Goal: Book appointment/travel/reservation: Book appointment/travel/reservation

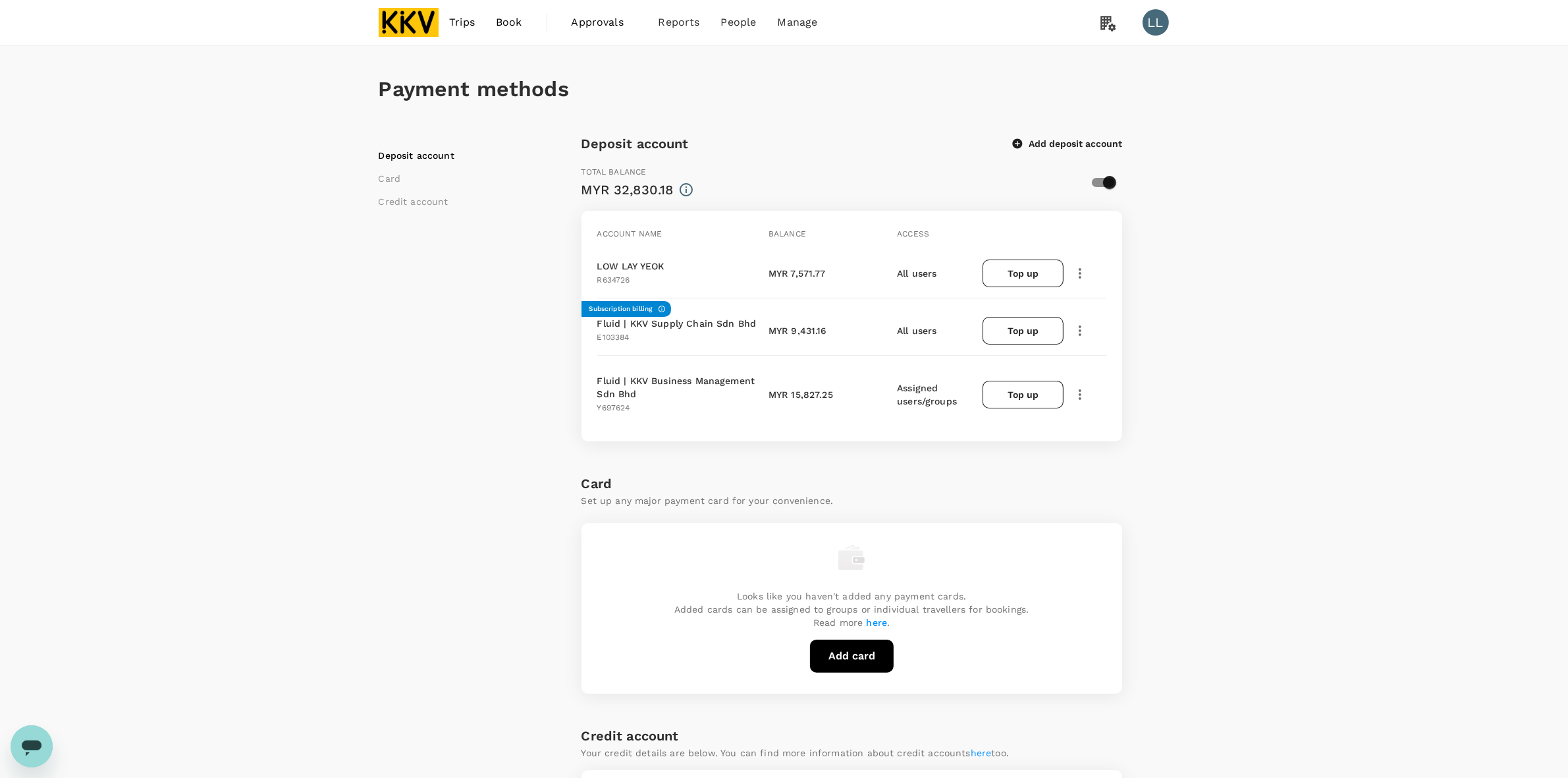
drag, startPoint x: 1302, startPoint y: 510, endPoint x: 1295, endPoint y: 486, distance: 25.0
click at [1011, 502] on div "Payment methods Deposit account Card Credit account Deposit account Add deposit…" at bounding box center [784, 621] width 1568 height 1152
click at [438, 30] on link "Trips" at bounding box center [462, 22] width 47 height 45
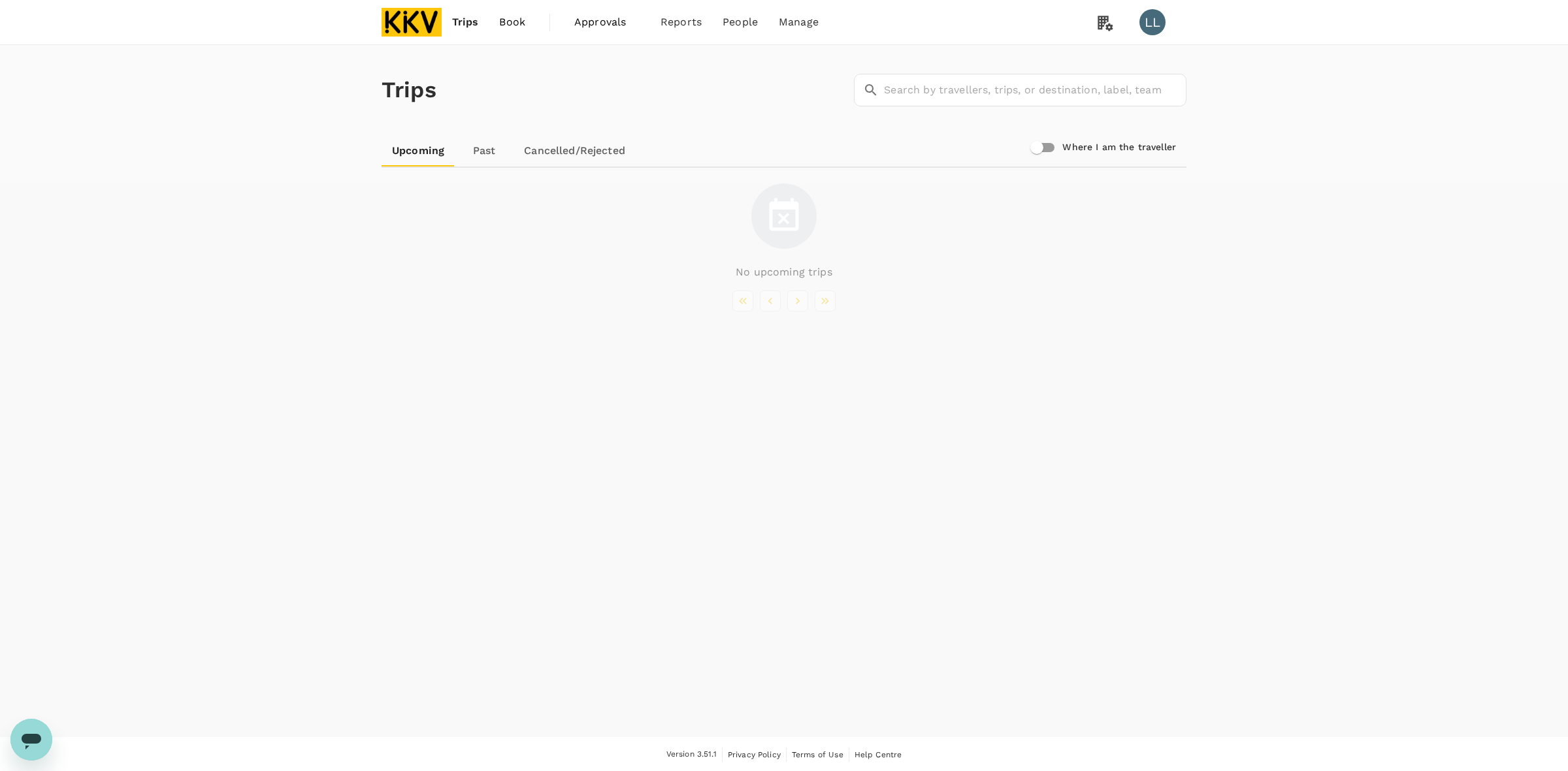
click at [405, 24] on img at bounding box center [411, 22] width 60 height 29
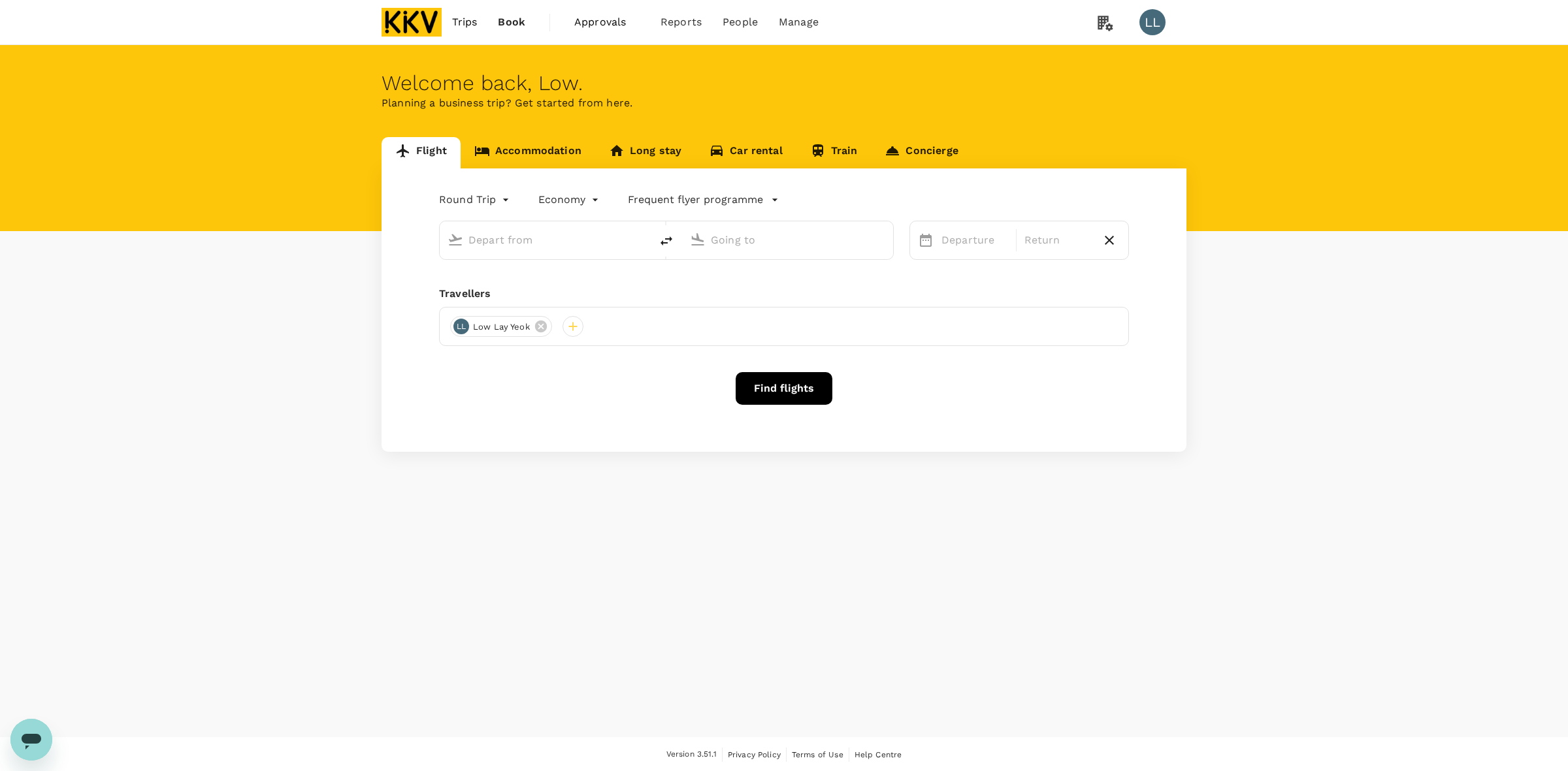
type input "[PERSON_NAME] (JHB)"
type input "Sultan [PERSON_NAME] [PERSON_NAME] (SZB)"
type input "[PERSON_NAME] (JHB)"
type input "Sultan [PERSON_NAME] [PERSON_NAME] (SZB)"
click at [584, 154] on link "Accommodation" at bounding box center [527, 153] width 134 height 31
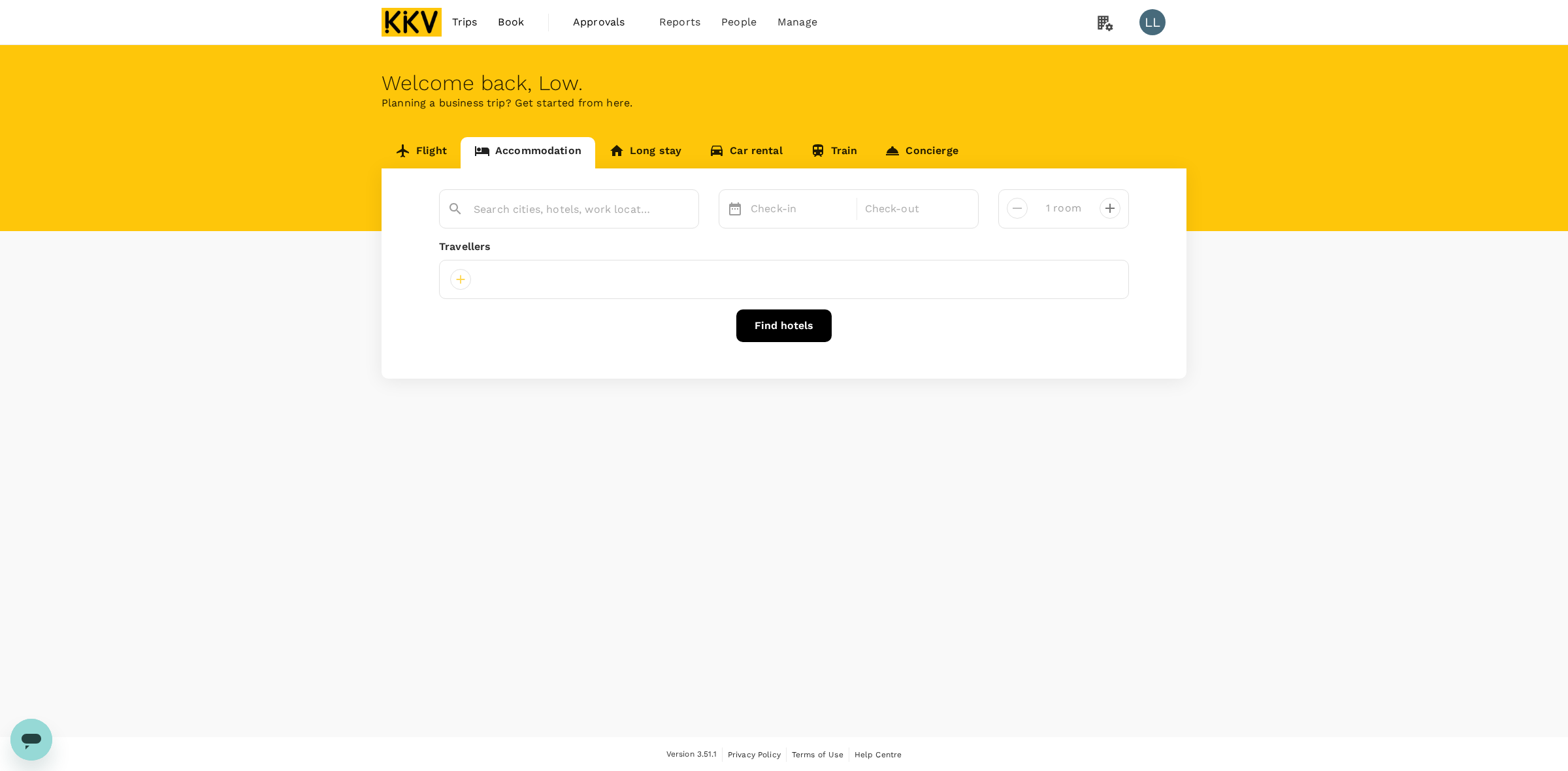
type input "Ibis Pjcc Petaling Jaya"
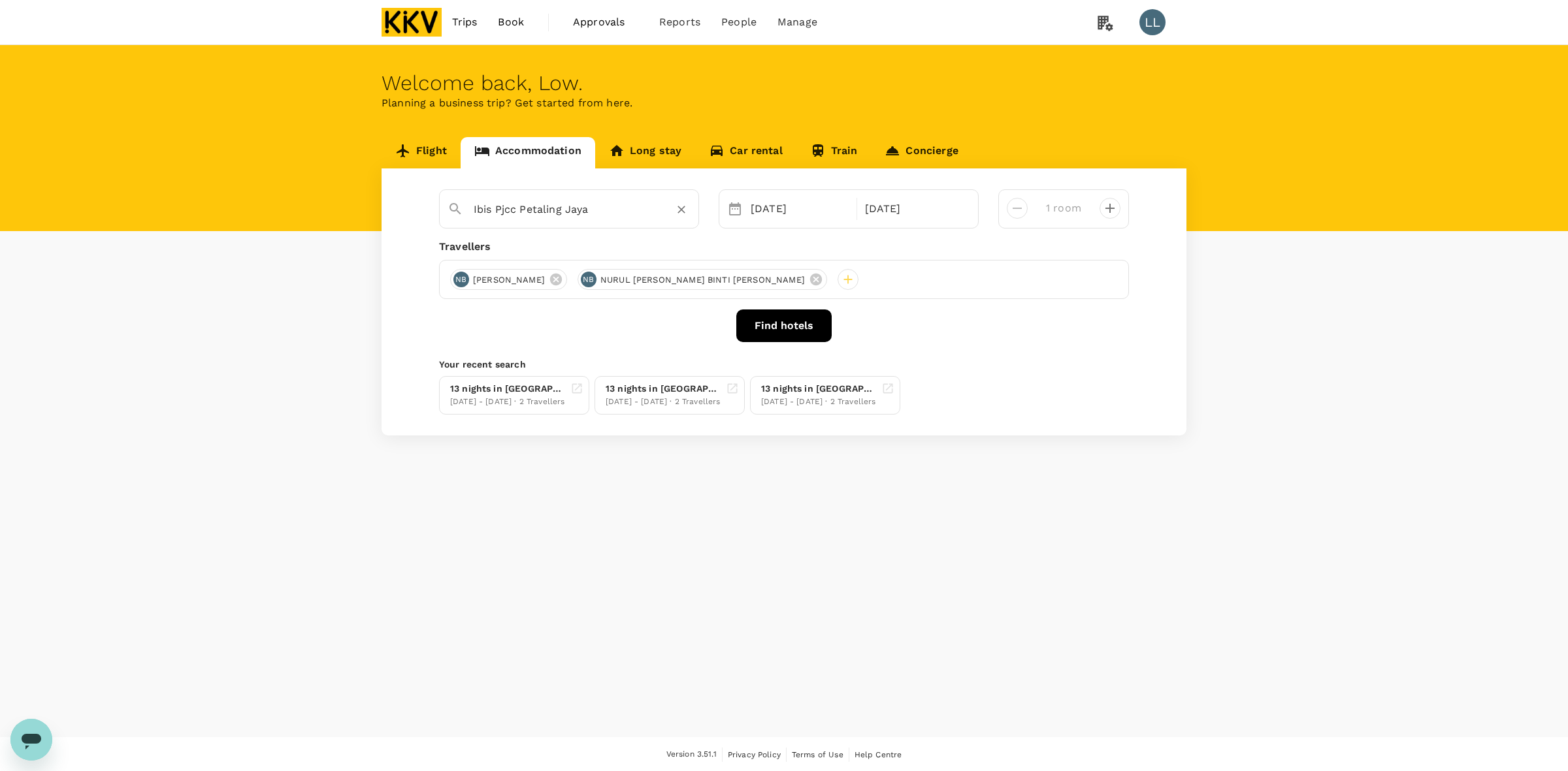
click at [676, 204] on icon "Clear" at bounding box center [681, 209] width 13 height 13
click at [624, 205] on input "text" at bounding box center [564, 210] width 180 height 20
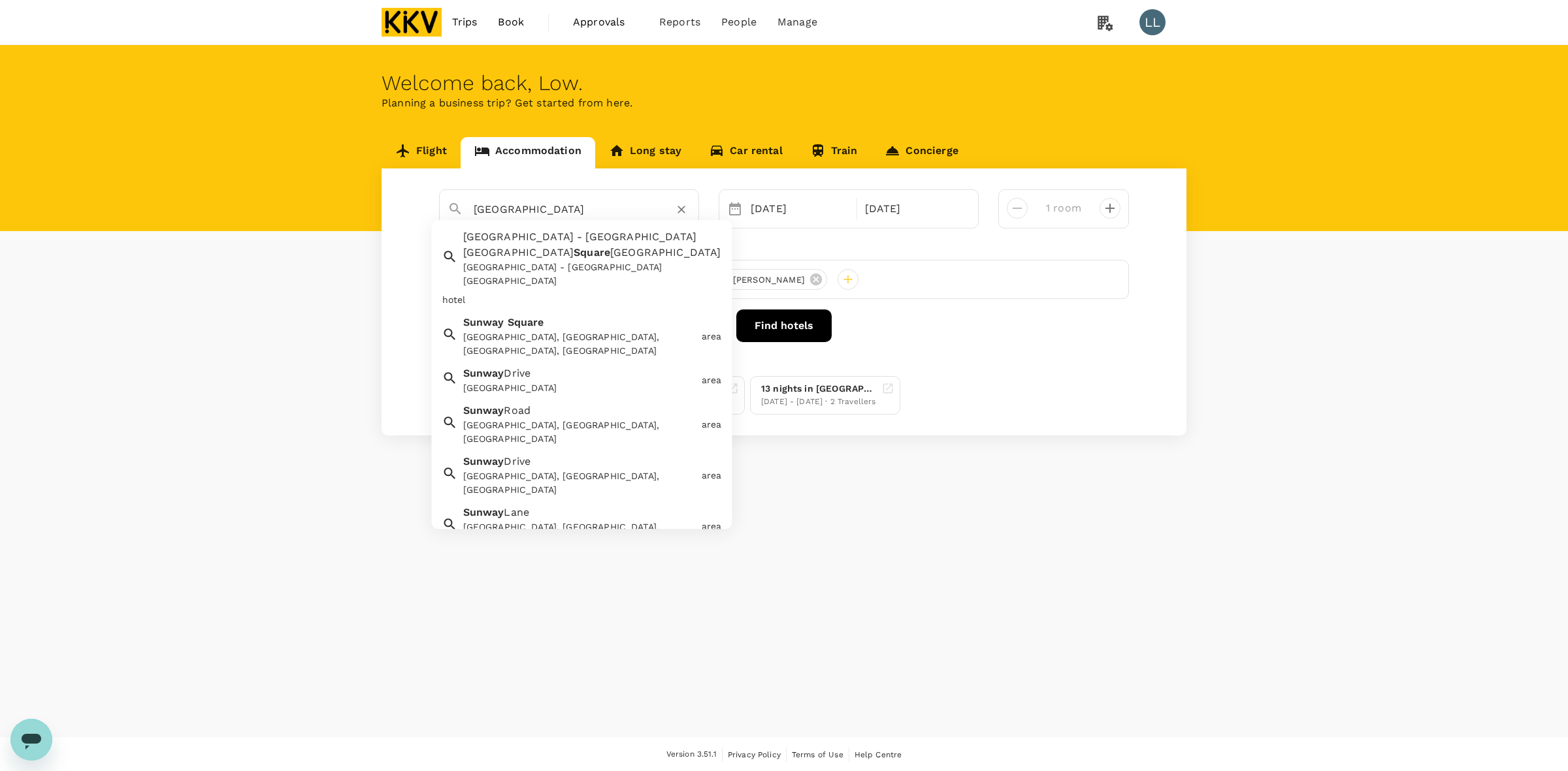
click at [550, 551] on div "Sunway Square Sunway Square, Jalan Lagoon Selatan, Bandar Sunway, Petaling Jaya…" at bounding box center [574, 568] width 234 height 35
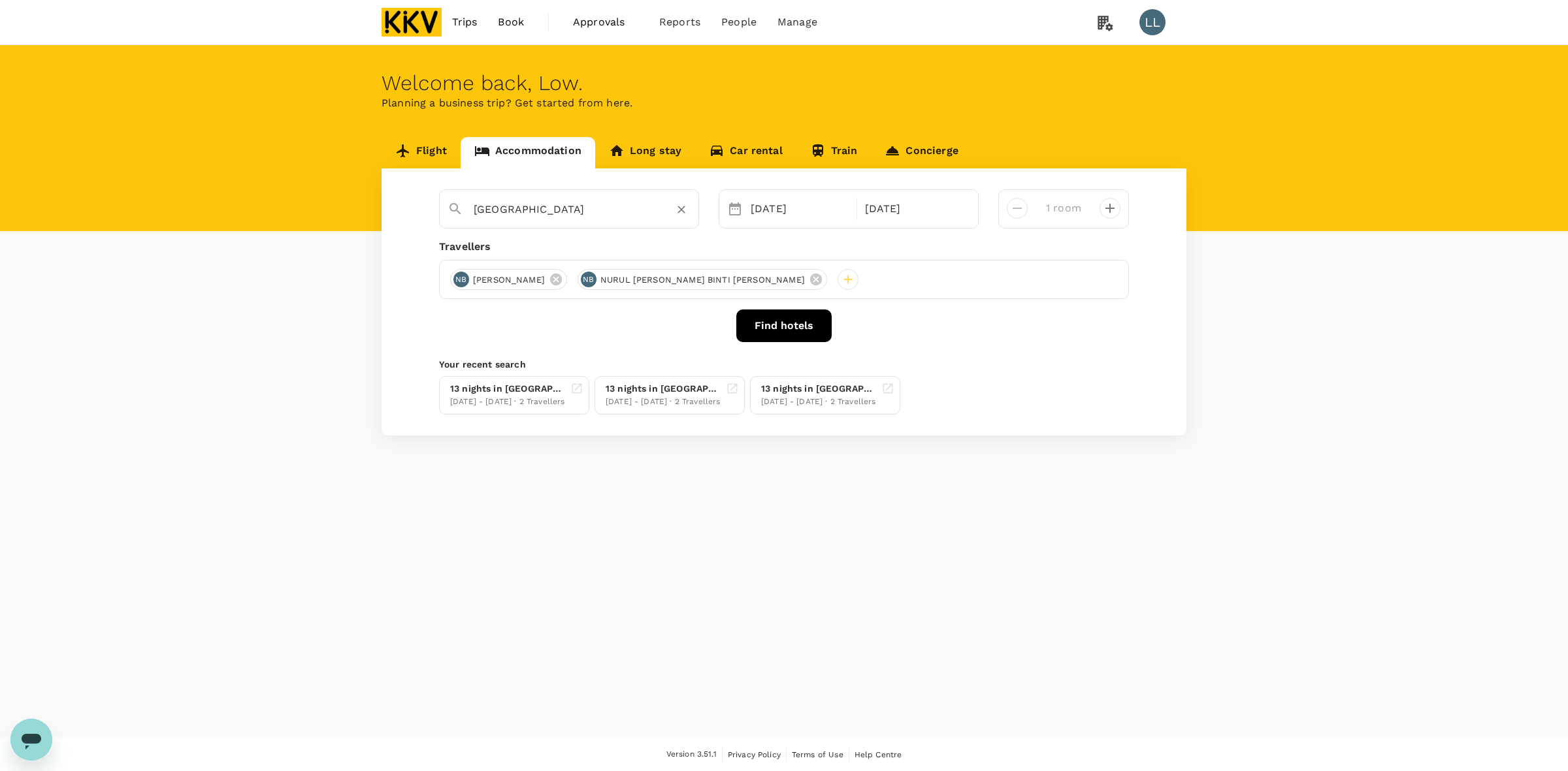
type input "Sunway Square"
click at [796, 328] on button "Find hotels" at bounding box center [784, 326] width 95 height 32
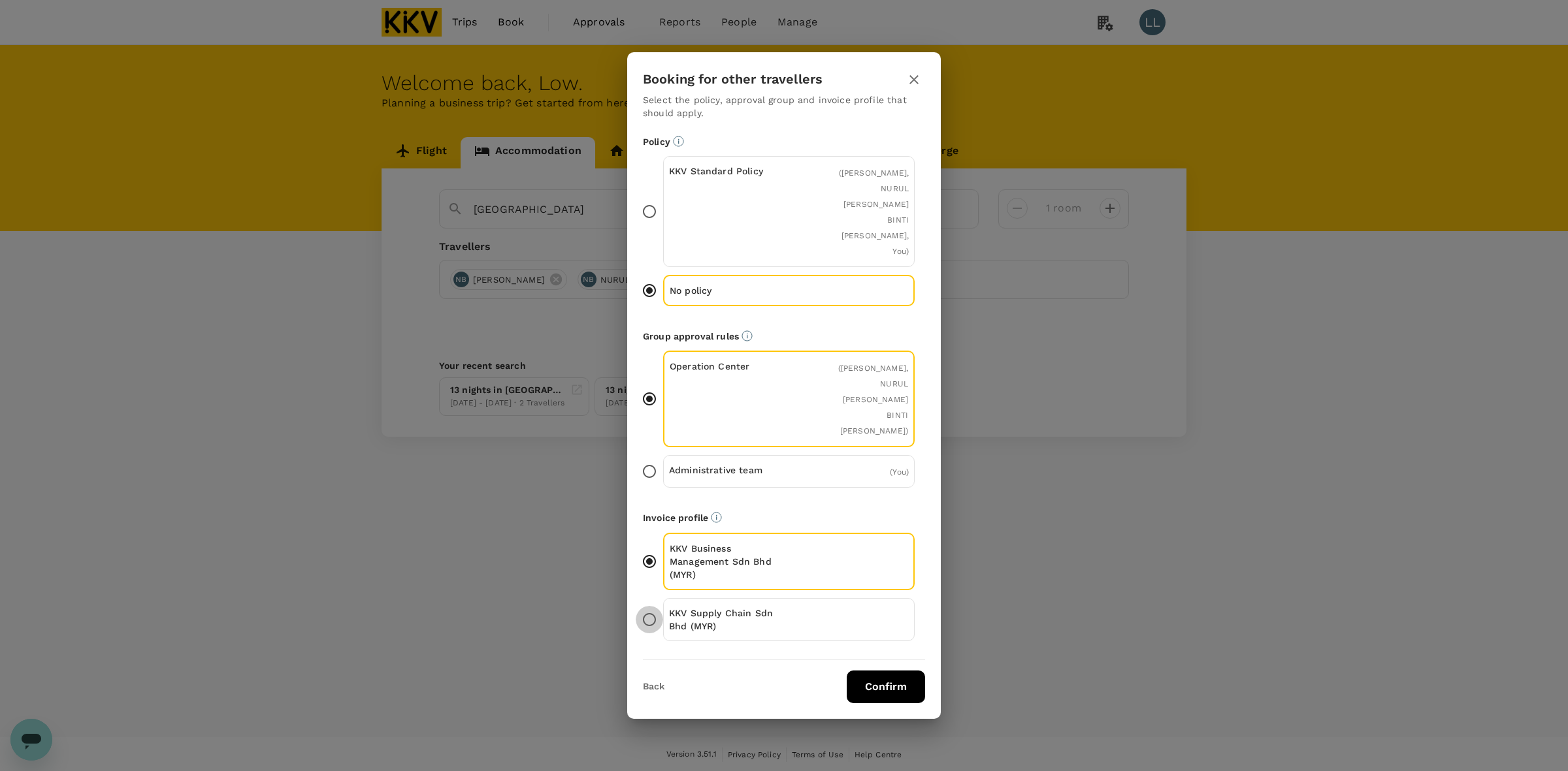
click at [654, 606] on input "KKV Supply Chain Sdn Bhd (MYR)" at bounding box center [649, 620] width 27 height 27
click at [880, 652] on button "Confirm" at bounding box center [886, 687] width 78 height 32
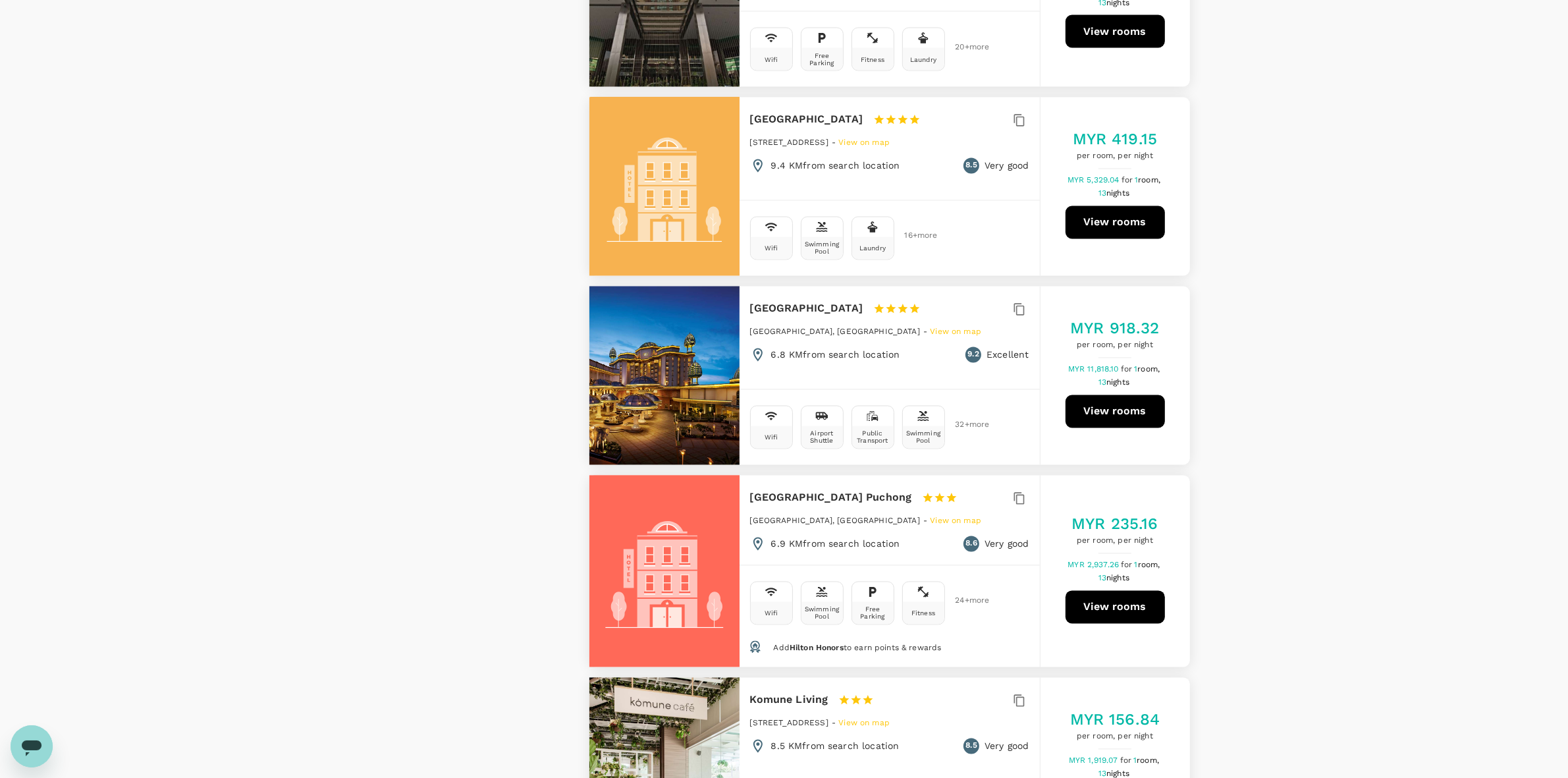
scroll to position [3131, 0]
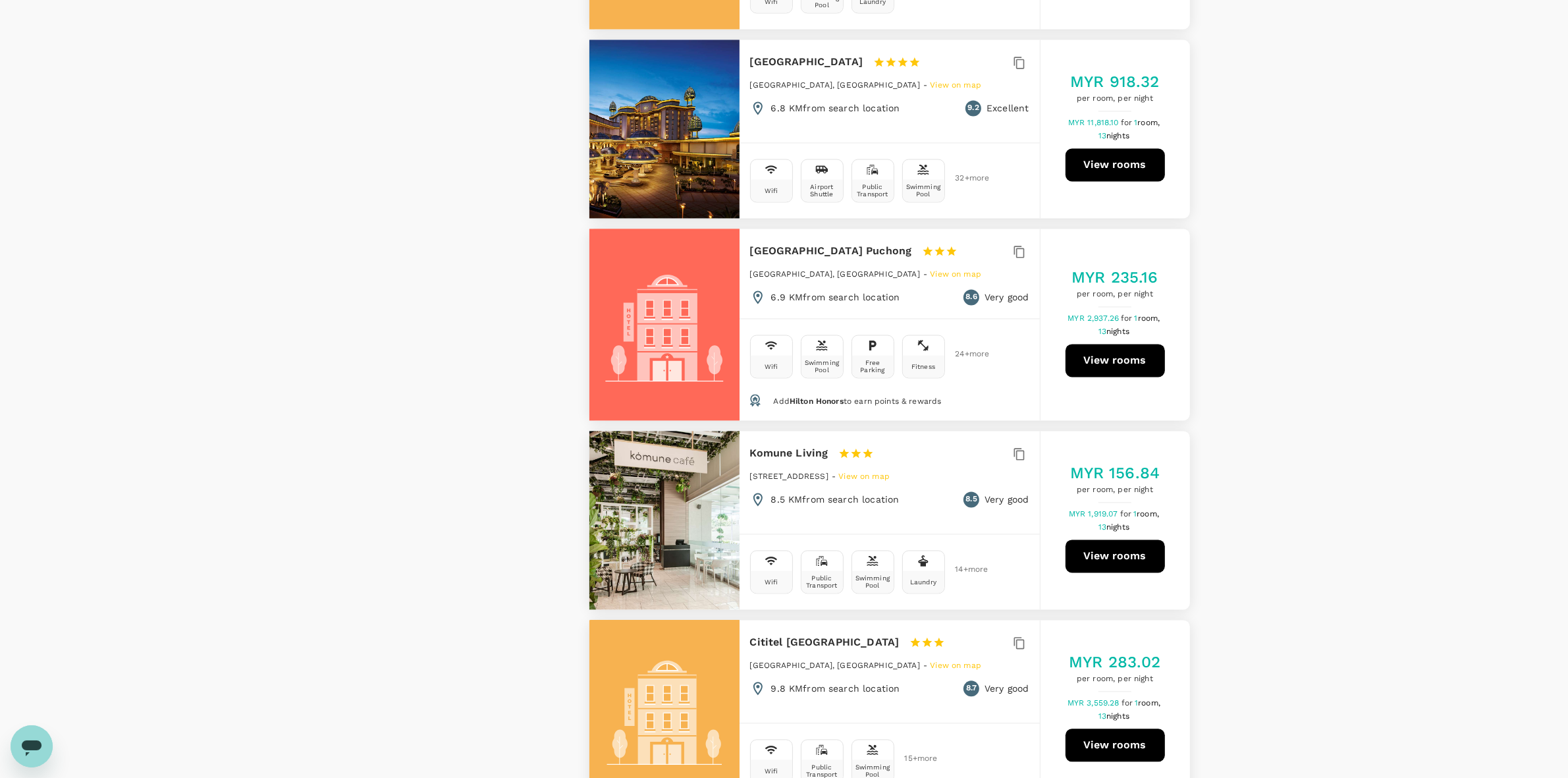
scroll to position [3548, 0]
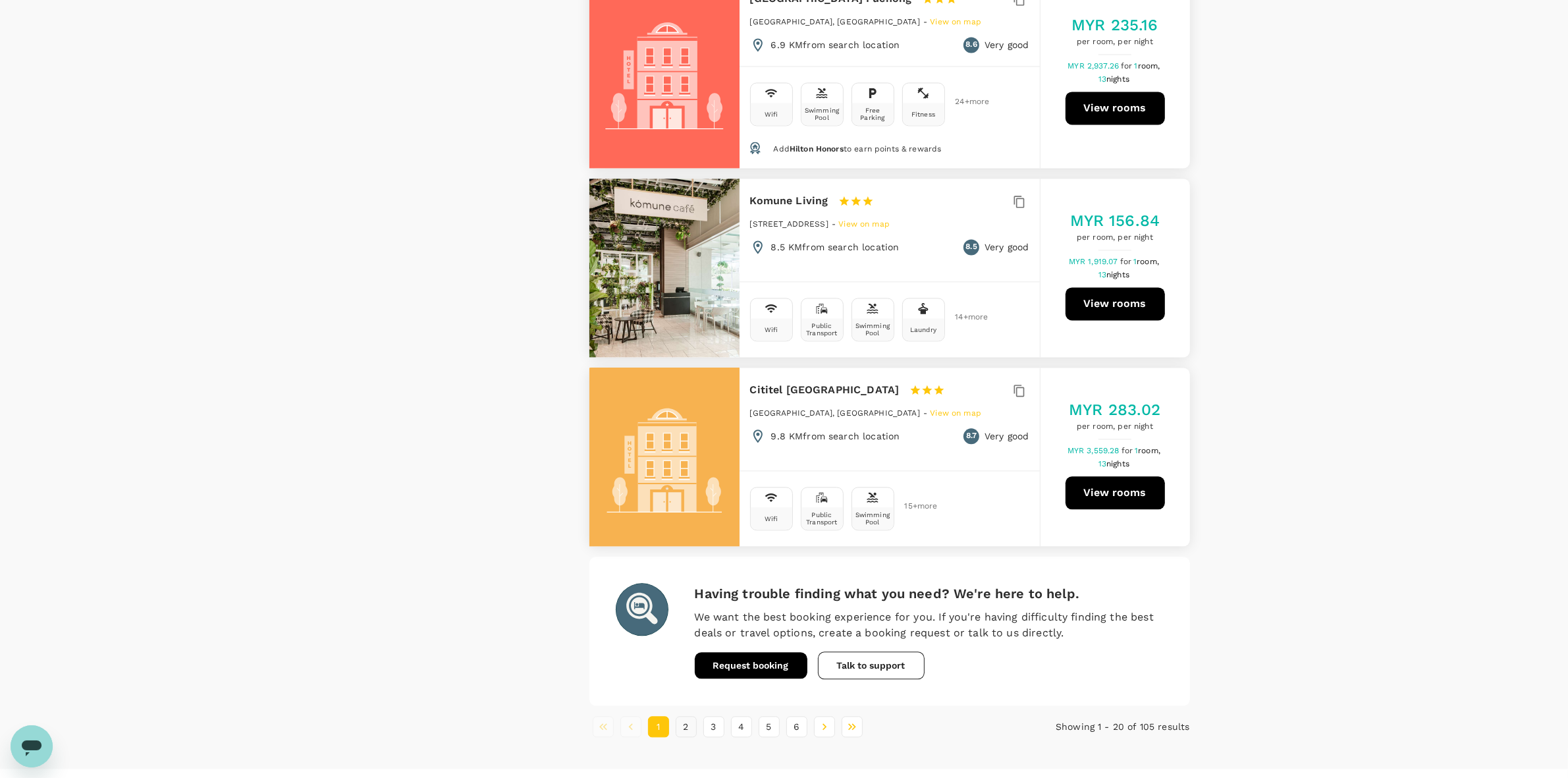
click at [686, 658] on button "2" at bounding box center [686, 727] width 21 height 21
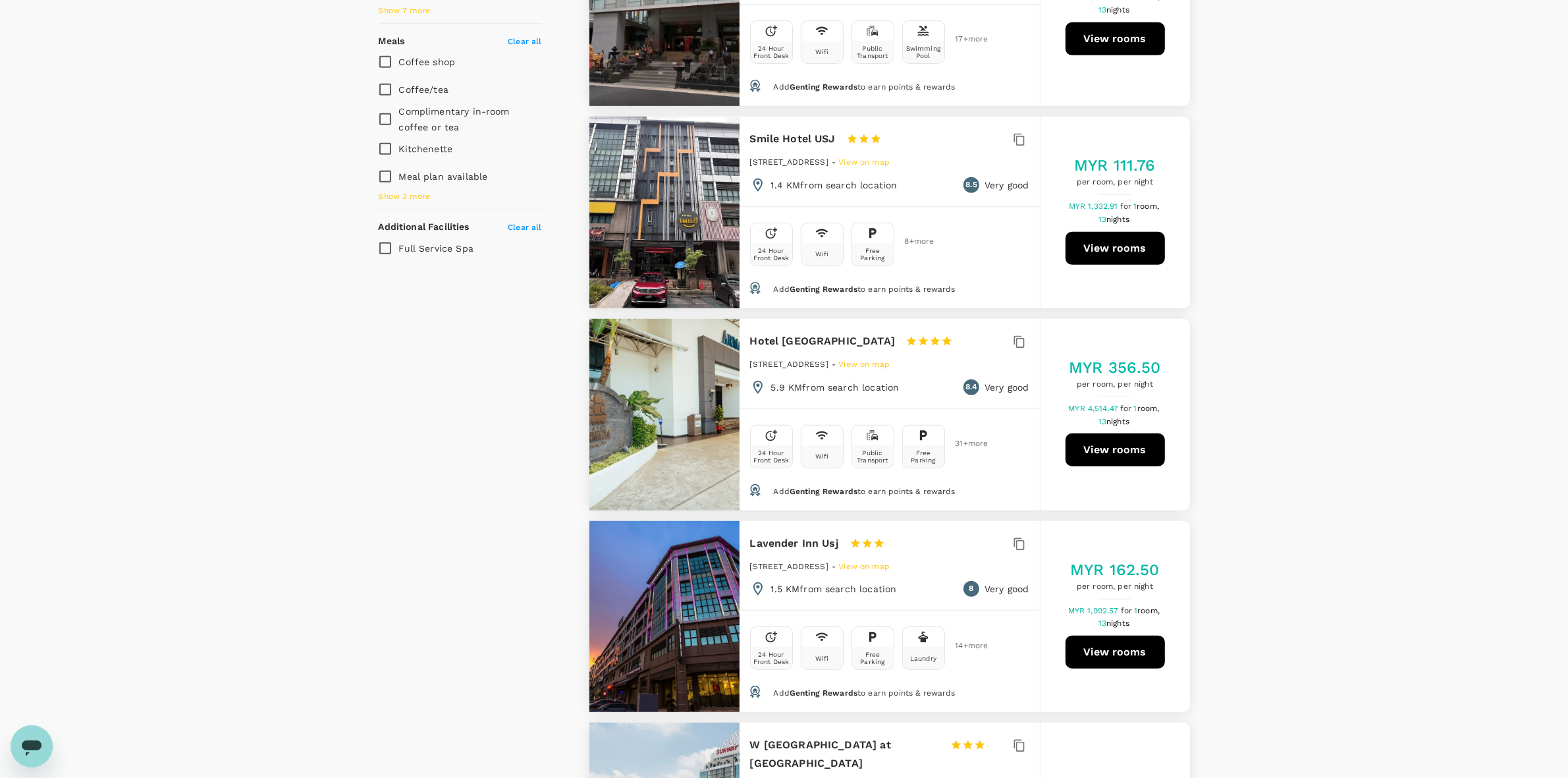
scroll to position [1071, 0]
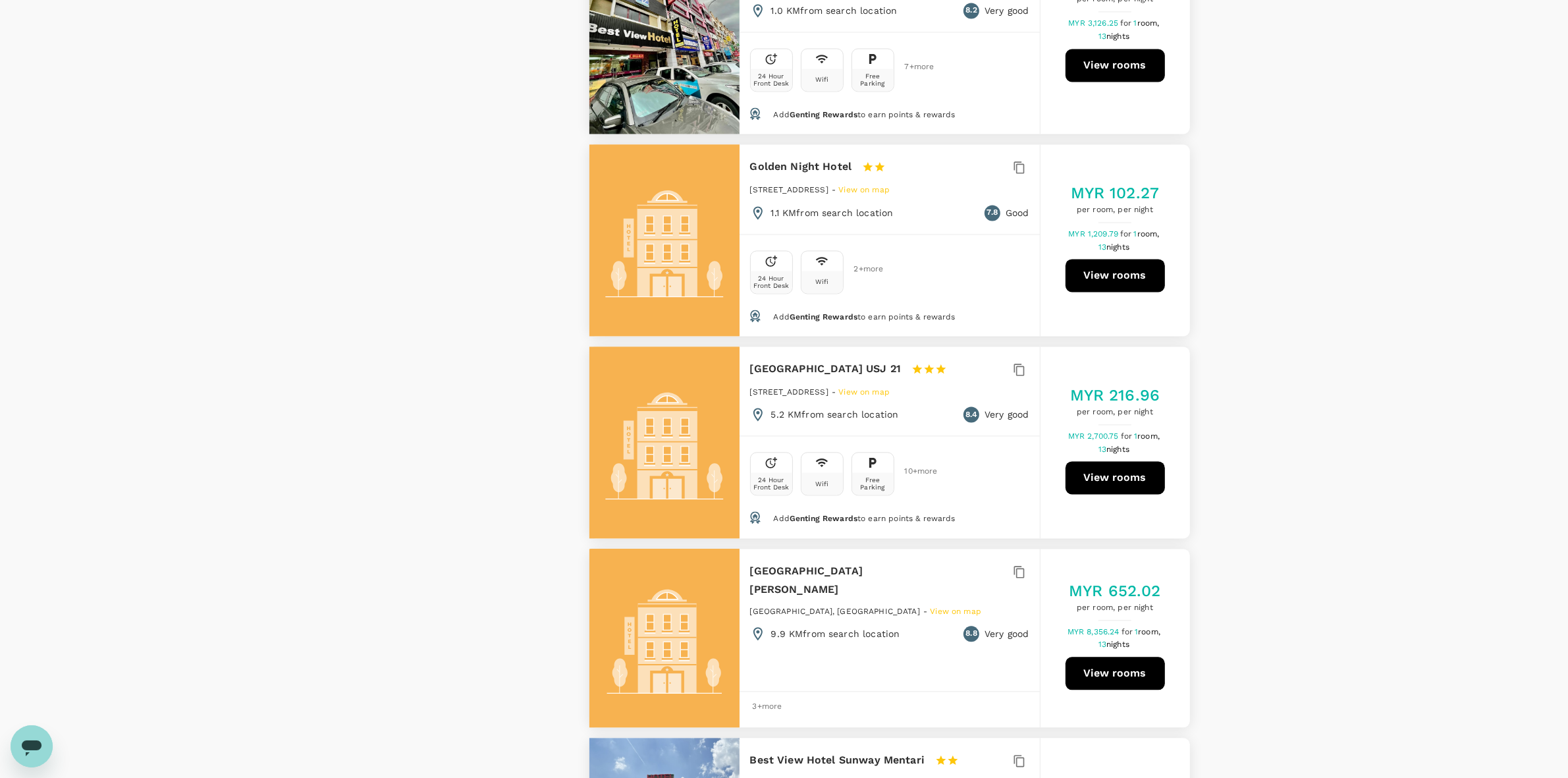
scroll to position [3543, 0]
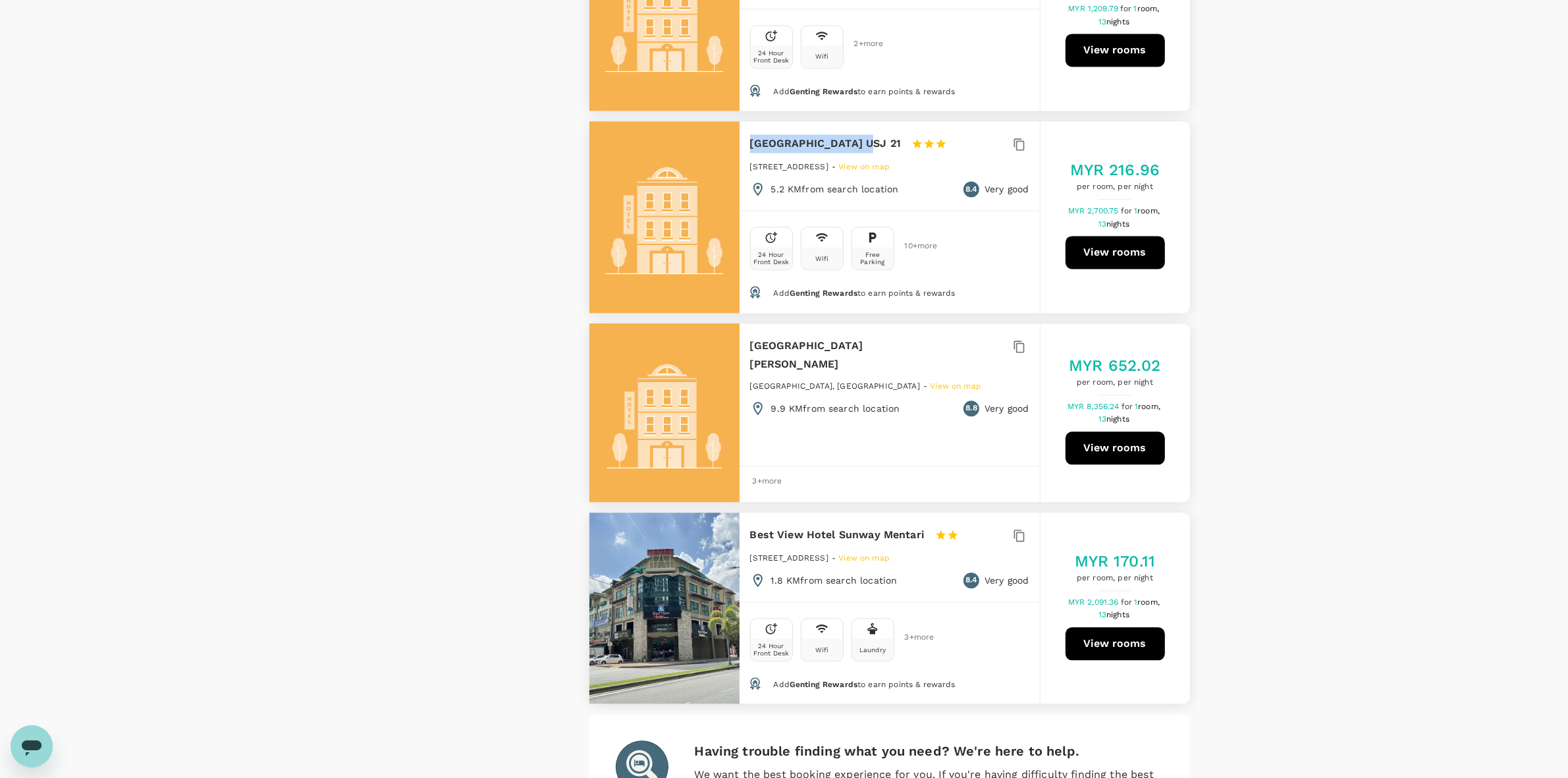
drag, startPoint x: 748, startPoint y: 134, endPoint x: 852, endPoint y: 129, distance: 104.1
click at [852, 129] on div "Hotel de Art USJ 21 1 Star 2 Stars 3 Stars 4 Stars 5 Stars 21 Jalan 21/6, USJ 2…" at bounding box center [890, 166] width 301 height 90
copy h6 "Hotel de Art USJ 21"
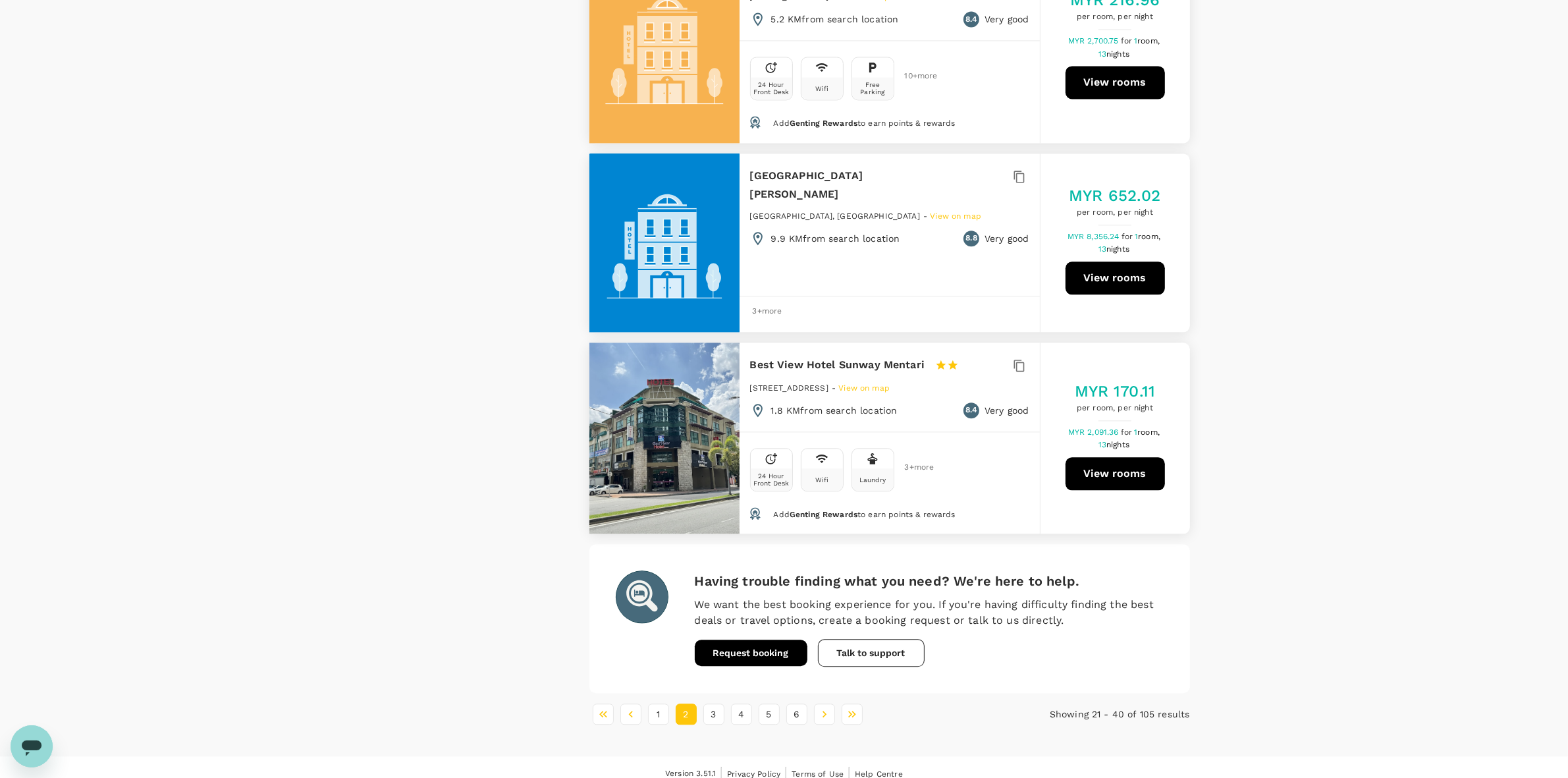
scroll to position [3716, 0]
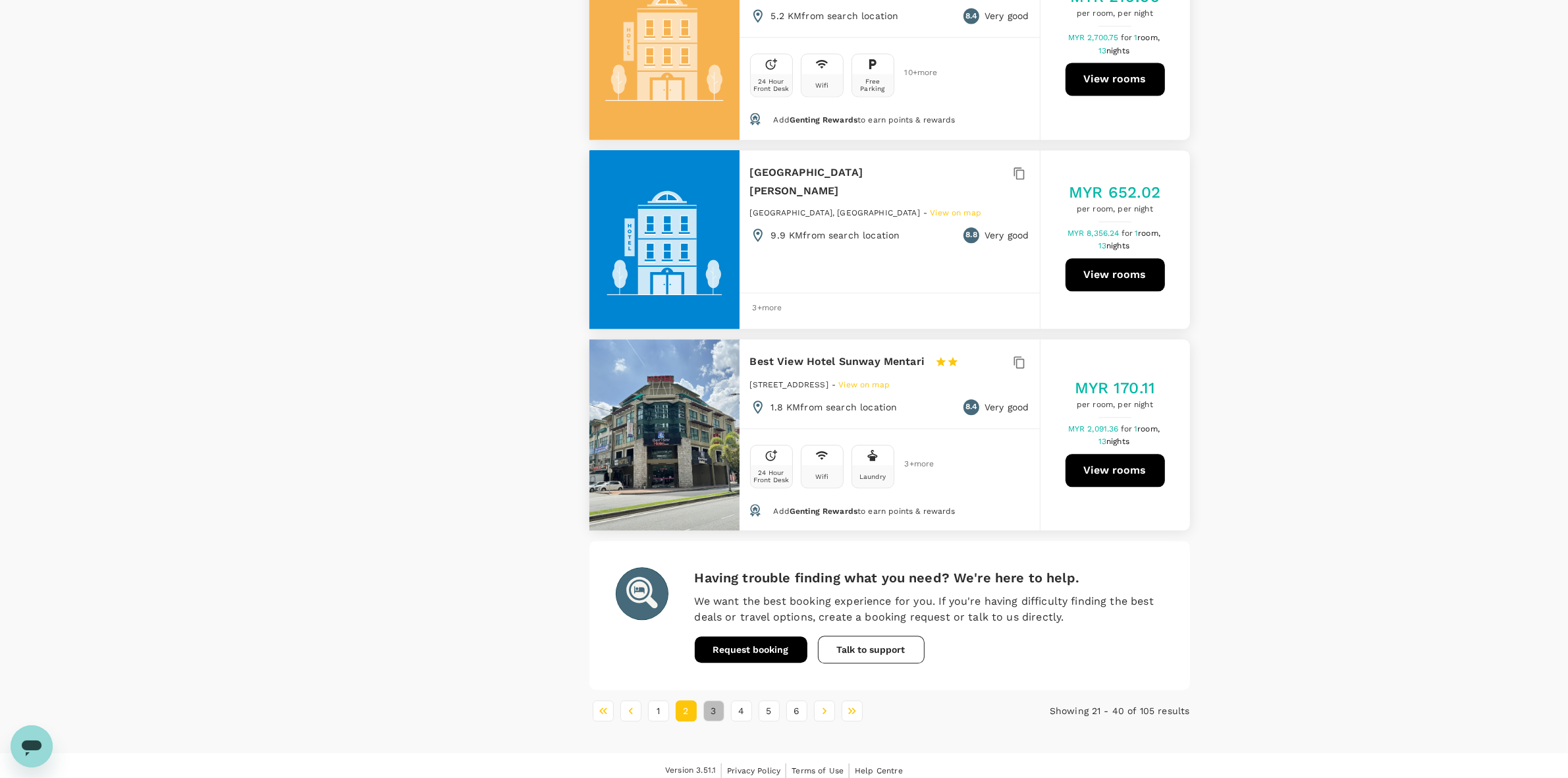
click at [716, 658] on button "3" at bounding box center [714, 711] width 21 height 21
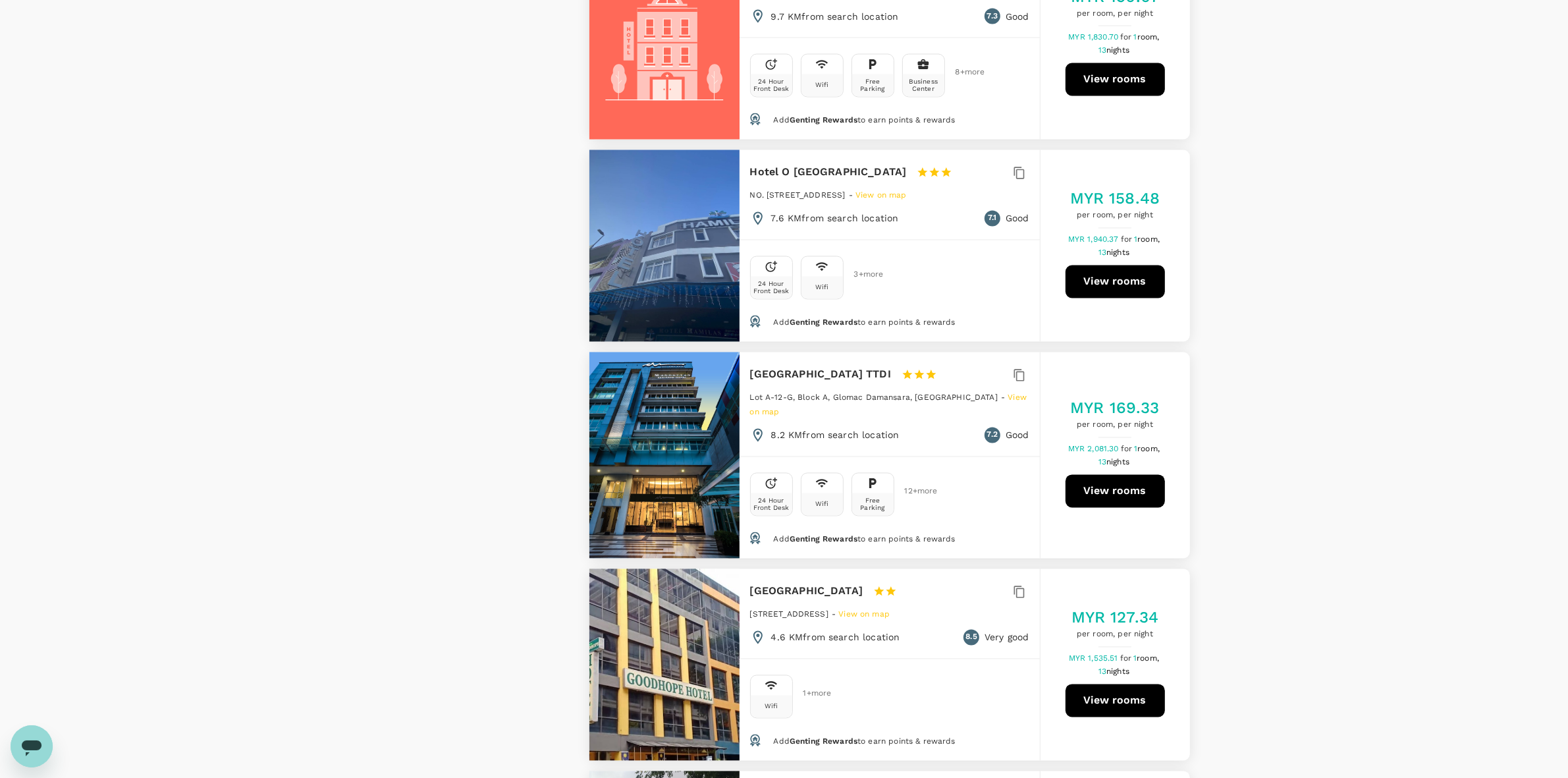
scroll to position [3131, 0]
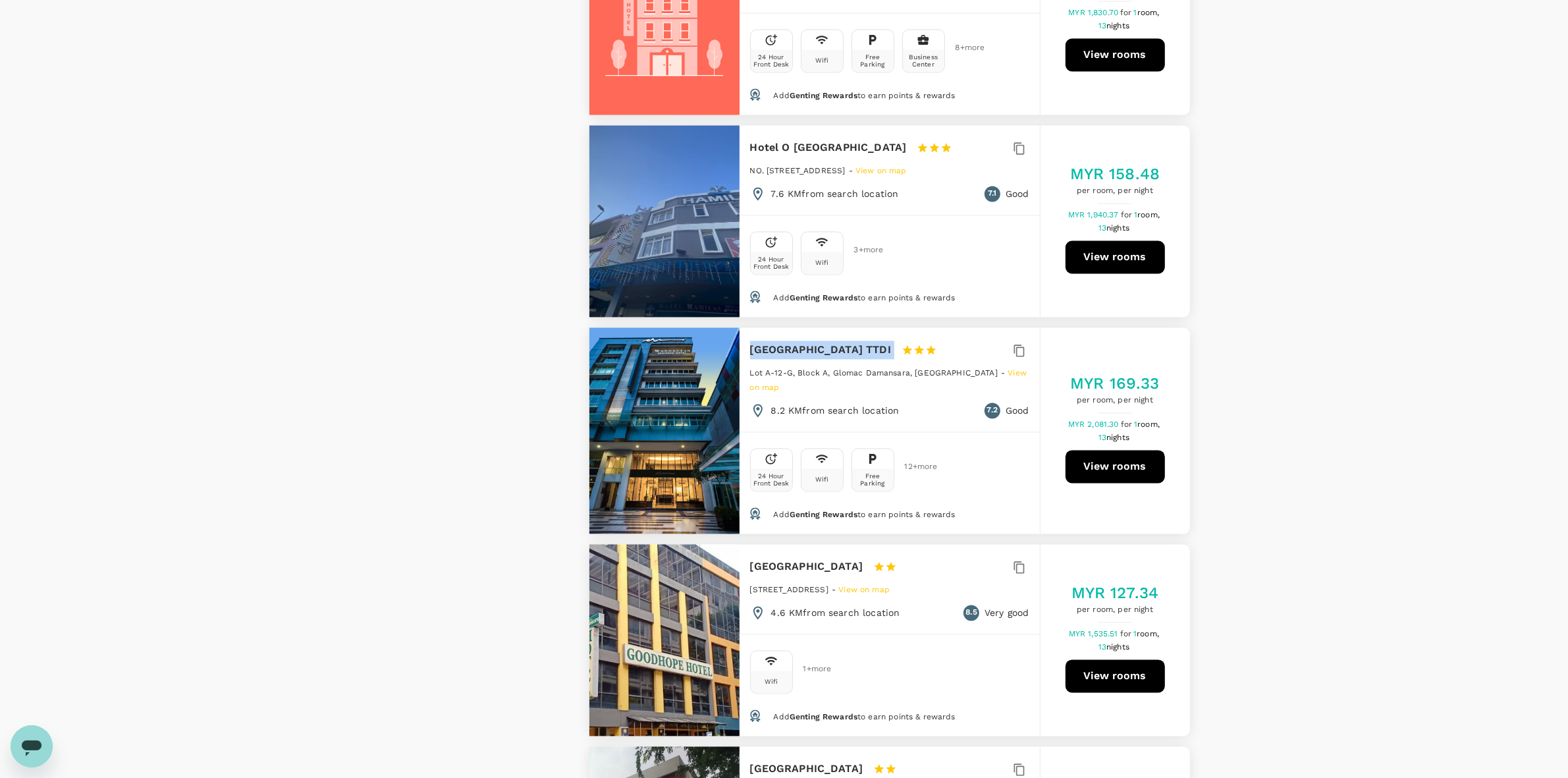
drag, startPoint x: 749, startPoint y: 272, endPoint x: 923, endPoint y: 277, distance: 174.1
click at [924, 341] on div "Manhattan Business Hotel TTDI 1 Star 2 Stars 3 Stars 4 Stars 5 Stars" at bounding box center [856, 350] width 211 height 19
copy div "Manhattan Business Hotel TTDI"
drag, startPoint x: 399, startPoint y: 416, endPoint x: 444, endPoint y: 416, distance: 45.0
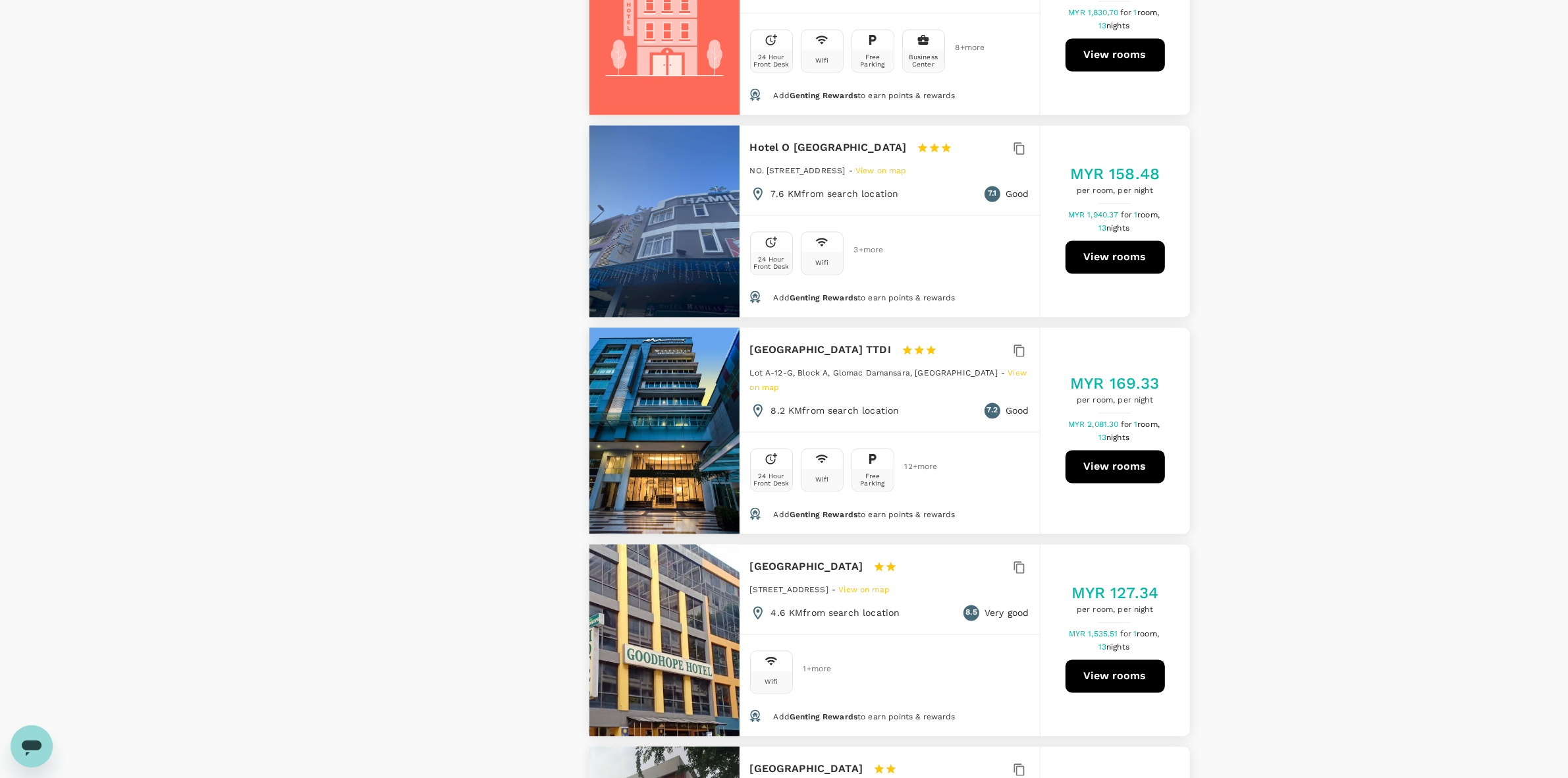
drag, startPoint x: 1311, startPoint y: 252, endPoint x: 1312, endPoint y: 260, distance: 8.1
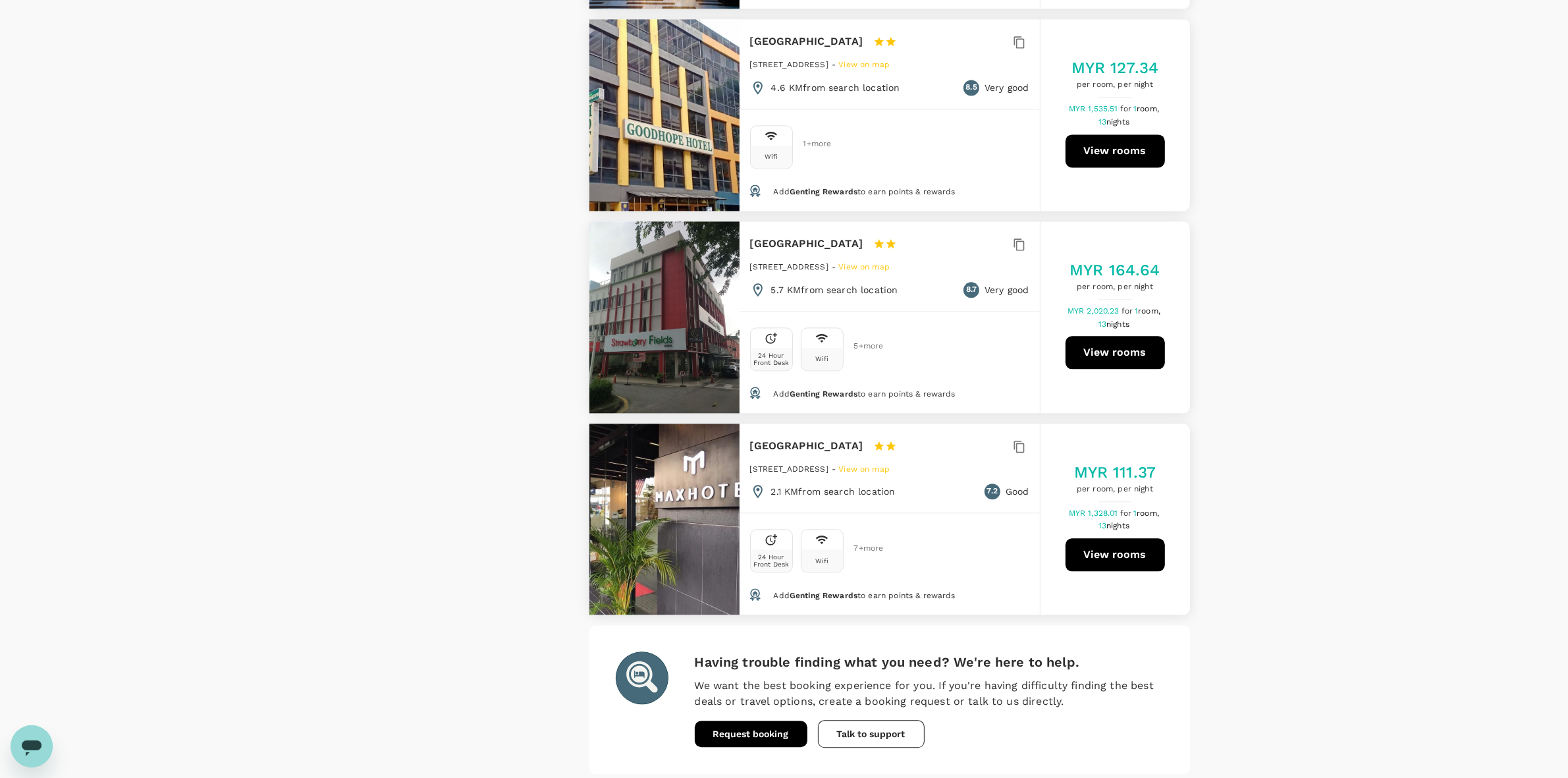
scroll to position [3672, 0]
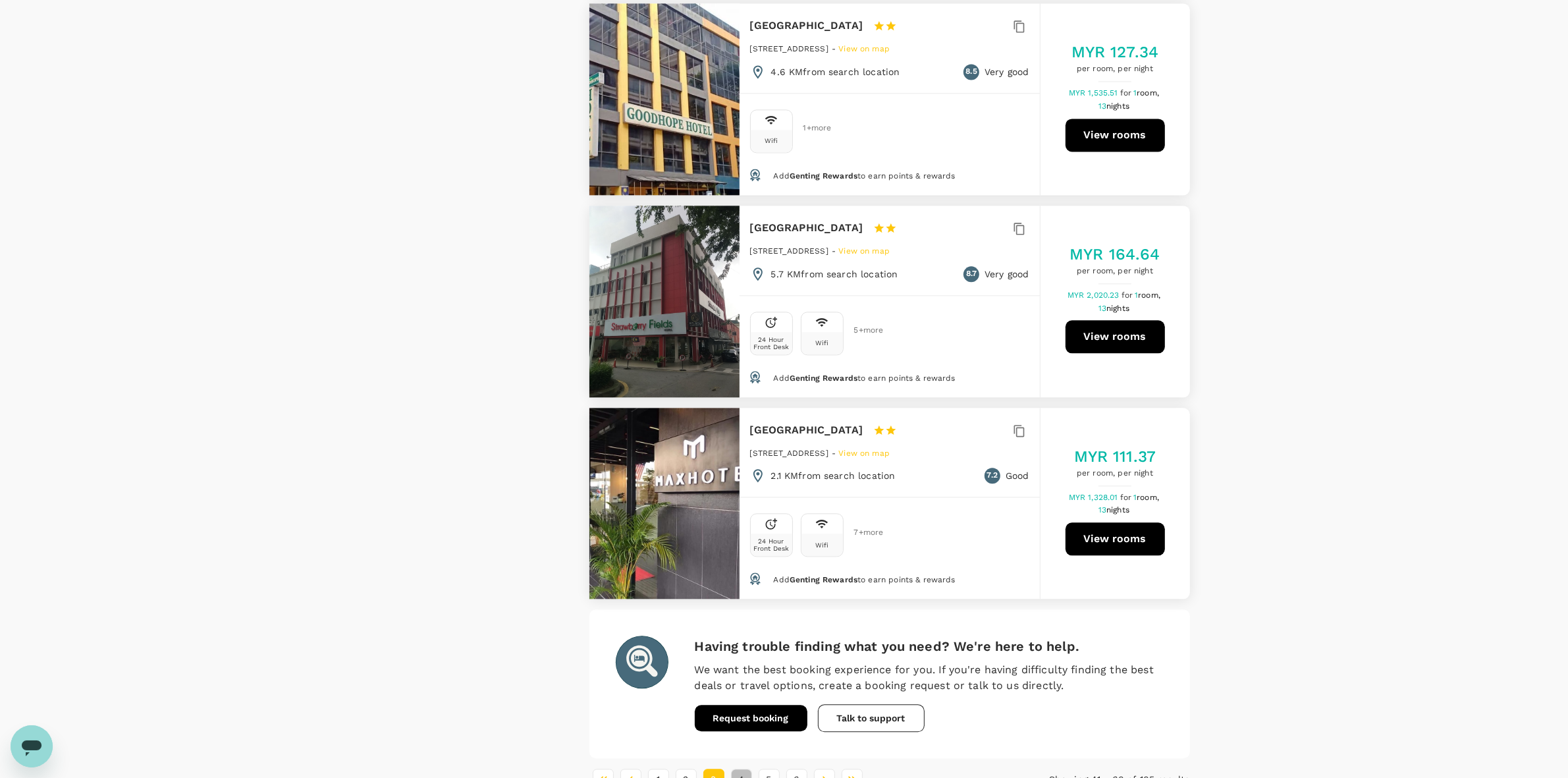
click at [745, 658] on button "4" at bounding box center [742, 780] width 21 height 21
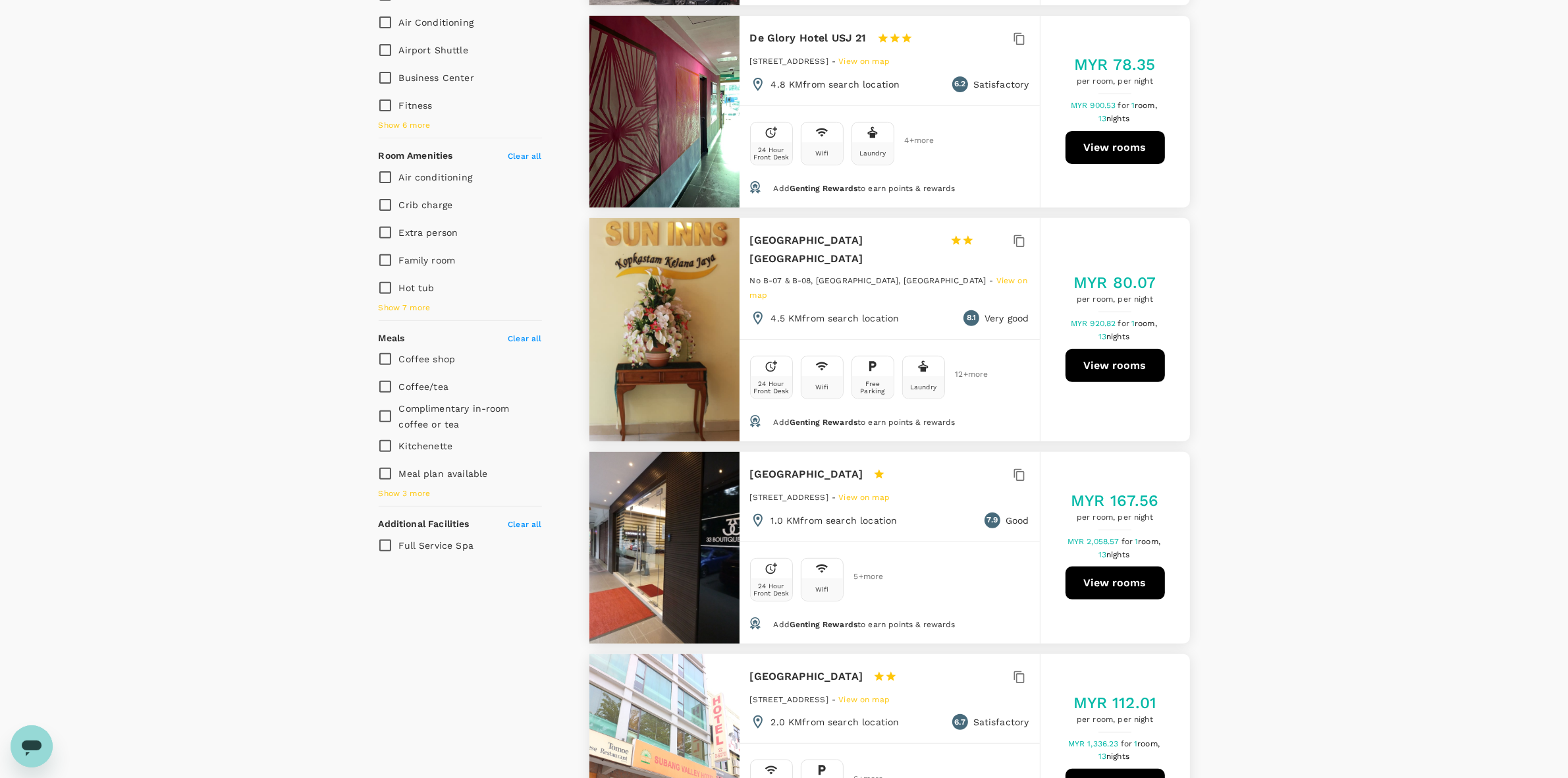
scroll to position [577, 0]
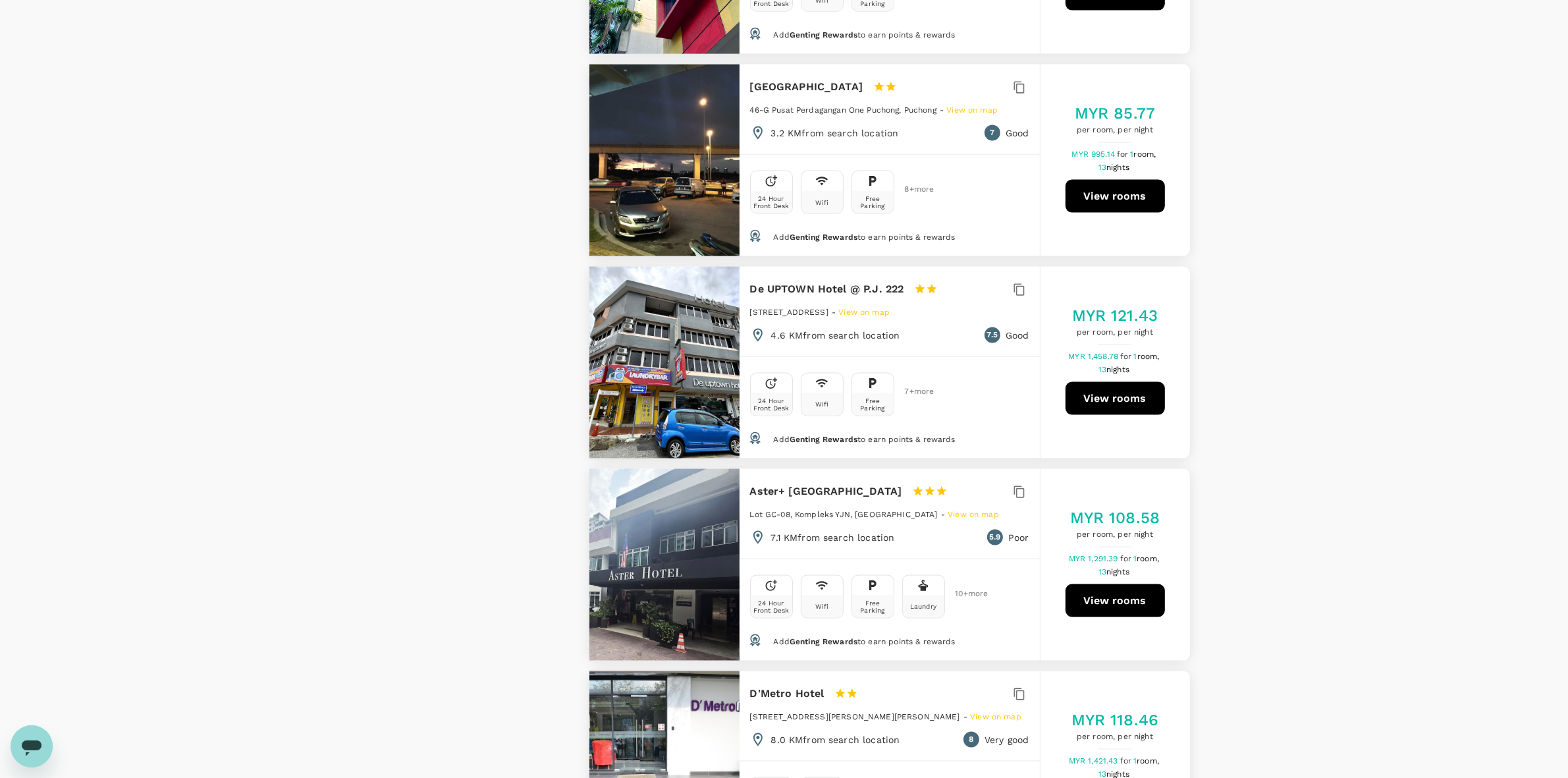
scroll to position [2472, 0]
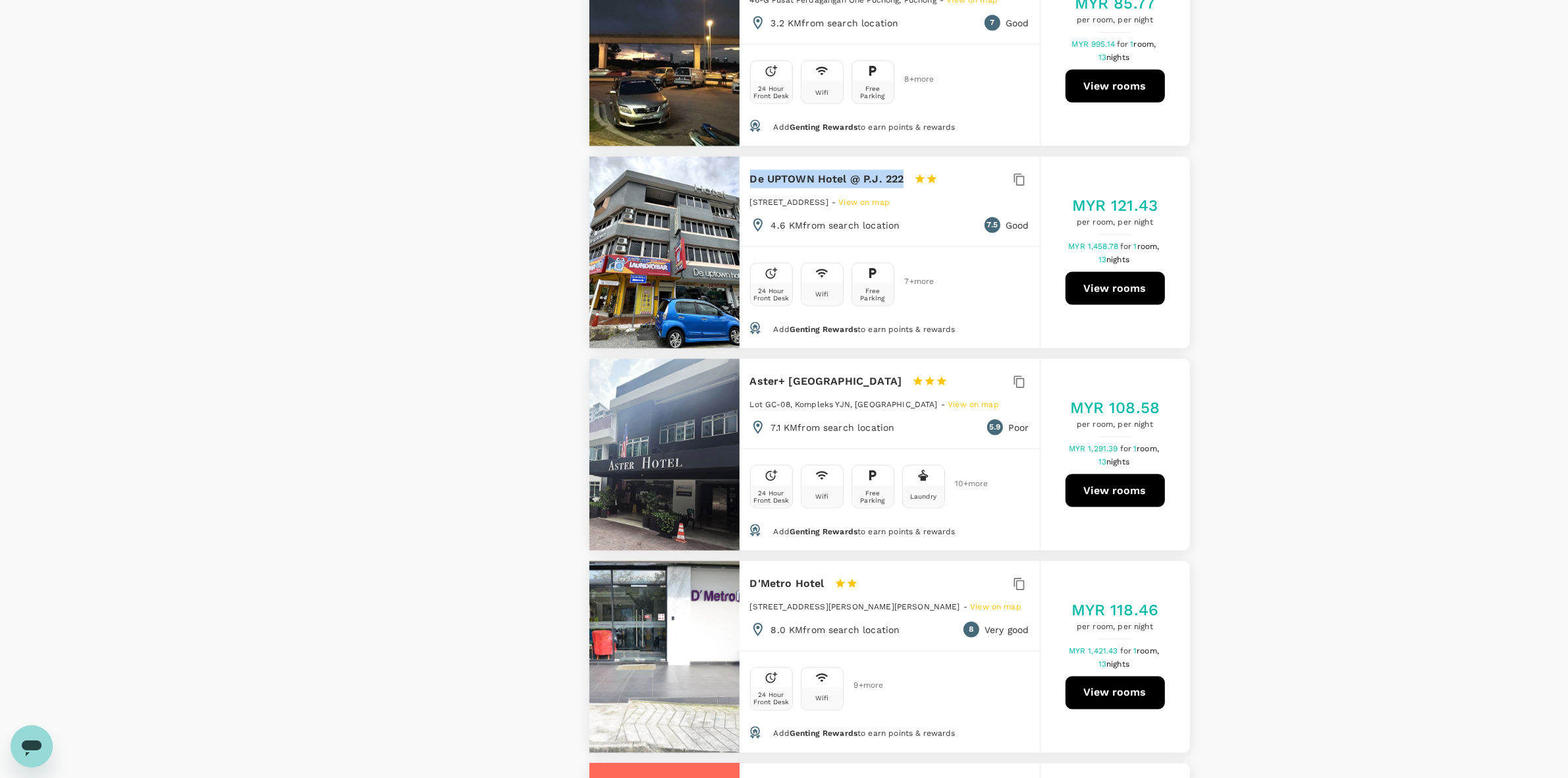
drag, startPoint x: 752, startPoint y: 125, endPoint x: 903, endPoint y: 124, distance: 151.0
click at [903, 170] on div "De UPTOWN Hotel @ P.J. 222 1 Star 2 Stars 3 Stars 4 Stars 5 Stars" at bounding box center [862, 179] width 224 height 19
copy h6 "De UPTOWN Hotel @ P.J. 222"
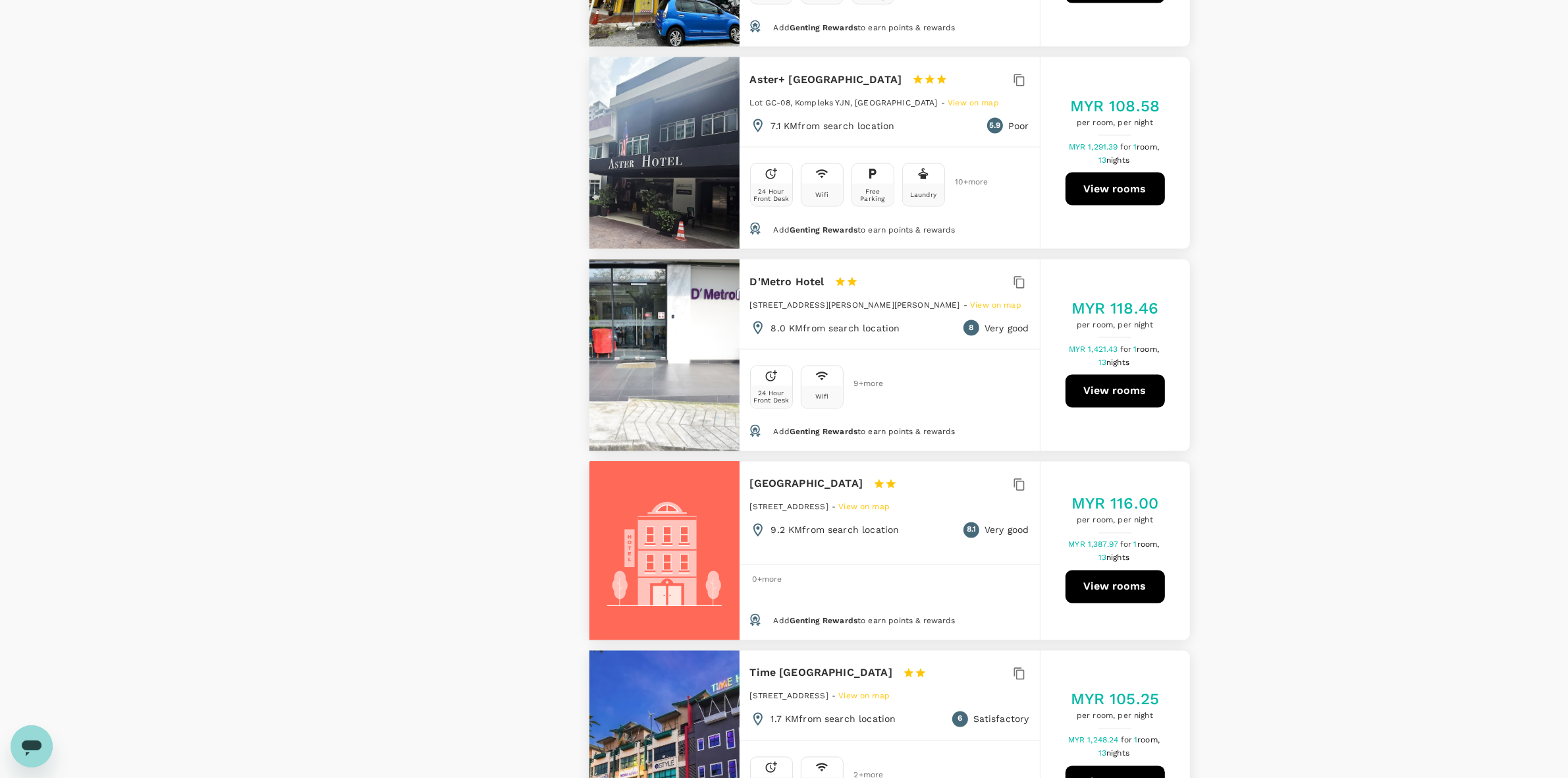
scroll to position [2801, 0]
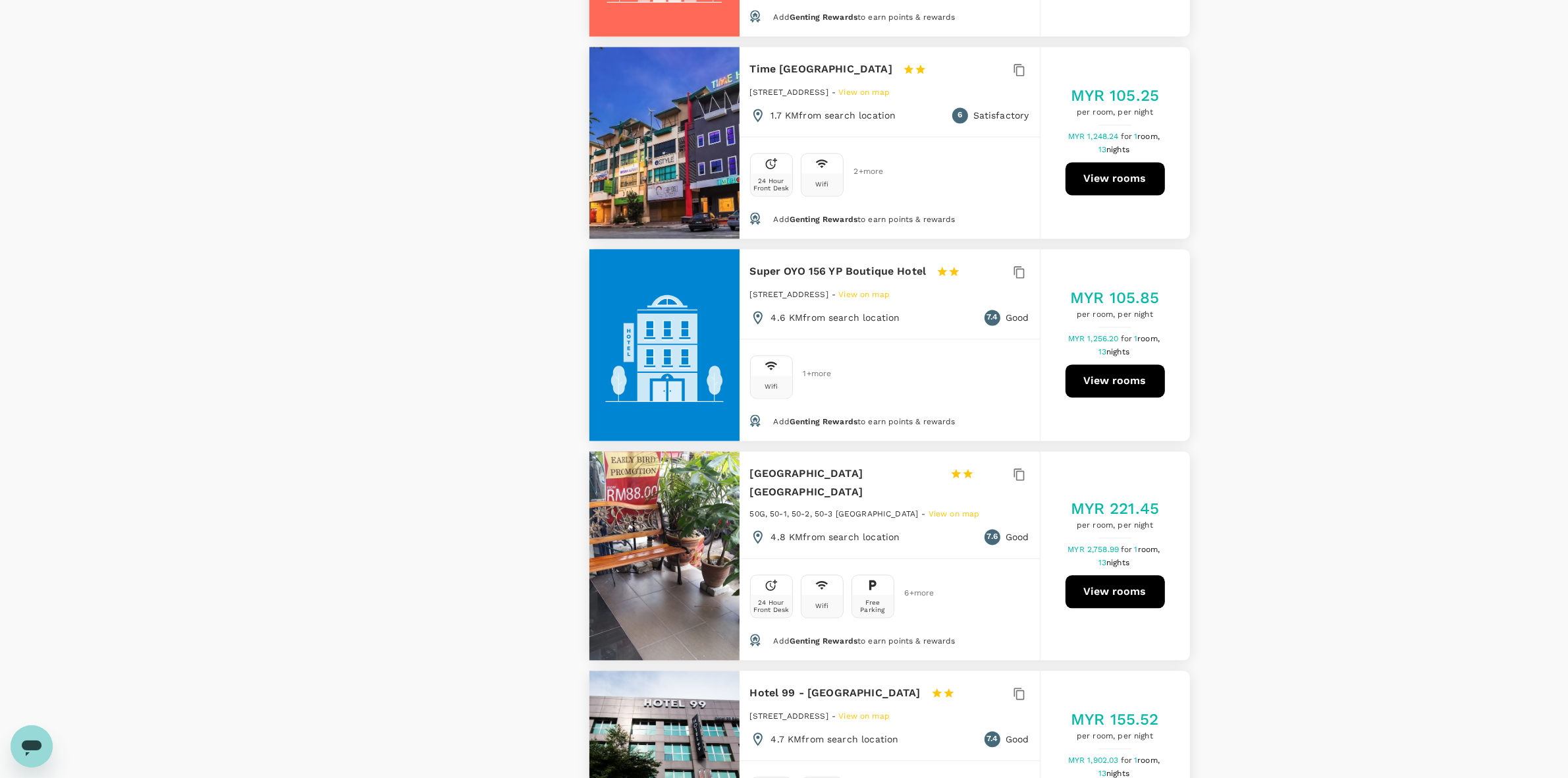
scroll to position [3460, 0]
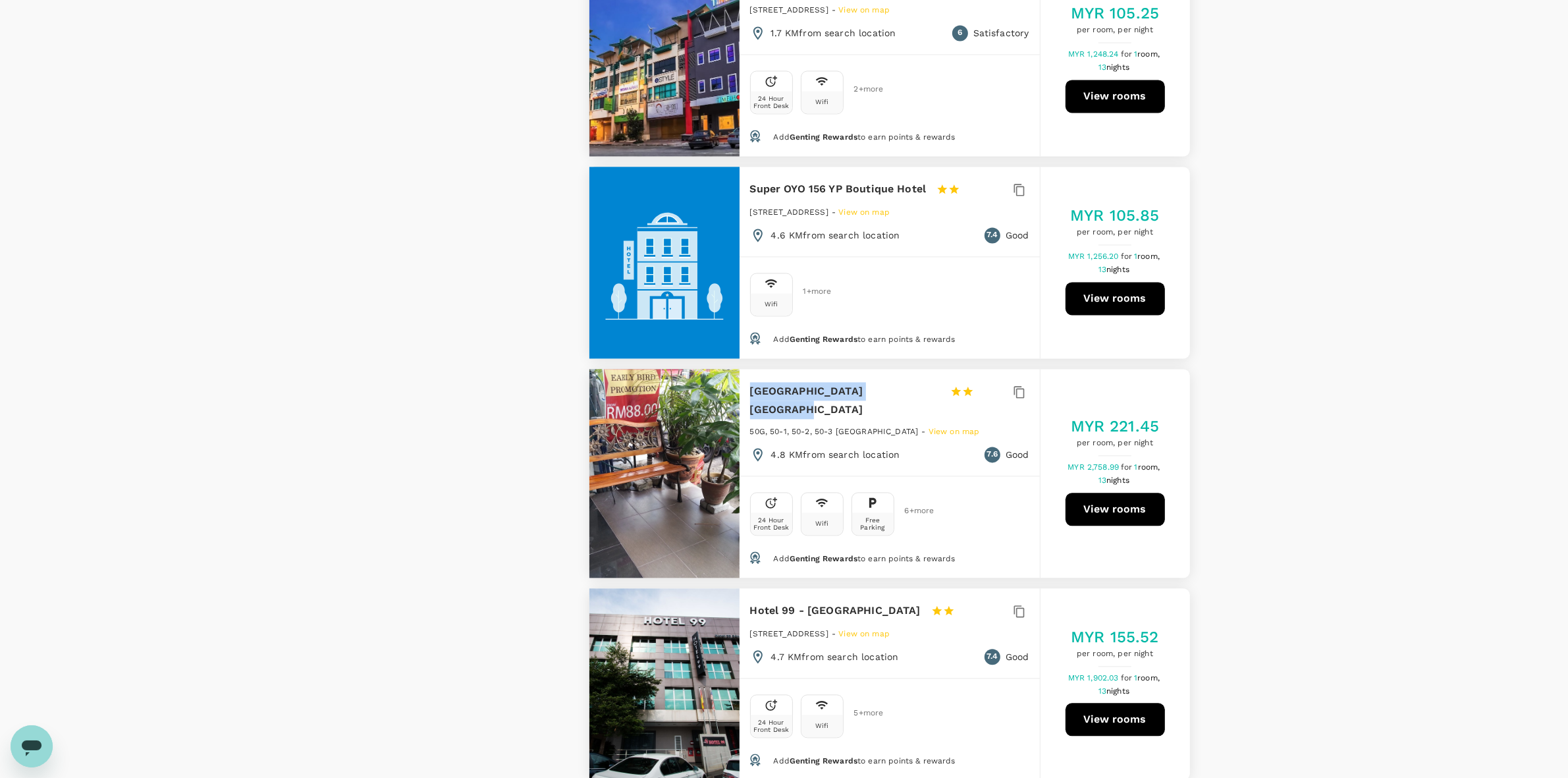
drag, startPoint x: 752, startPoint y: 338, endPoint x: 906, endPoint y: 334, distance: 154.1
click at [904, 382] on div "Hotel Vevo Puchong Malaysia 1 Star 2 Stars 3 Stars 4 Stars 5 Stars" at bounding box center [879, 400] width 259 height 37
copy h6 "Hotel Vevo Puchong Malaysia"
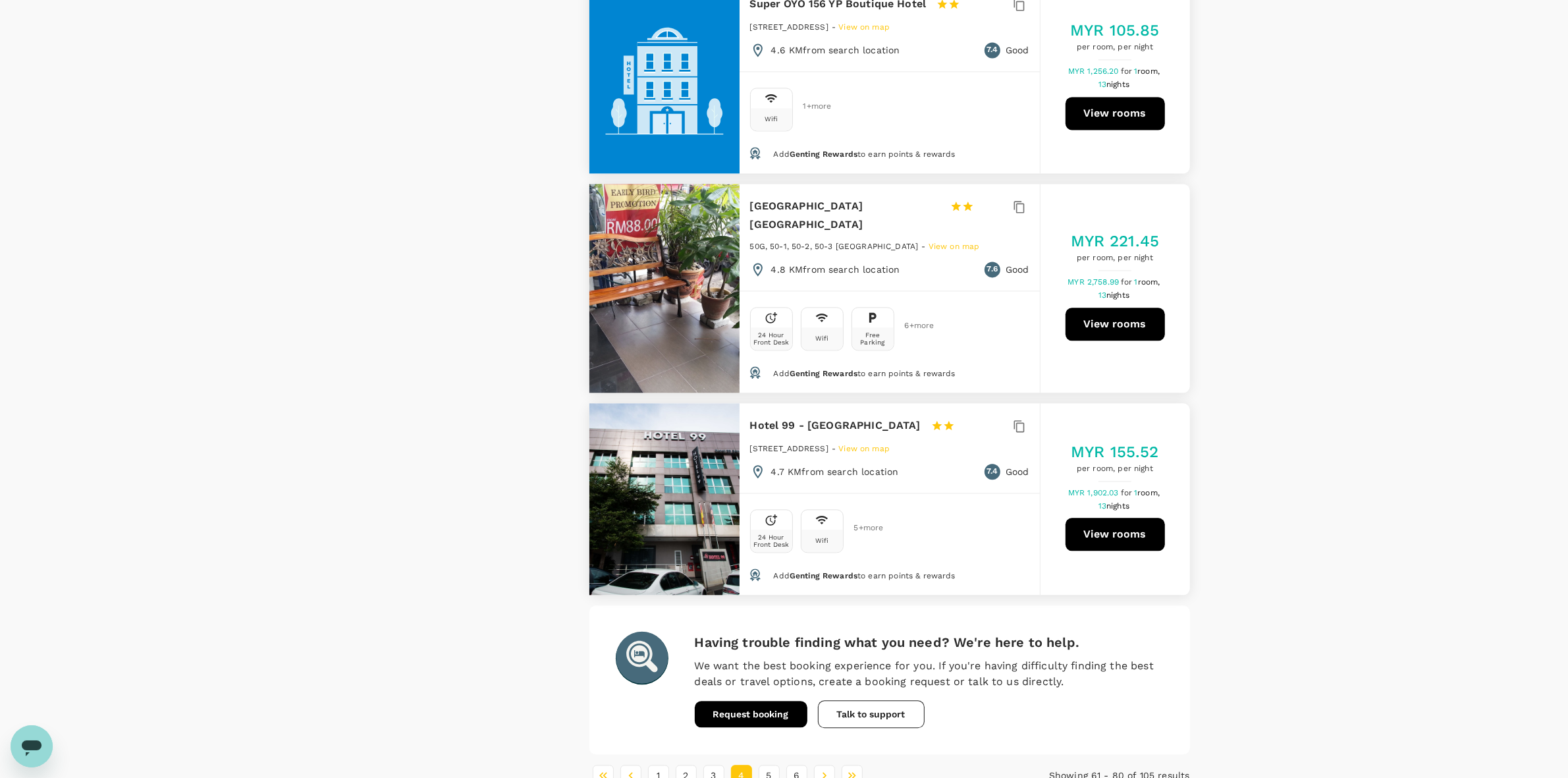
scroll to position [3646, 0]
click at [765, 658] on button "5" at bounding box center [769, 775] width 21 height 21
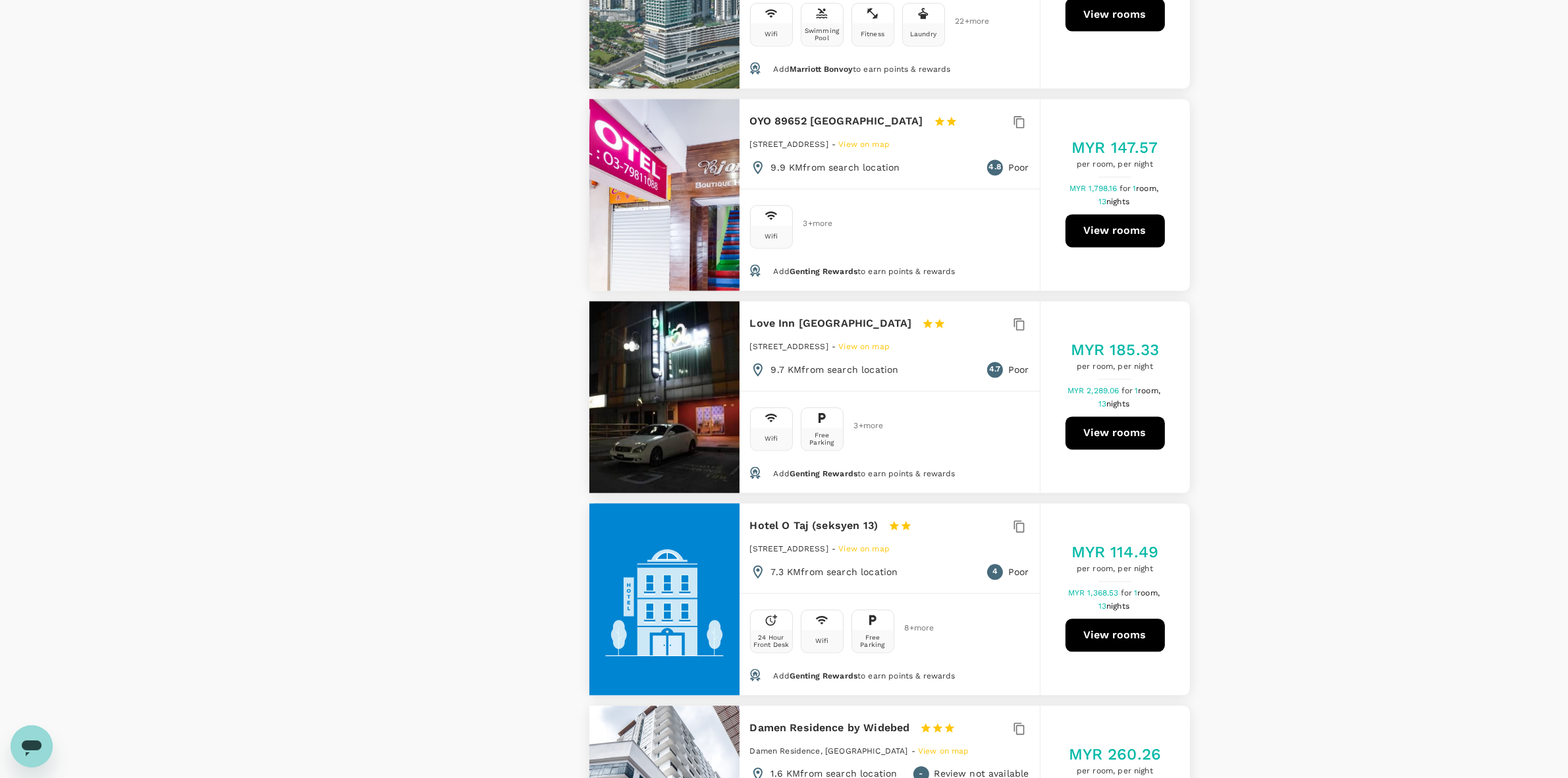
scroll to position [3625, 0]
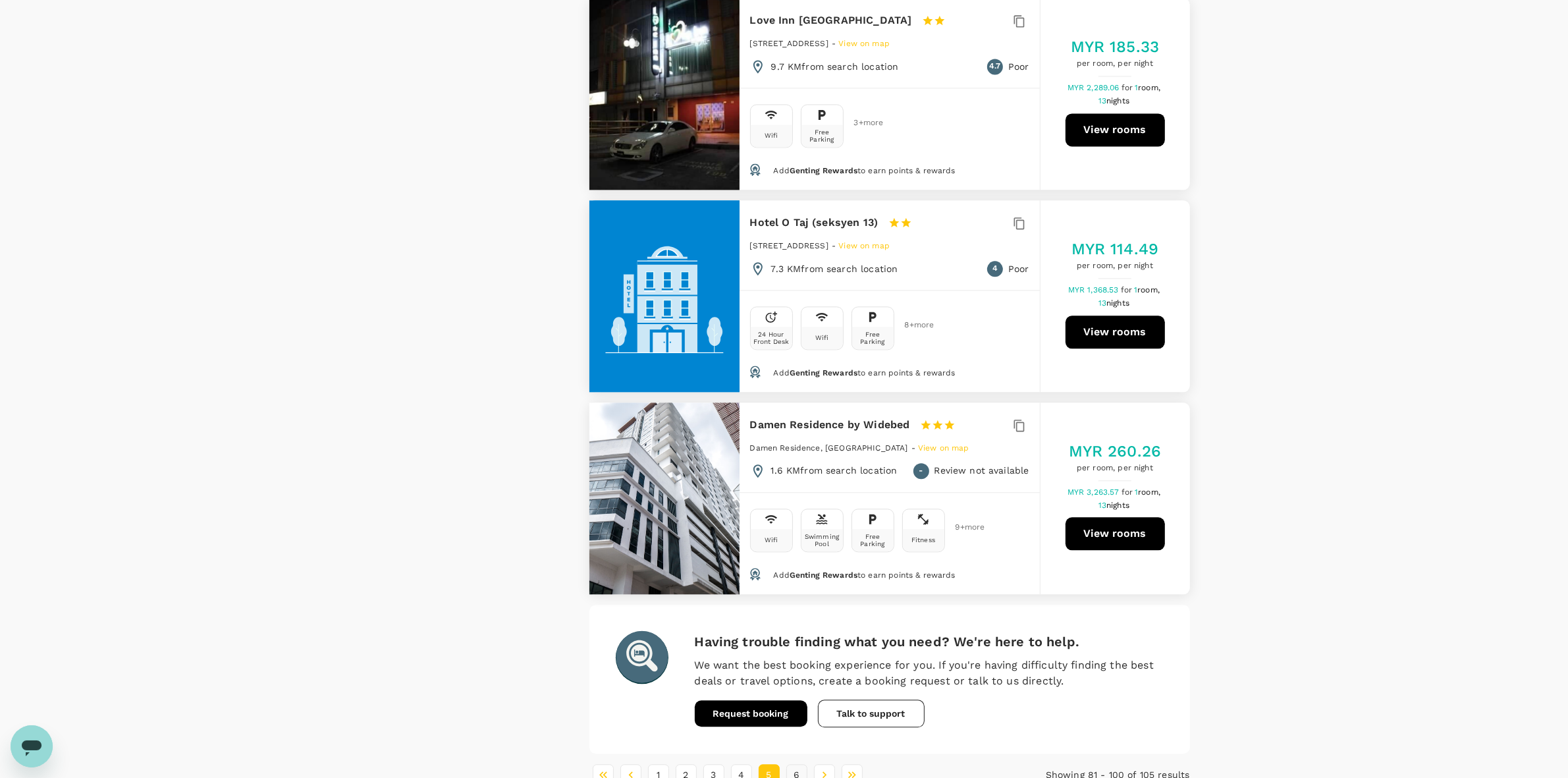
click at [792, 658] on button "6" at bounding box center [796, 775] width 21 height 21
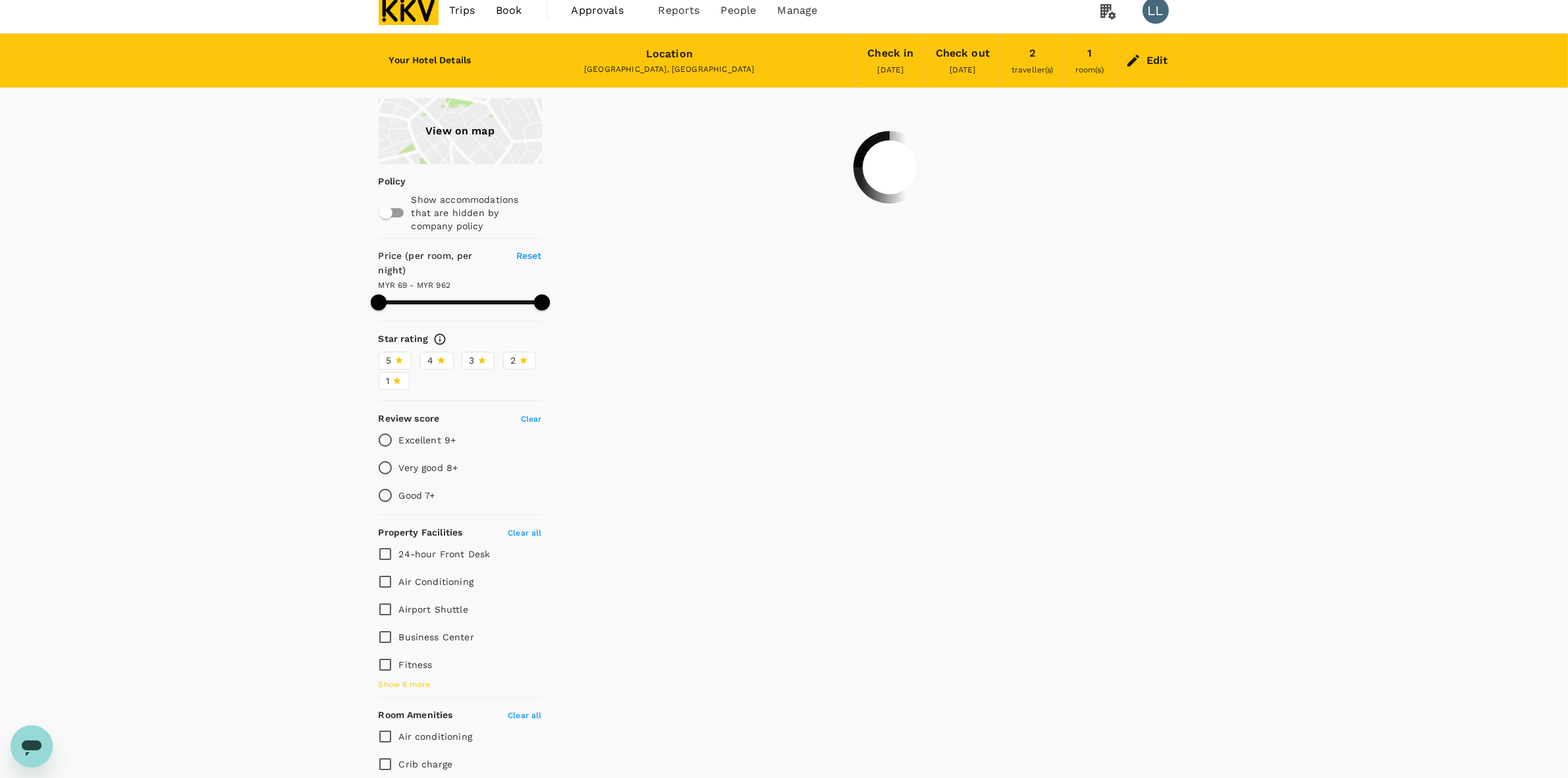
scroll to position [0, 0]
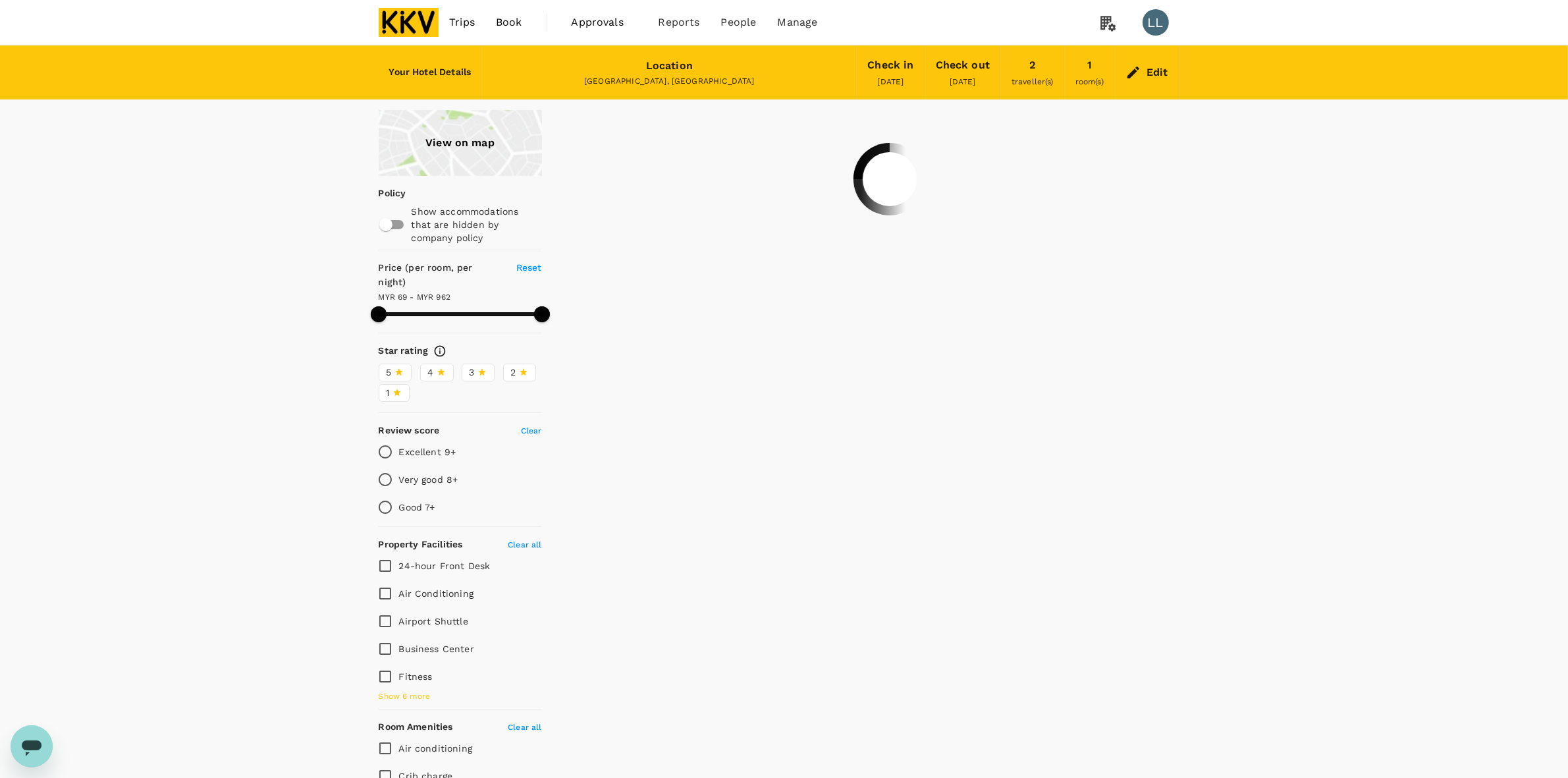
type input "961.94"
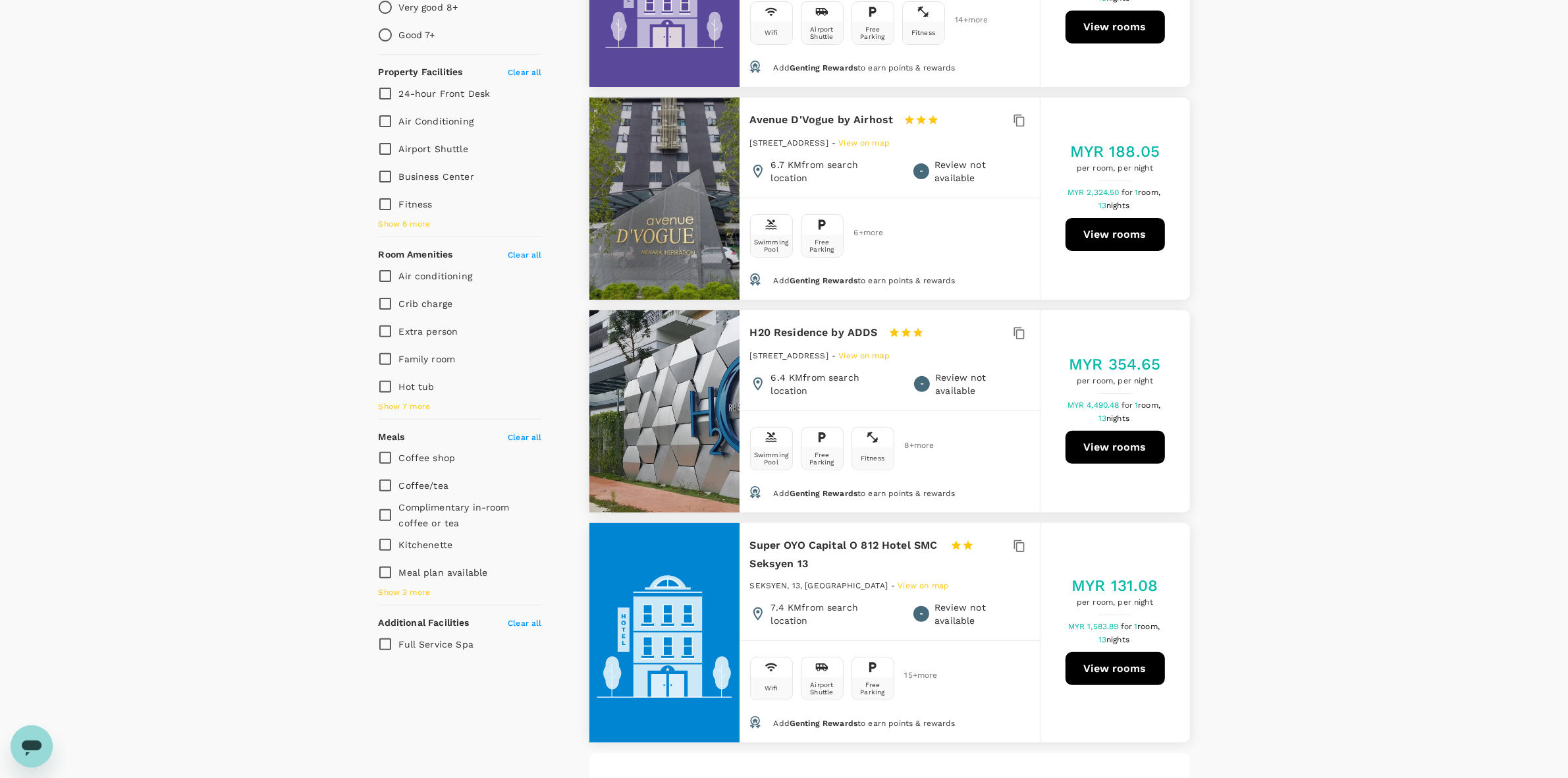
scroll to position [494, 0]
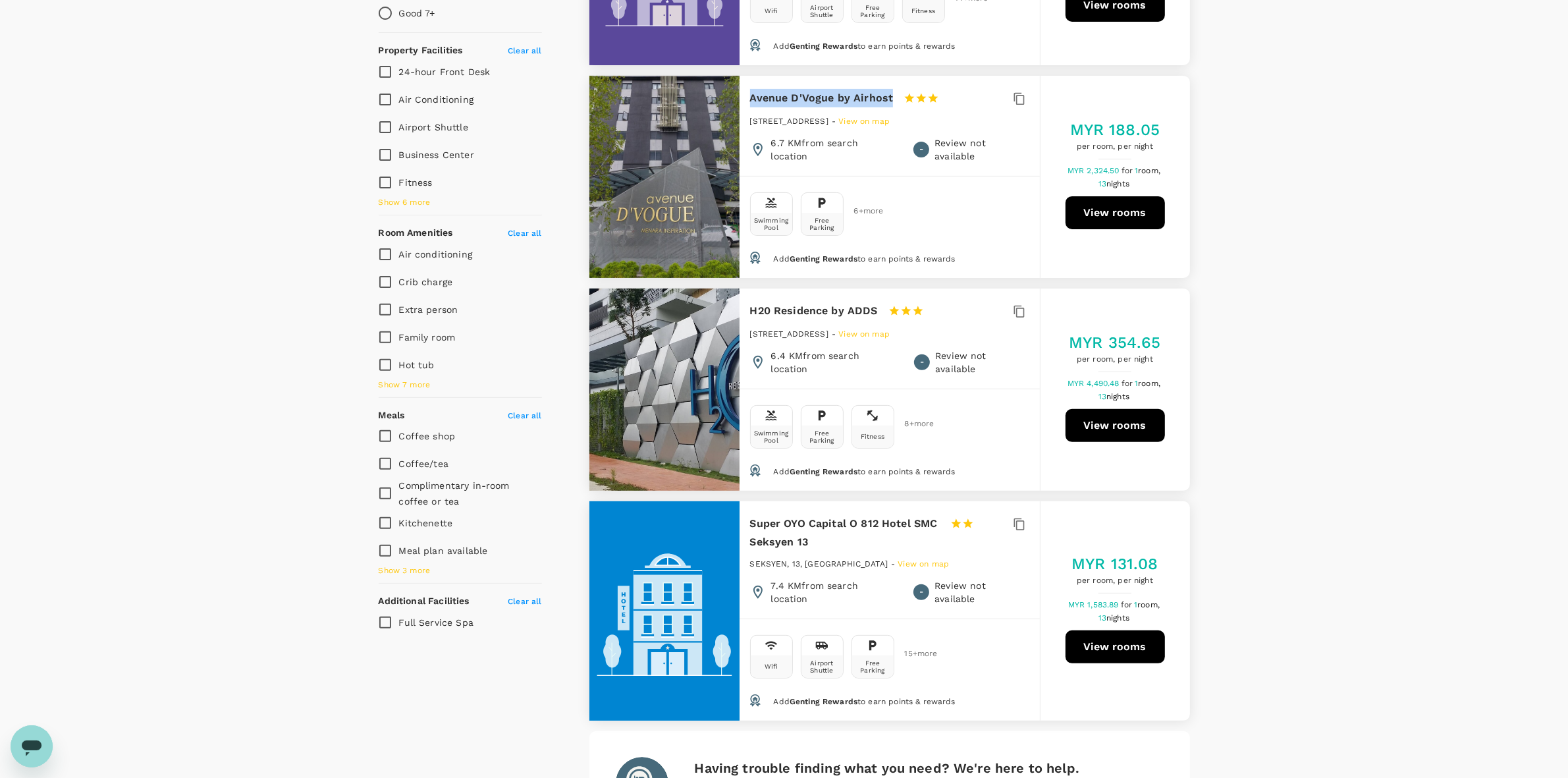
drag, startPoint x: 749, startPoint y: 114, endPoint x: 872, endPoint y: 118, distance: 123.1
click at [888, 107] on h6 "Avenue D'Vogue by Airhost" at bounding box center [822, 99] width 144 height 19
copy h6 "Avenue D'Vogue by Airhost"
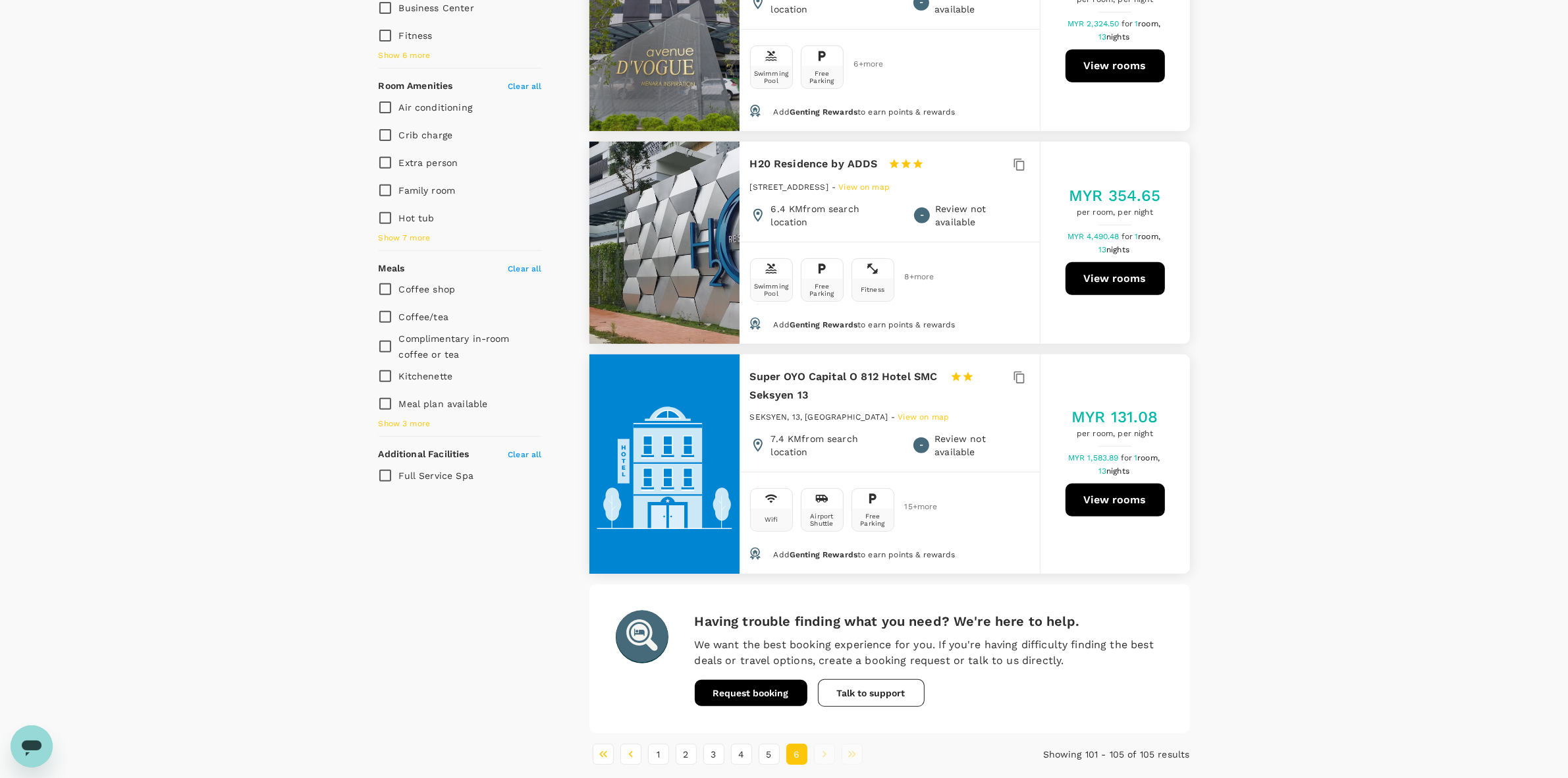
scroll to position [659, 0]
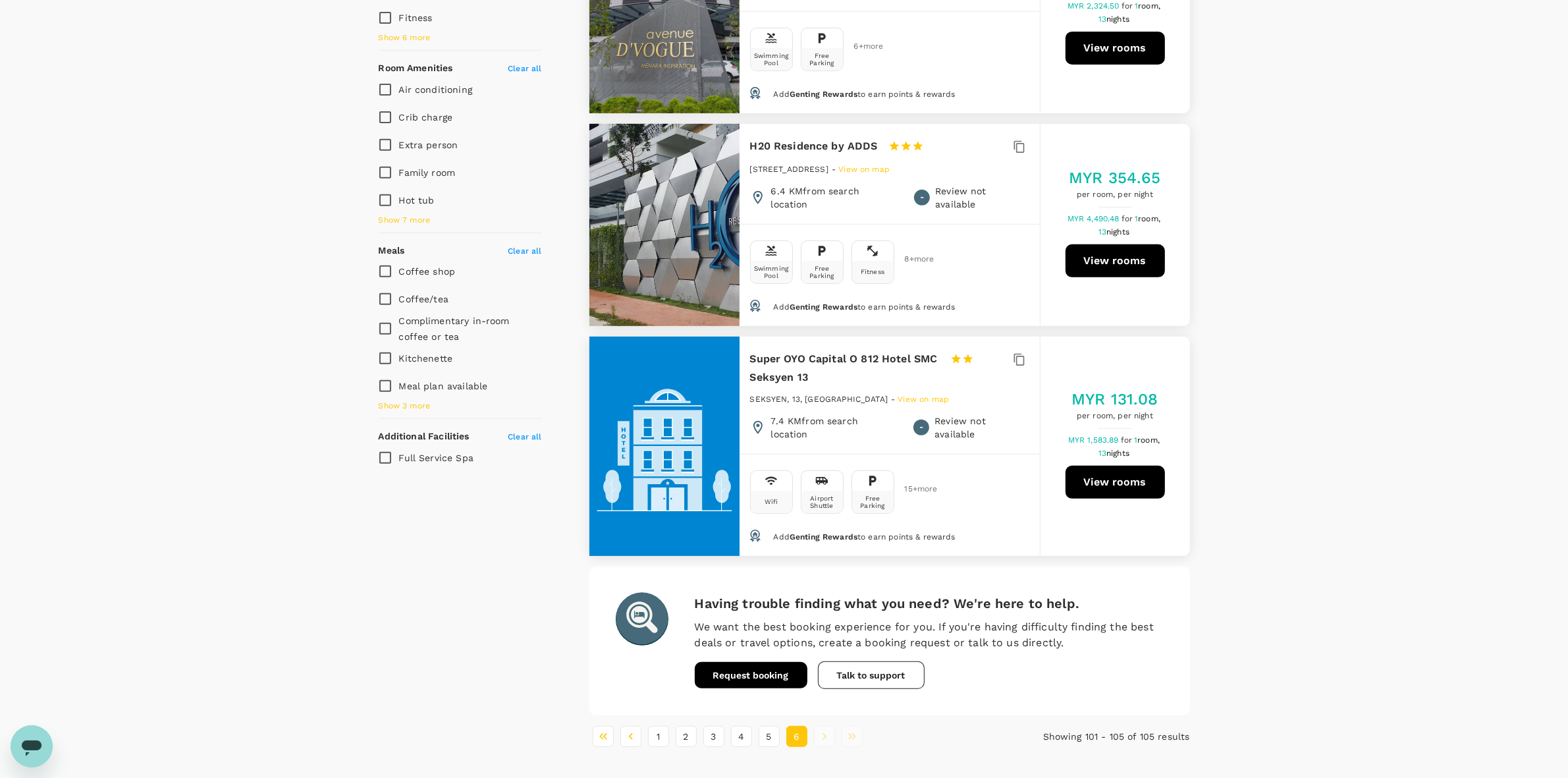
click at [1011, 412] on div "View on map Policy Show accommodations that are hidden by company policy Price …" at bounding box center [784, 104] width 1568 height 1307
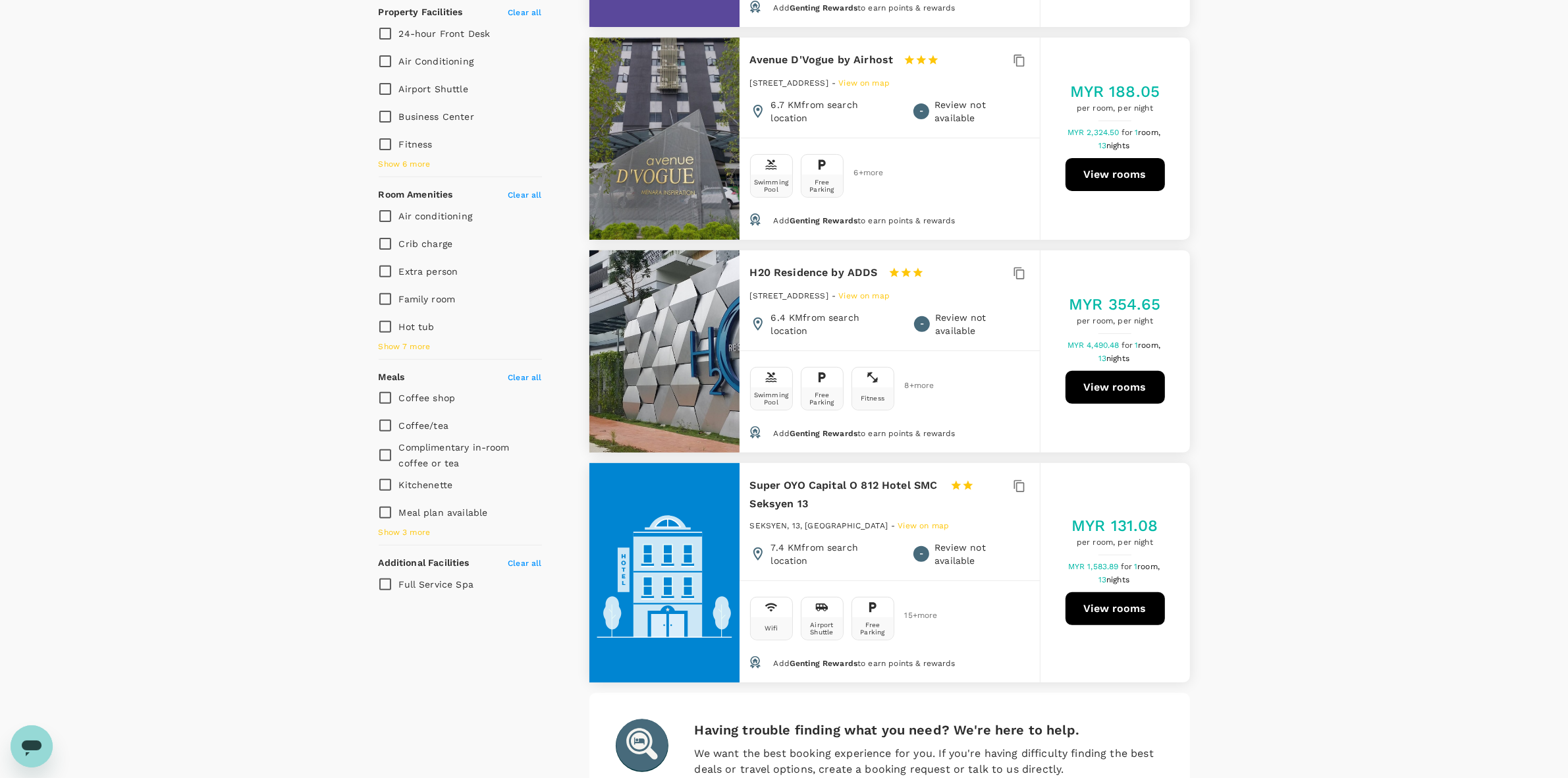
scroll to position [0, 0]
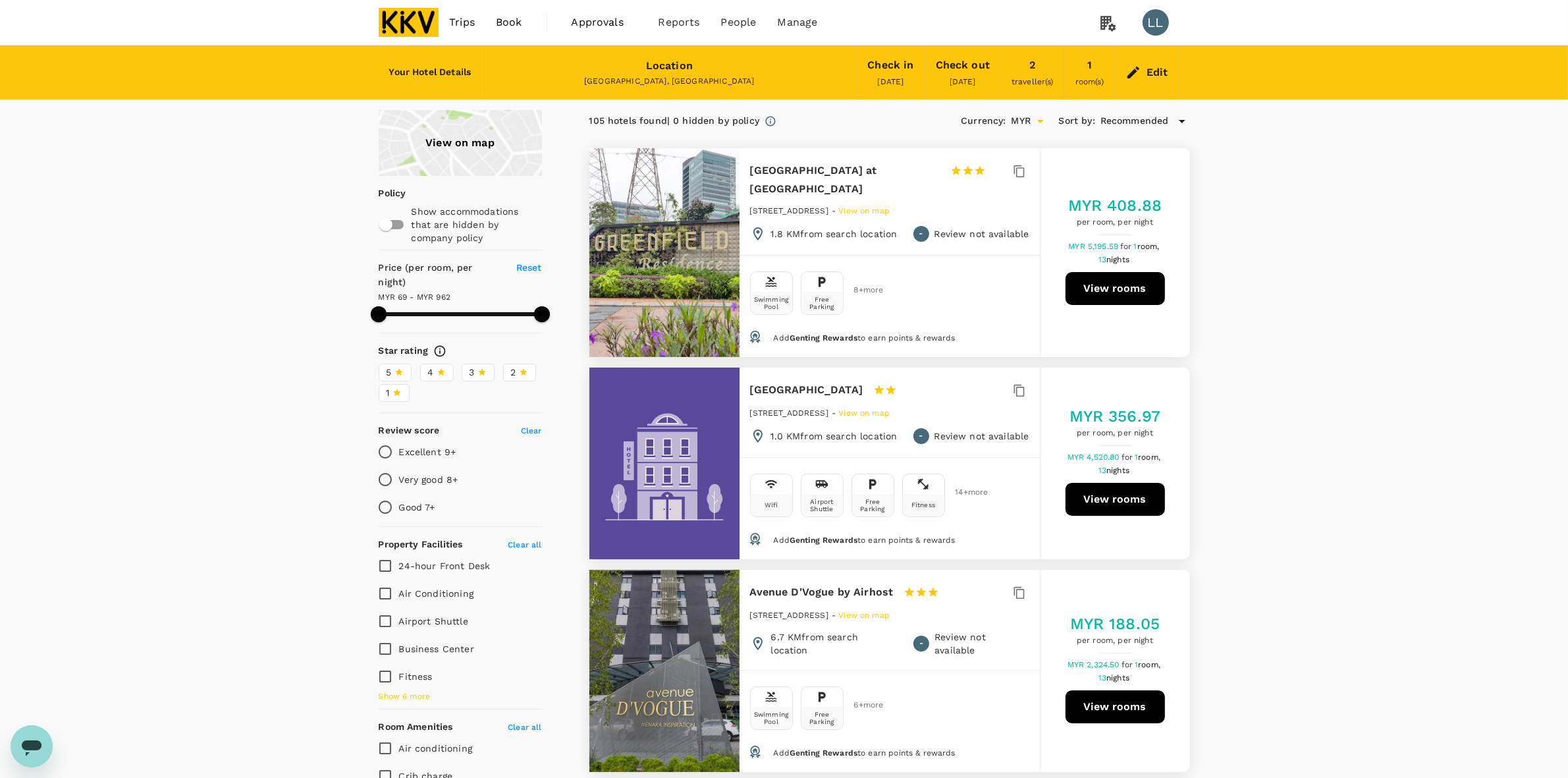
click at [1011, 70] on div "Edit" at bounding box center [1157, 73] width 21 height 19
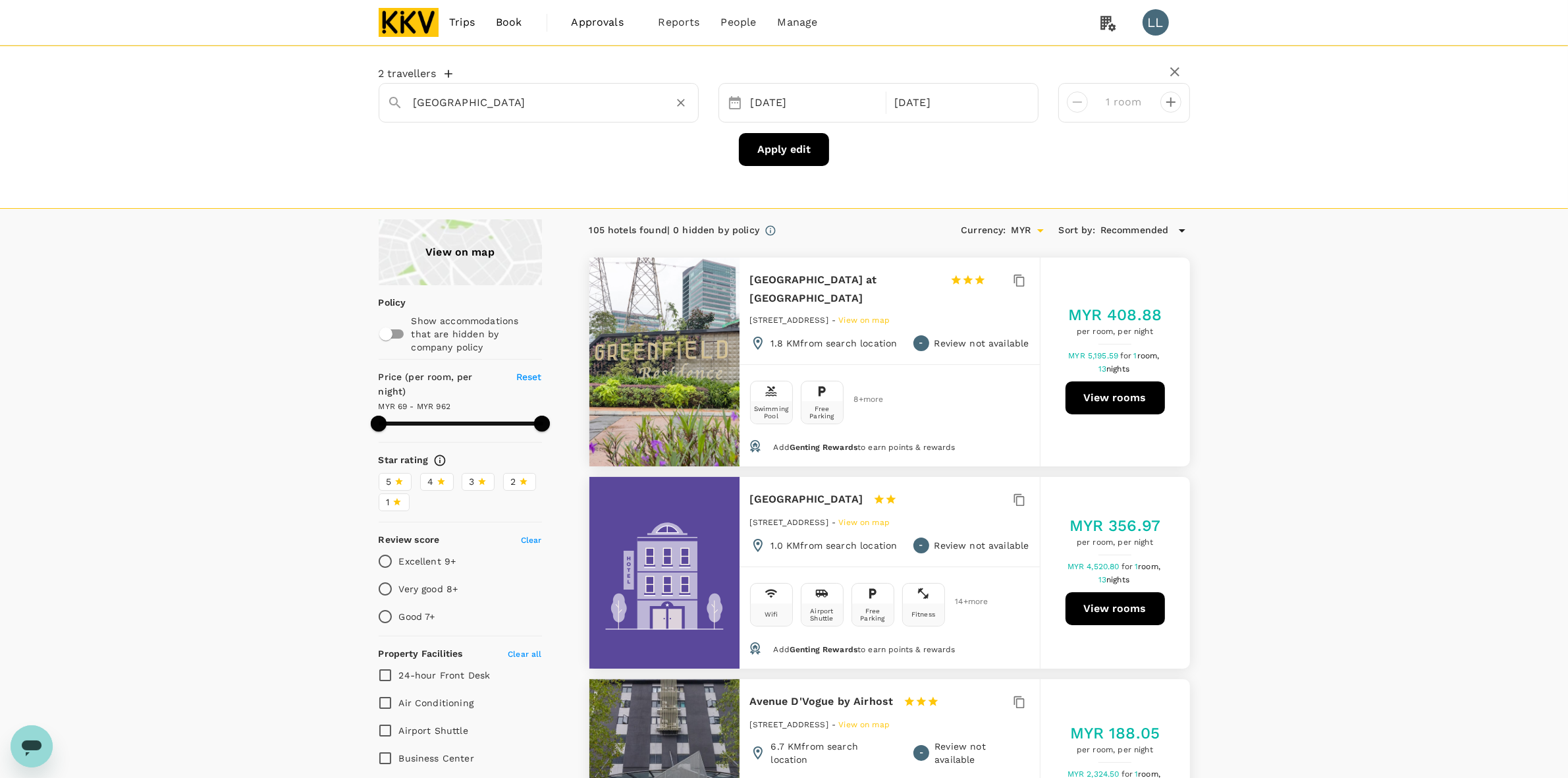
click at [516, 103] on input "Jalan Lagoon Selatan" at bounding box center [534, 103] width 240 height 21
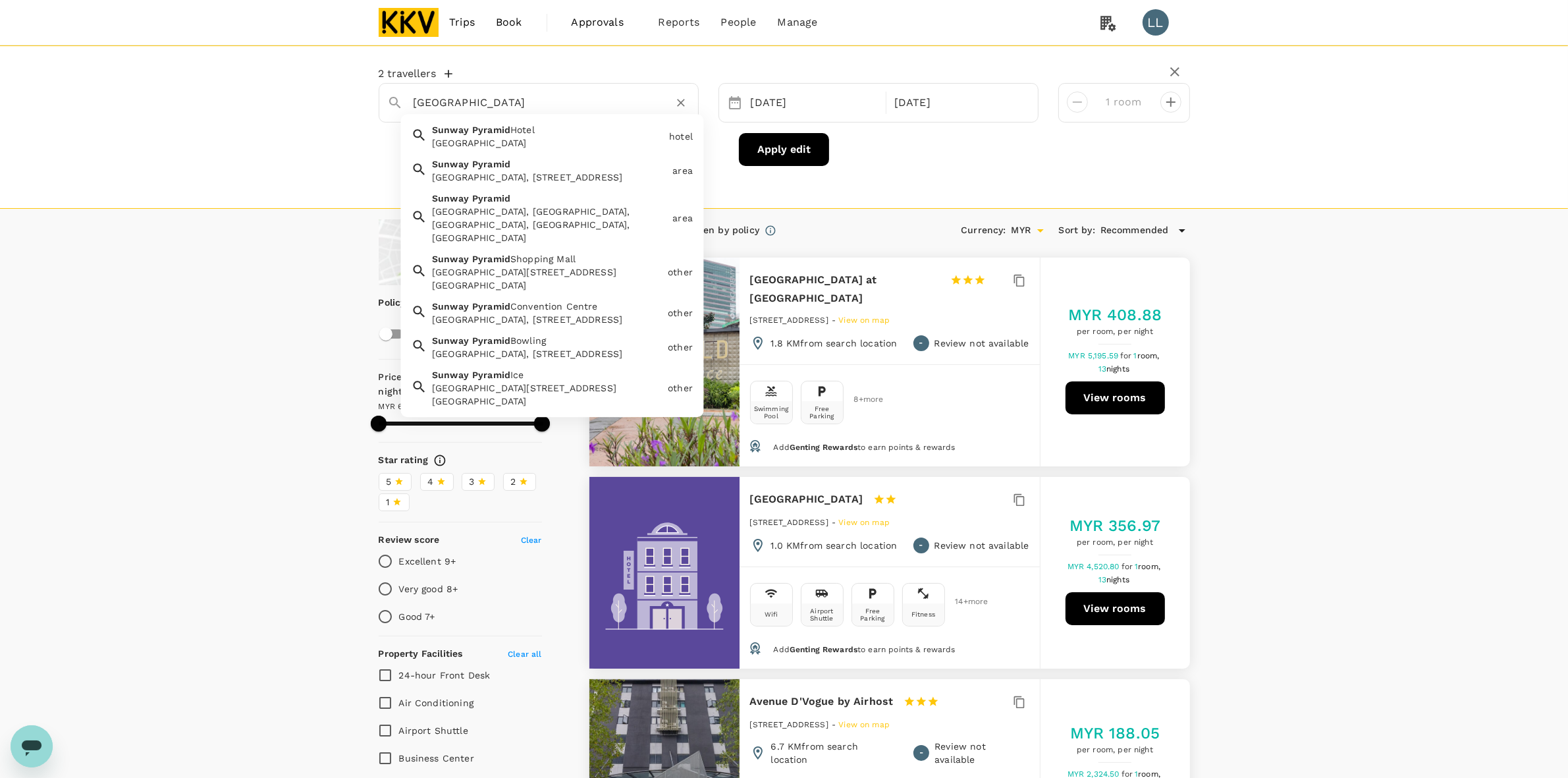
click at [501, 264] on span "Pyramid" at bounding box center [492, 259] width 39 height 10
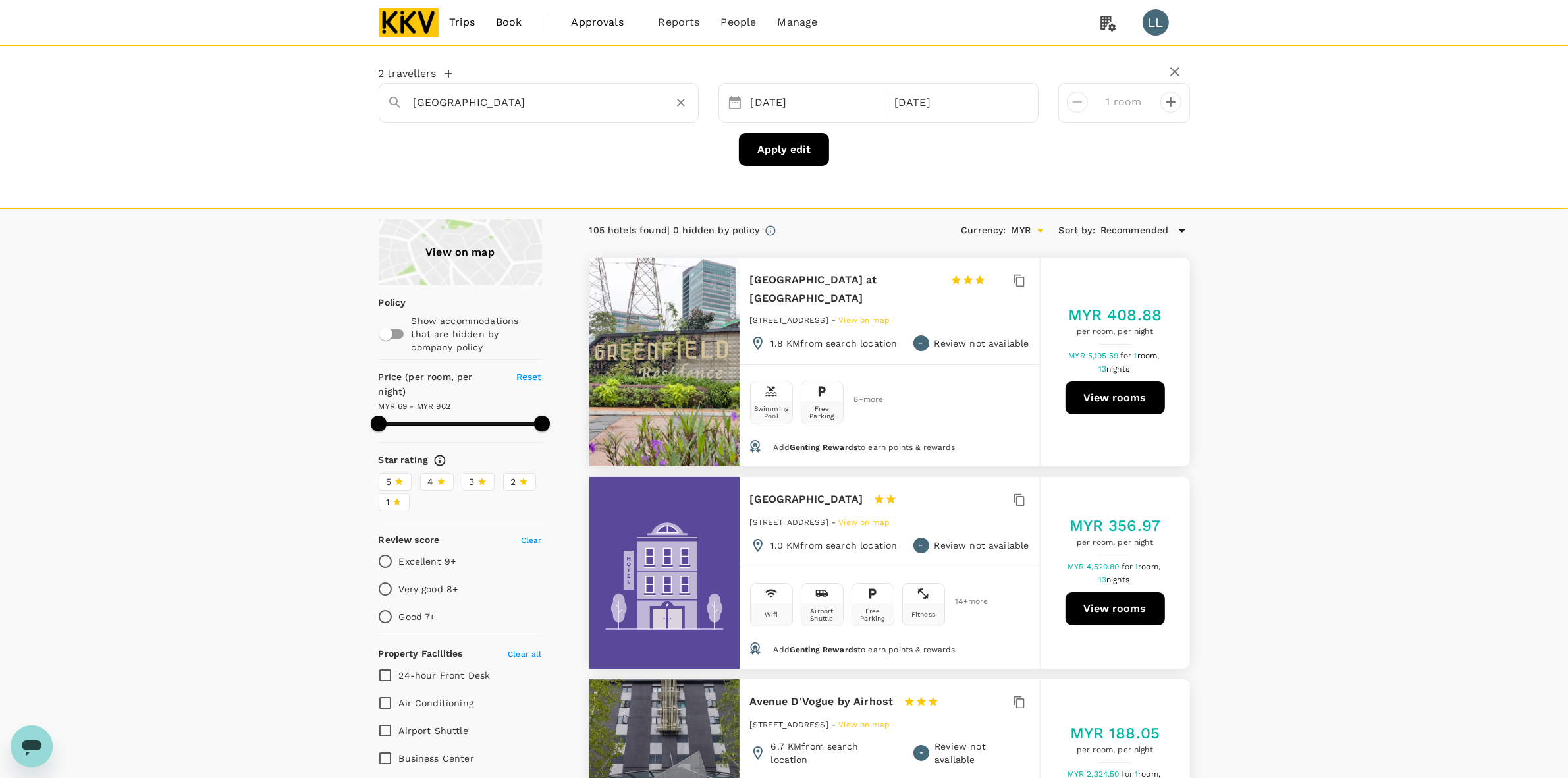
type input "Sunway Pyramid Shopping Mall"
click at [761, 152] on button "Apply edit" at bounding box center [784, 149] width 90 height 33
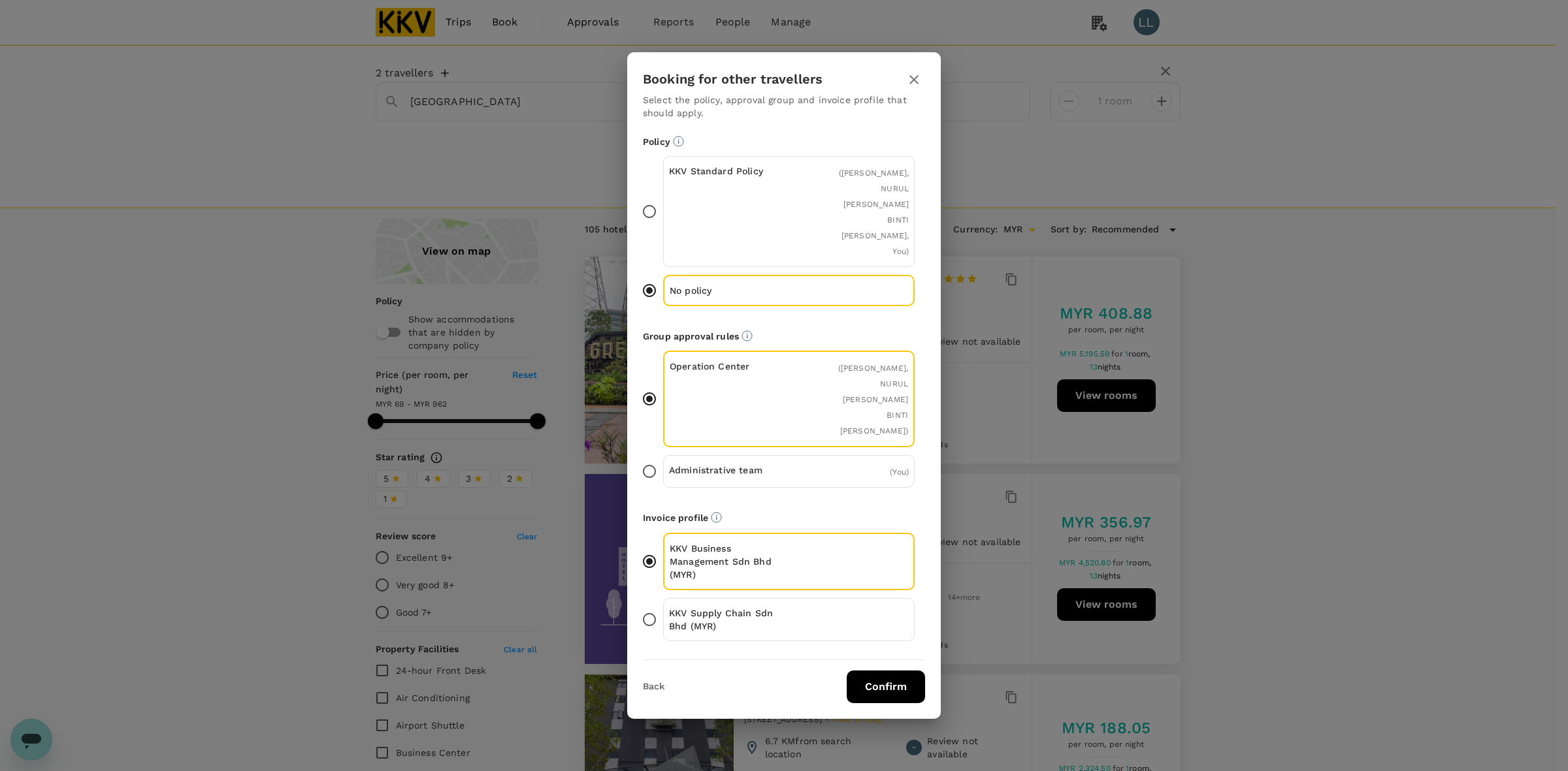
click at [796, 599] on div "KKV Supply Chain Sdn Bhd (MYR)" at bounding box center [789, 620] width 251 height 43
click at [663, 606] on input "KKV Supply Chain Sdn Bhd (MYR)" at bounding box center [649, 620] width 27 height 27
drag, startPoint x: 883, startPoint y: 654, endPoint x: 889, endPoint y: 638, distance: 17.1
click at [884, 652] on button "Confirm" at bounding box center [886, 687] width 78 height 32
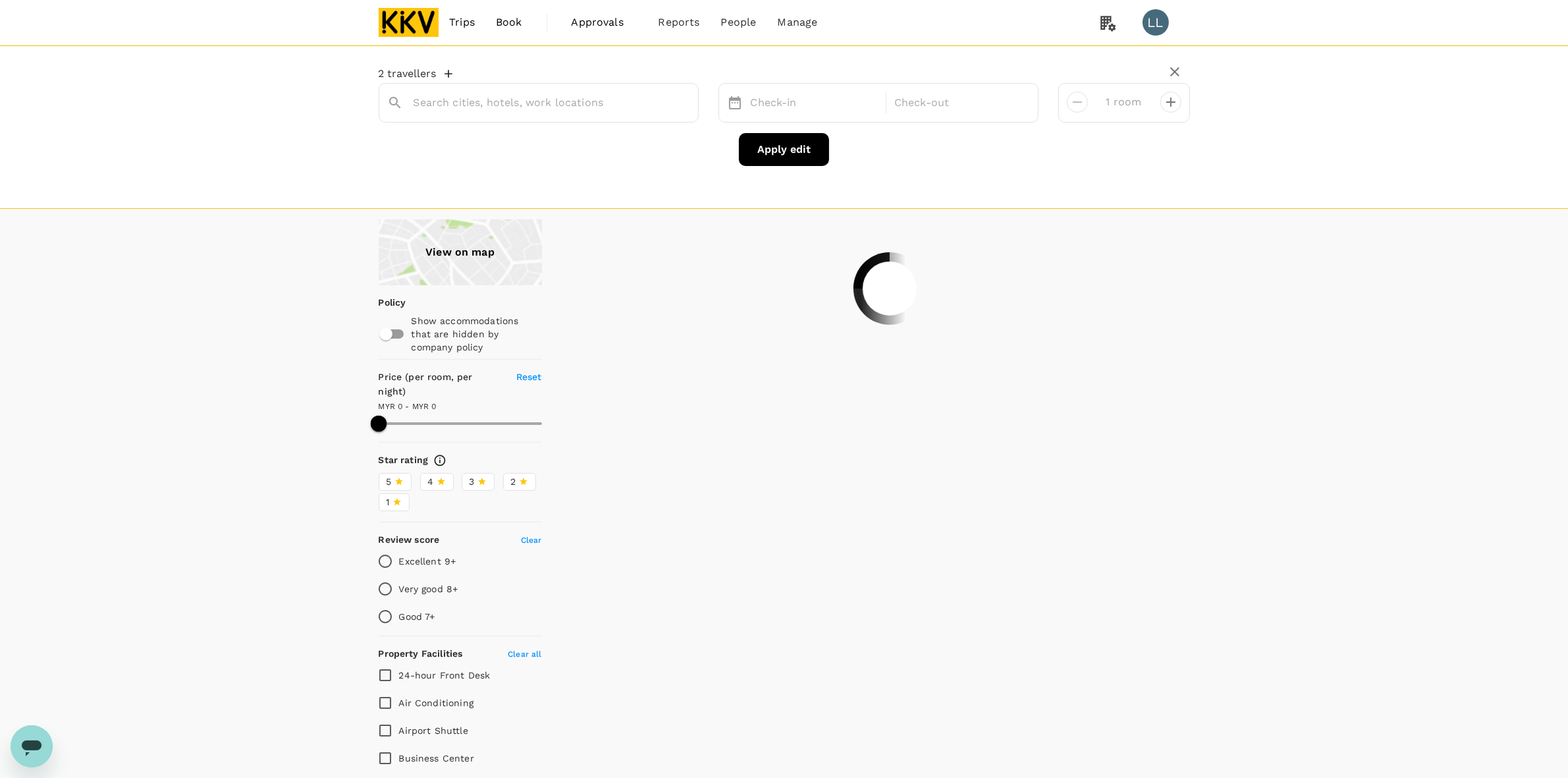
type input "583"
type input "Sunway Pyramid Shopping Mall"
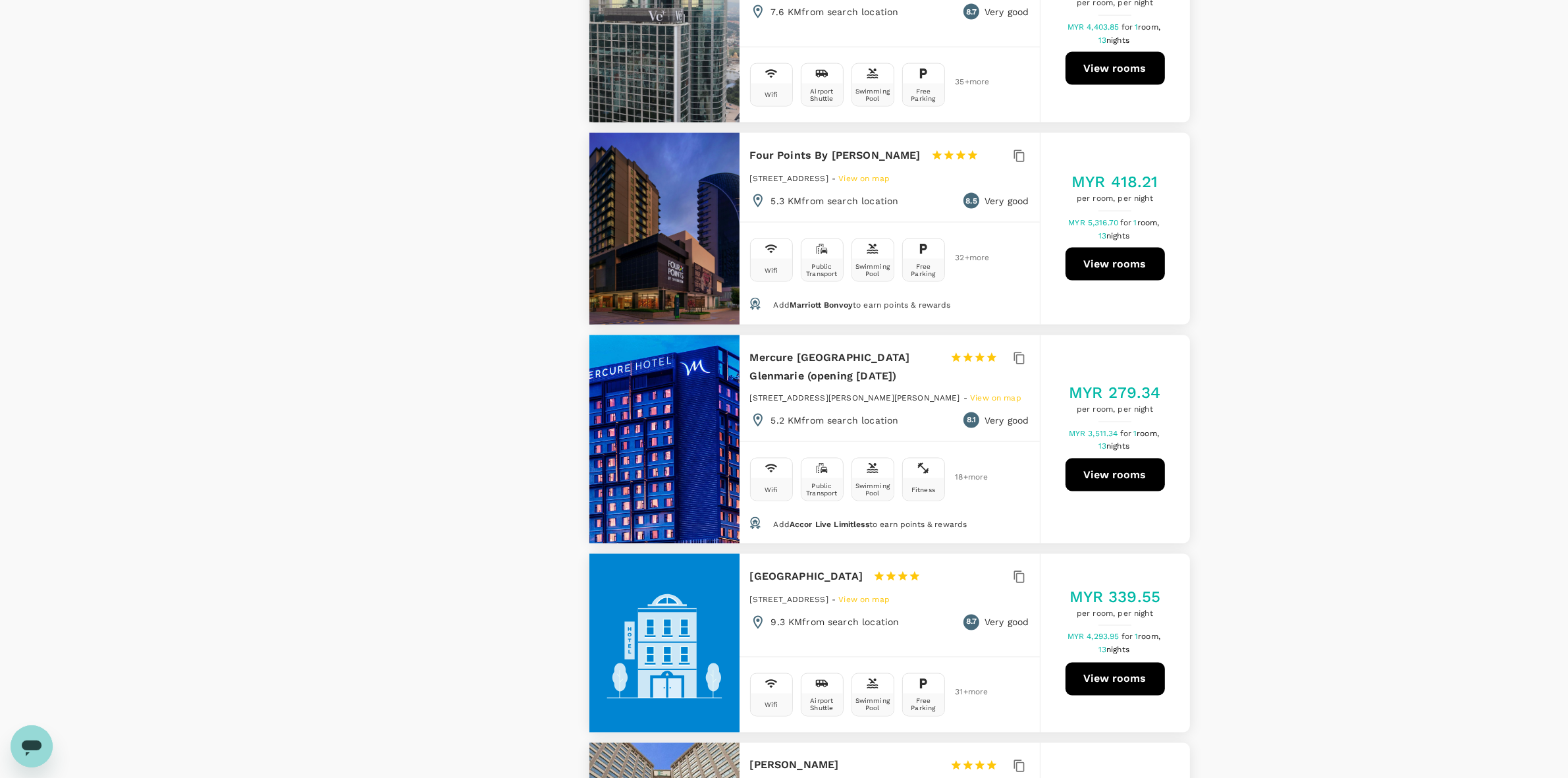
scroll to position [2719, 0]
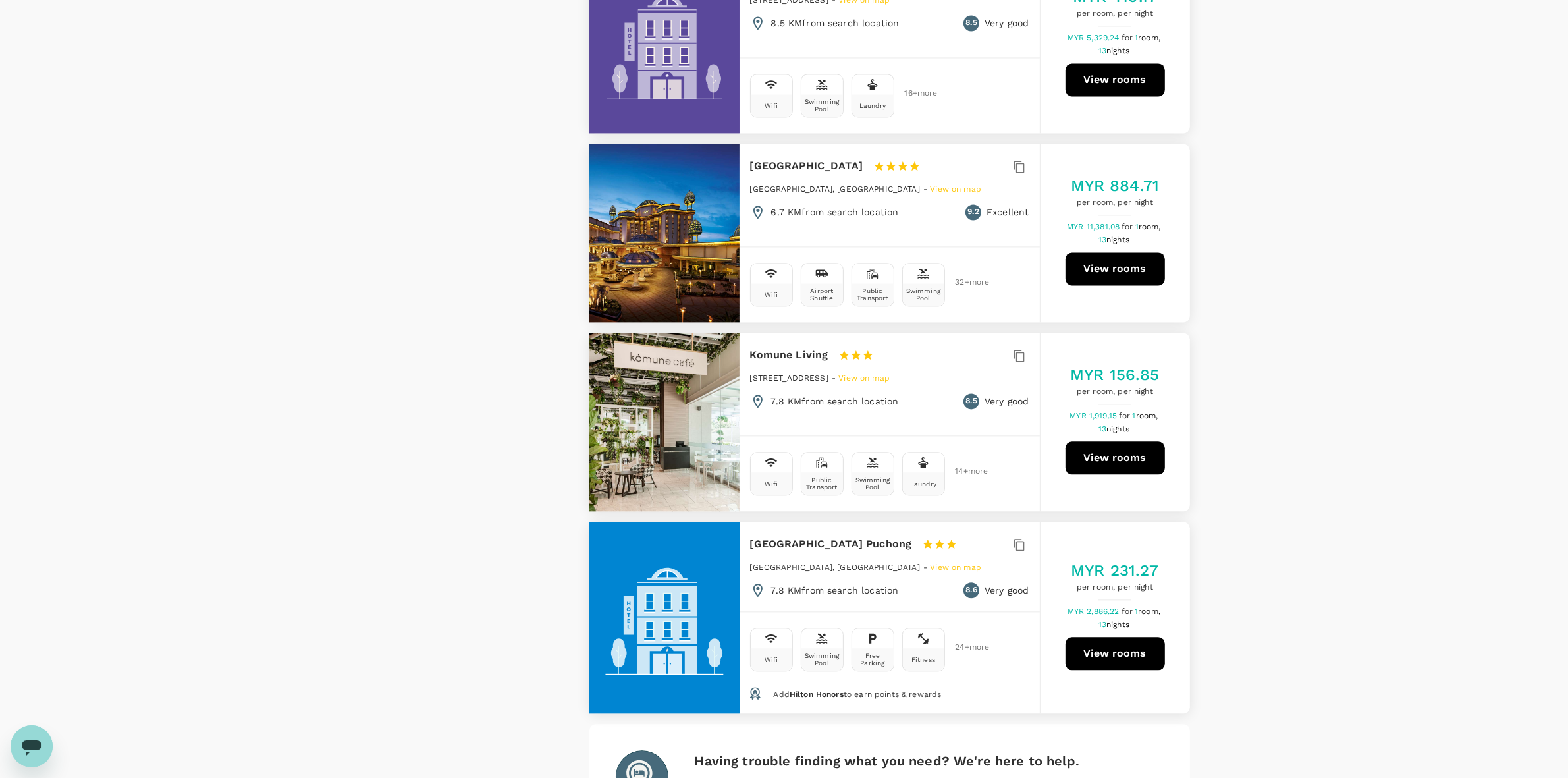
scroll to position [3625, 0]
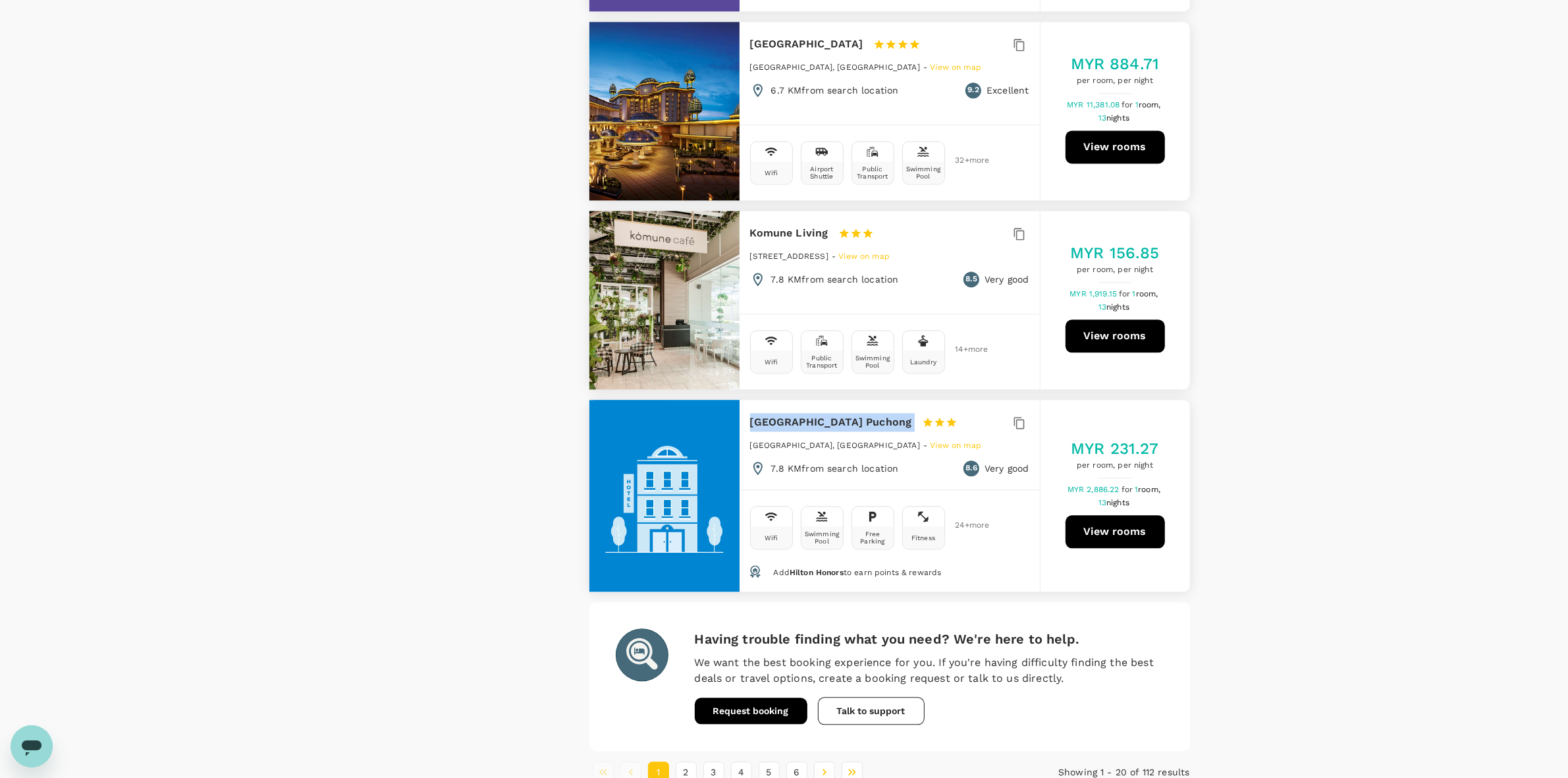
drag, startPoint x: 751, startPoint y: 398, endPoint x: 897, endPoint y: 398, distance: 146.0
click at [897, 413] on div "Hilton Garden Inn Puchong 1 Star 2 Stars 3 Stars 4 Stars 5 Stars" at bounding box center [866, 422] width 232 height 19
copy div "Hilton Garden Inn Puchong"
click at [678, 658] on button "2" at bounding box center [686, 772] width 21 height 21
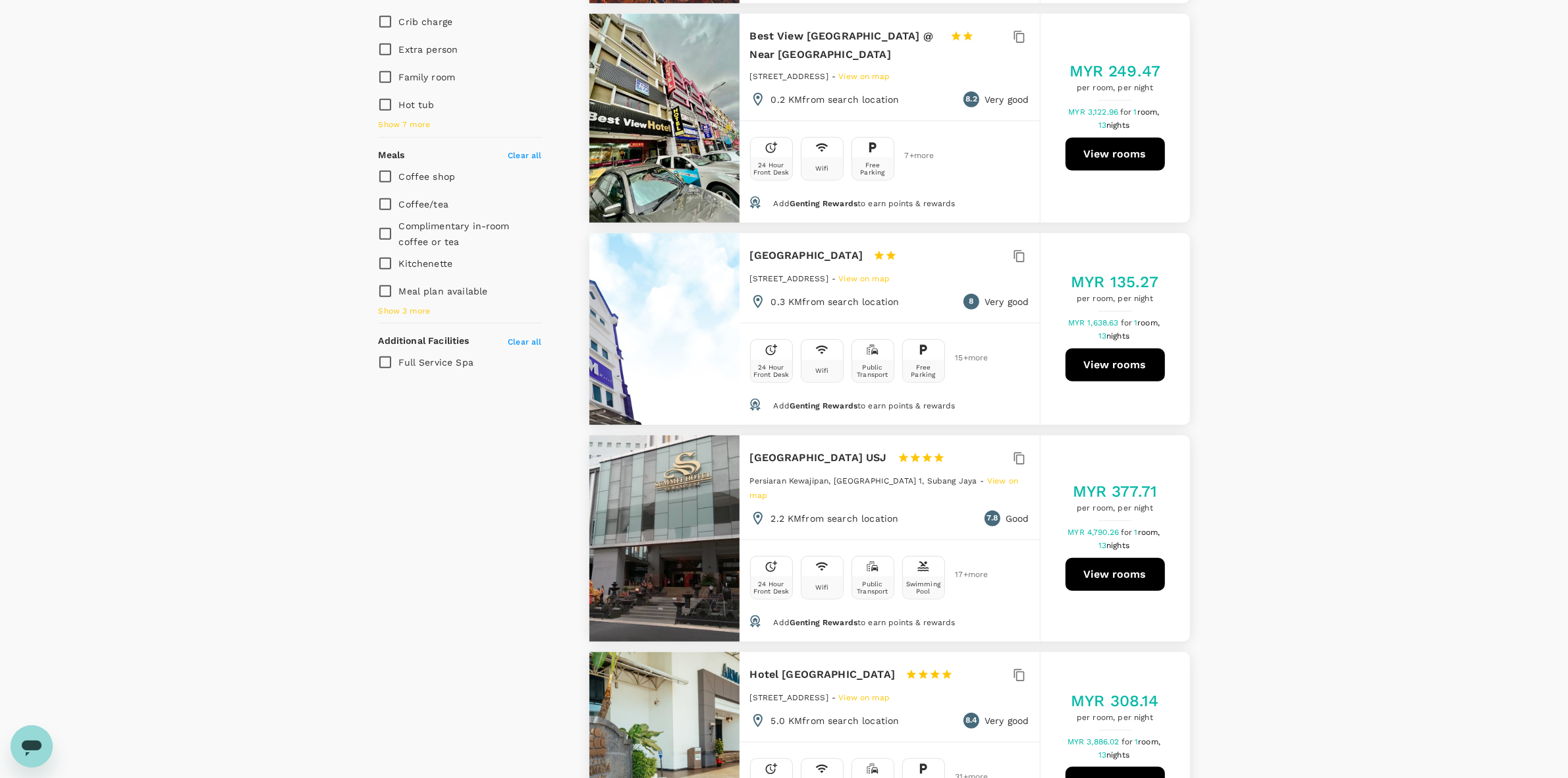
scroll to position [1153, 0]
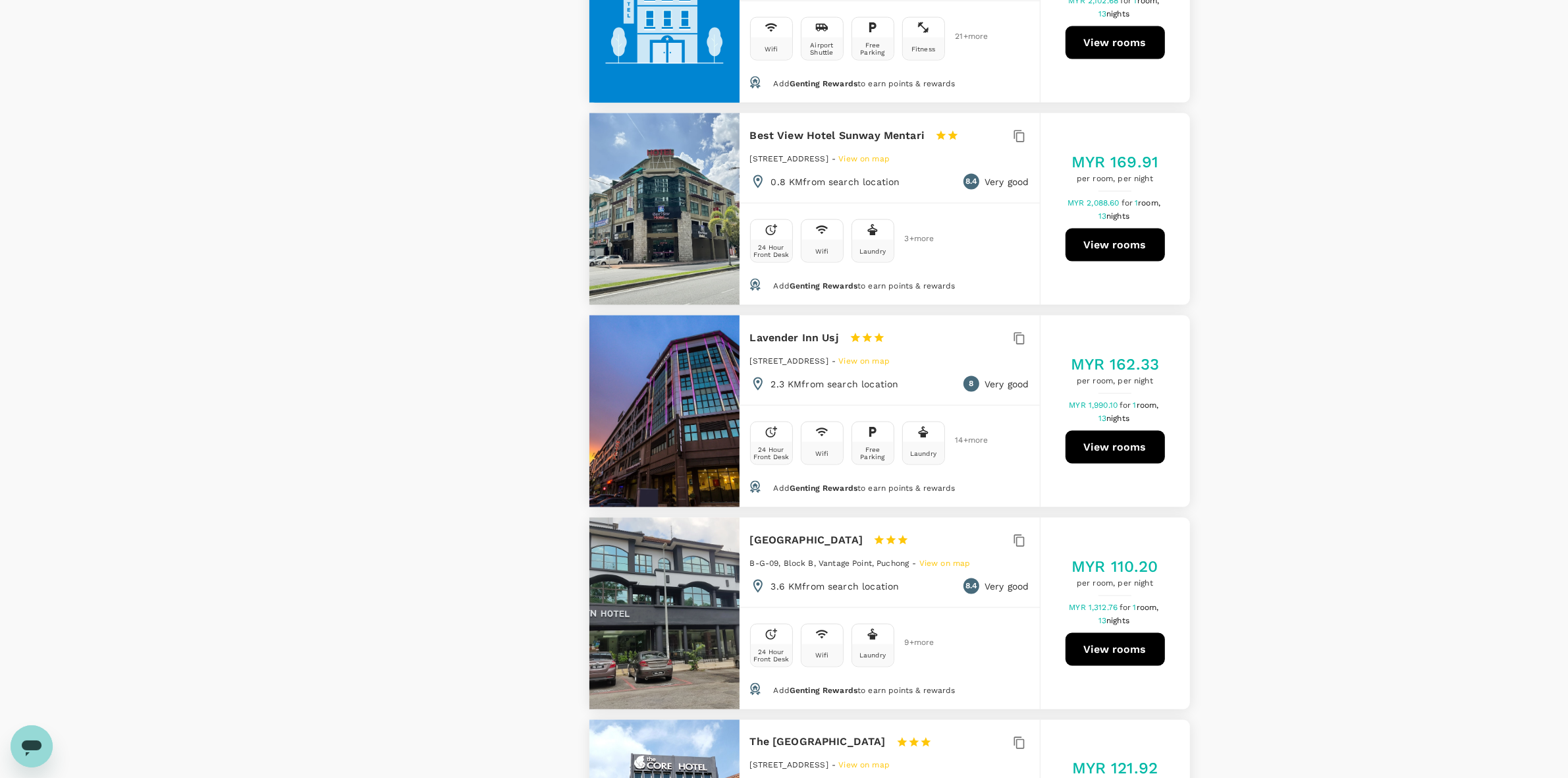
scroll to position [2554, 0]
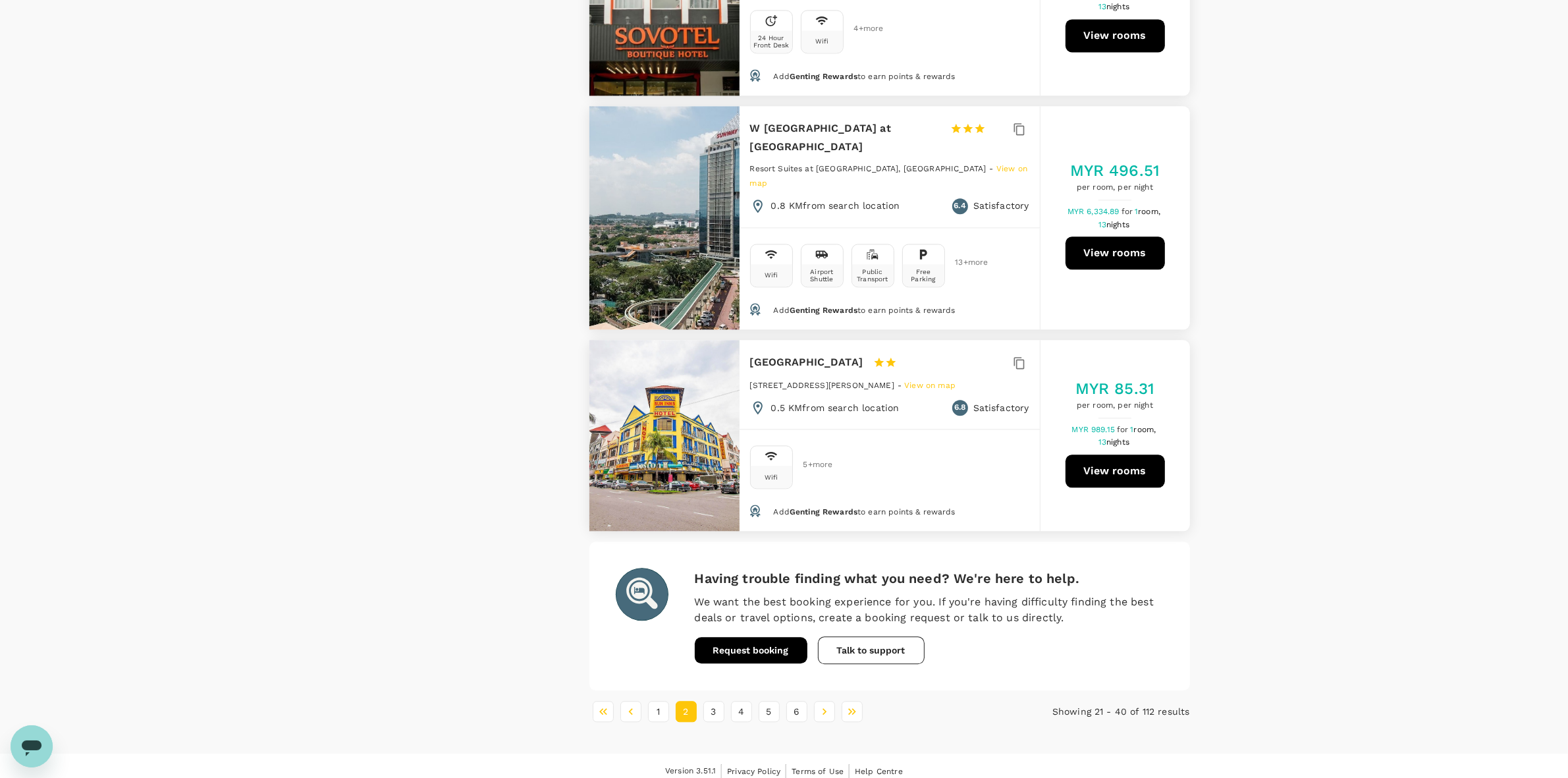
scroll to position [3839, 0]
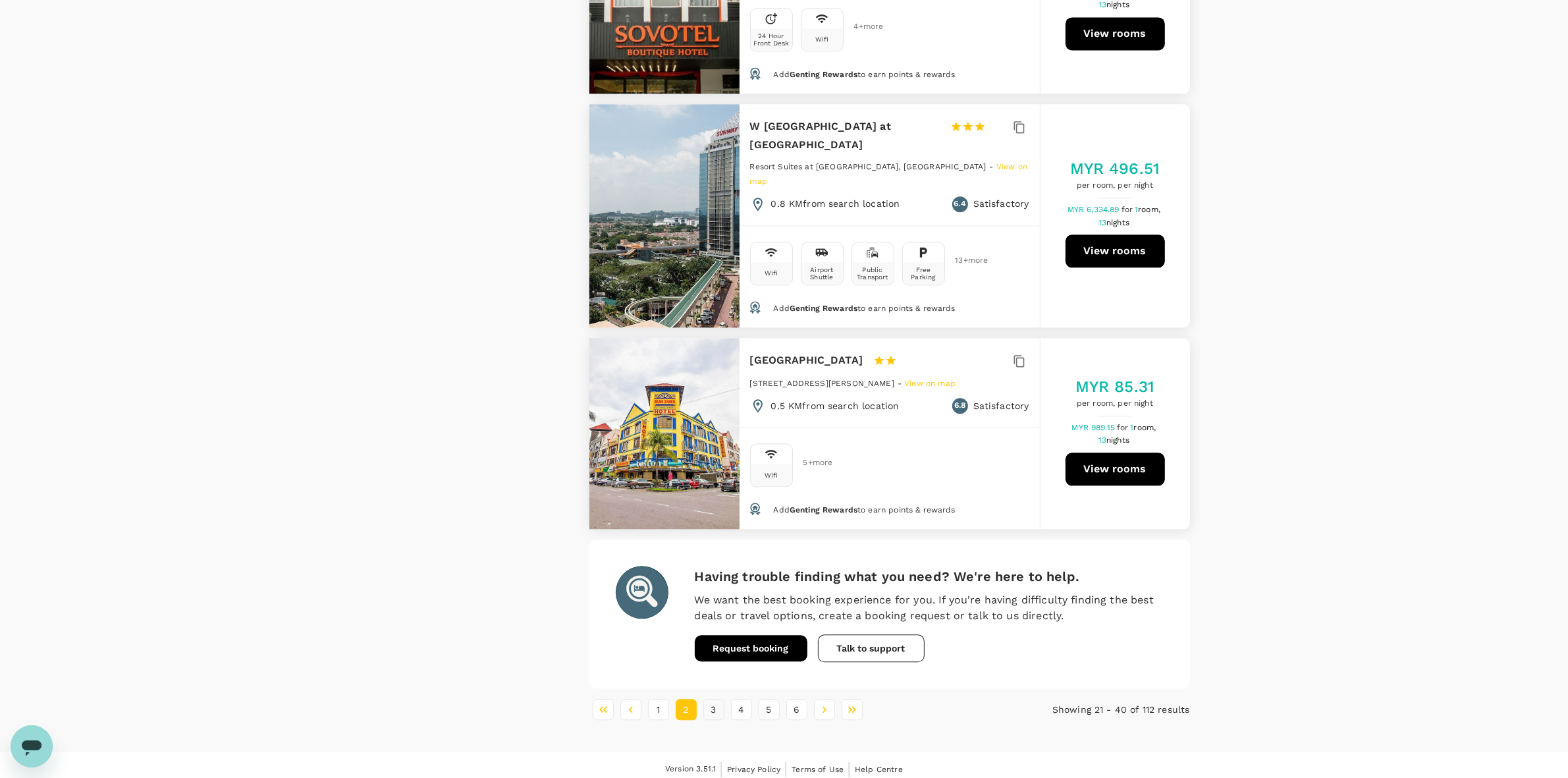
click at [719, 658] on button "3" at bounding box center [714, 709] width 21 height 21
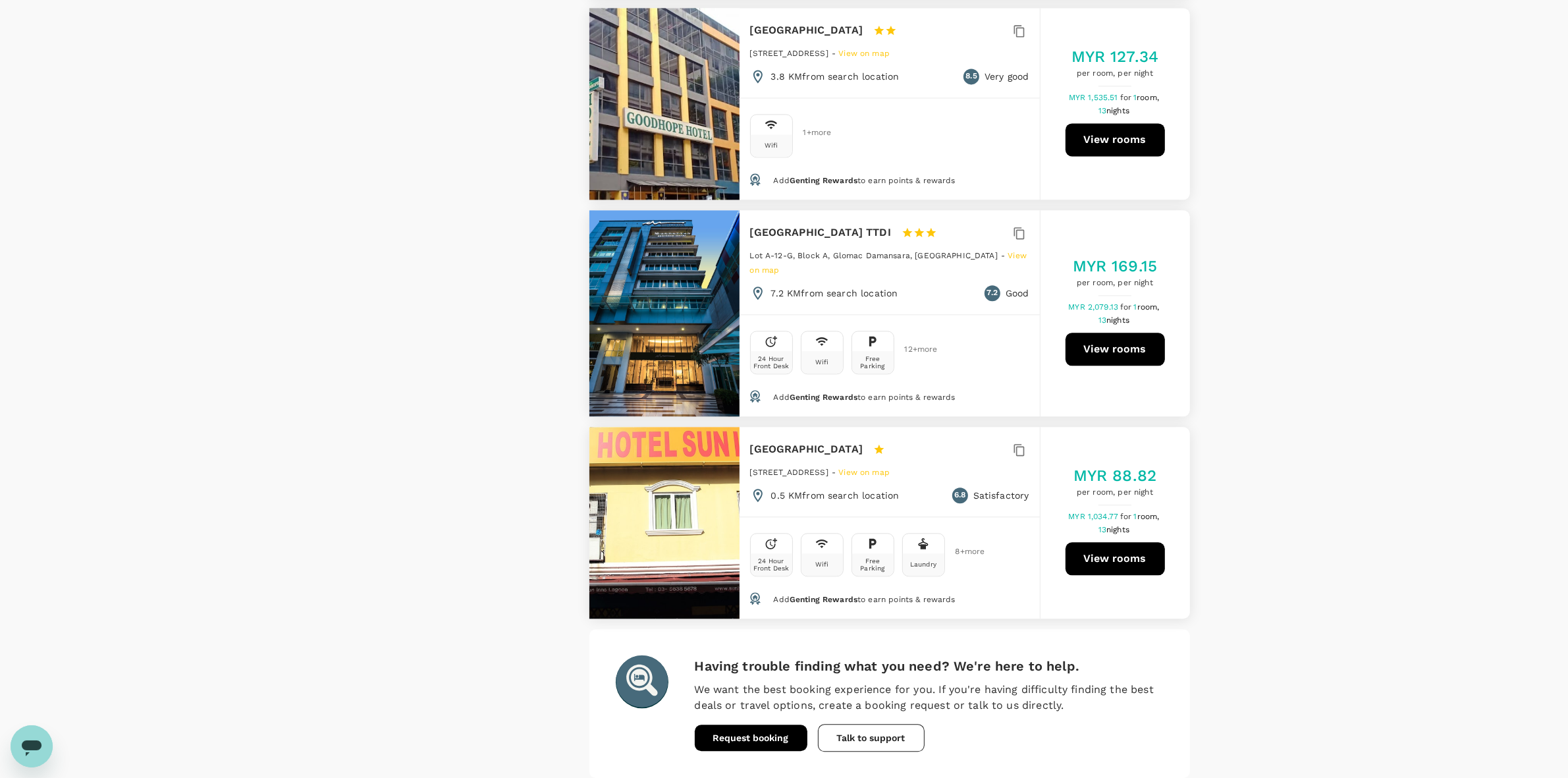
scroll to position [3771, 0]
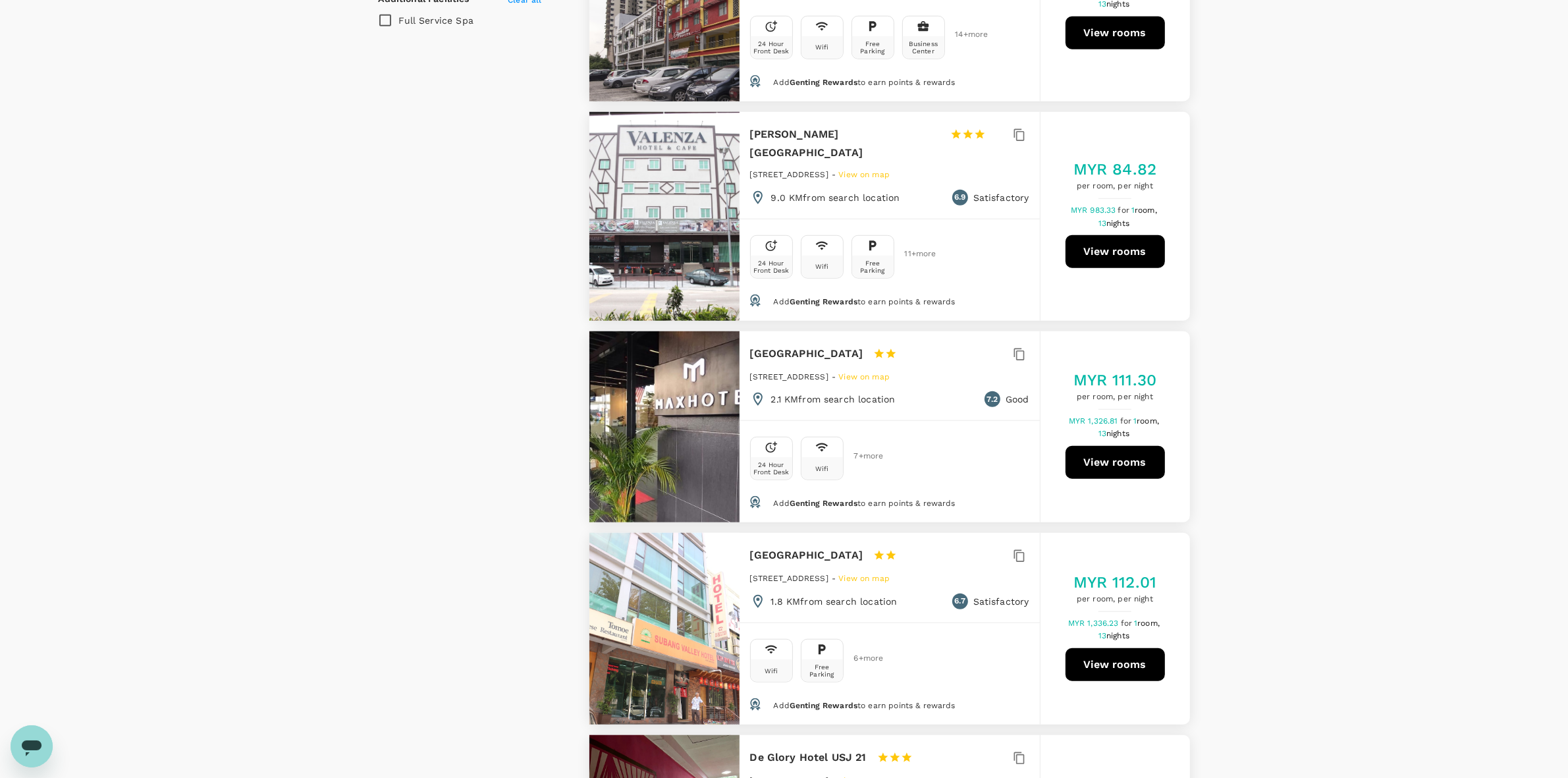
scroll to position [1236, 0]
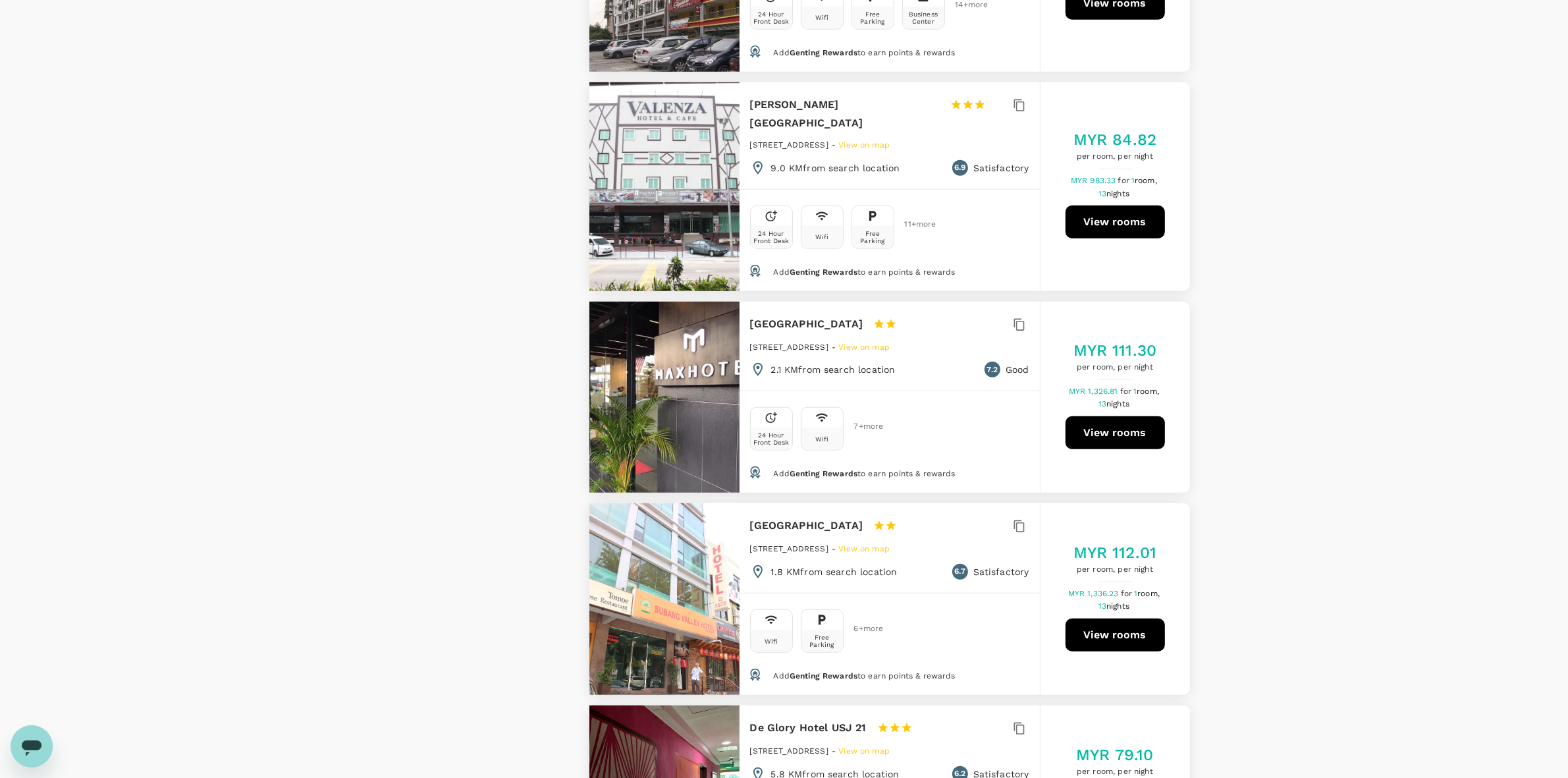
drag, startPoint x: 754, startPoint y: 278, endPoint x: 873, endPoint y: 277, distance: 119.0
click at [873, 315] on div "Max Hotel Subang Jaya 1 Star 2 Stars 3 Stars 4 Stars 5 Stars" at bounding box center [842, 325] width 183 height 19
copy h6 "Max Hotel Subang Jaya"
drag, startPoint x: 1293, startPoint y: 459, endPoint x: 1118, endPoint y: 393, distance: 187.0
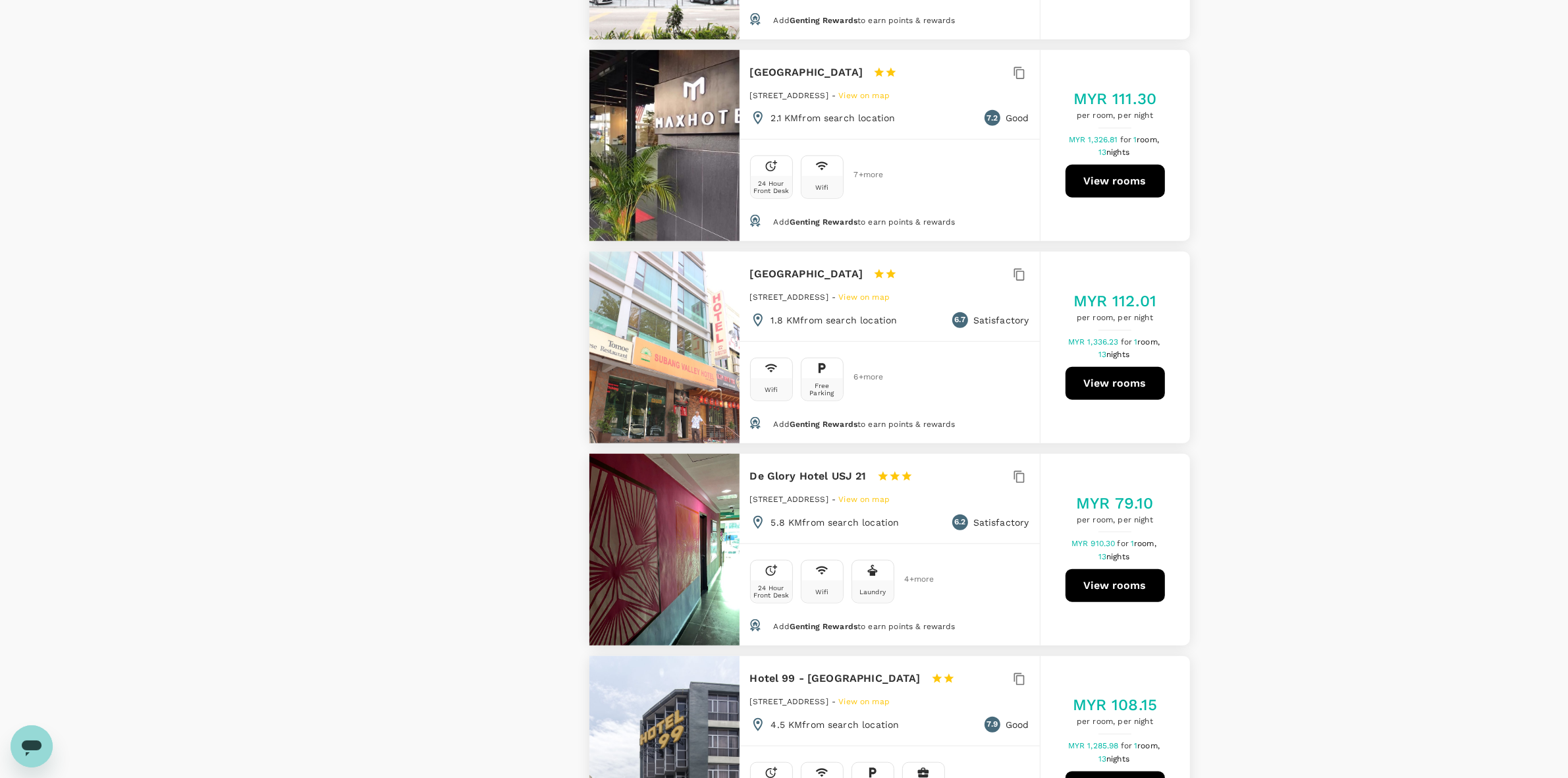
scroll to position [1565, 0]
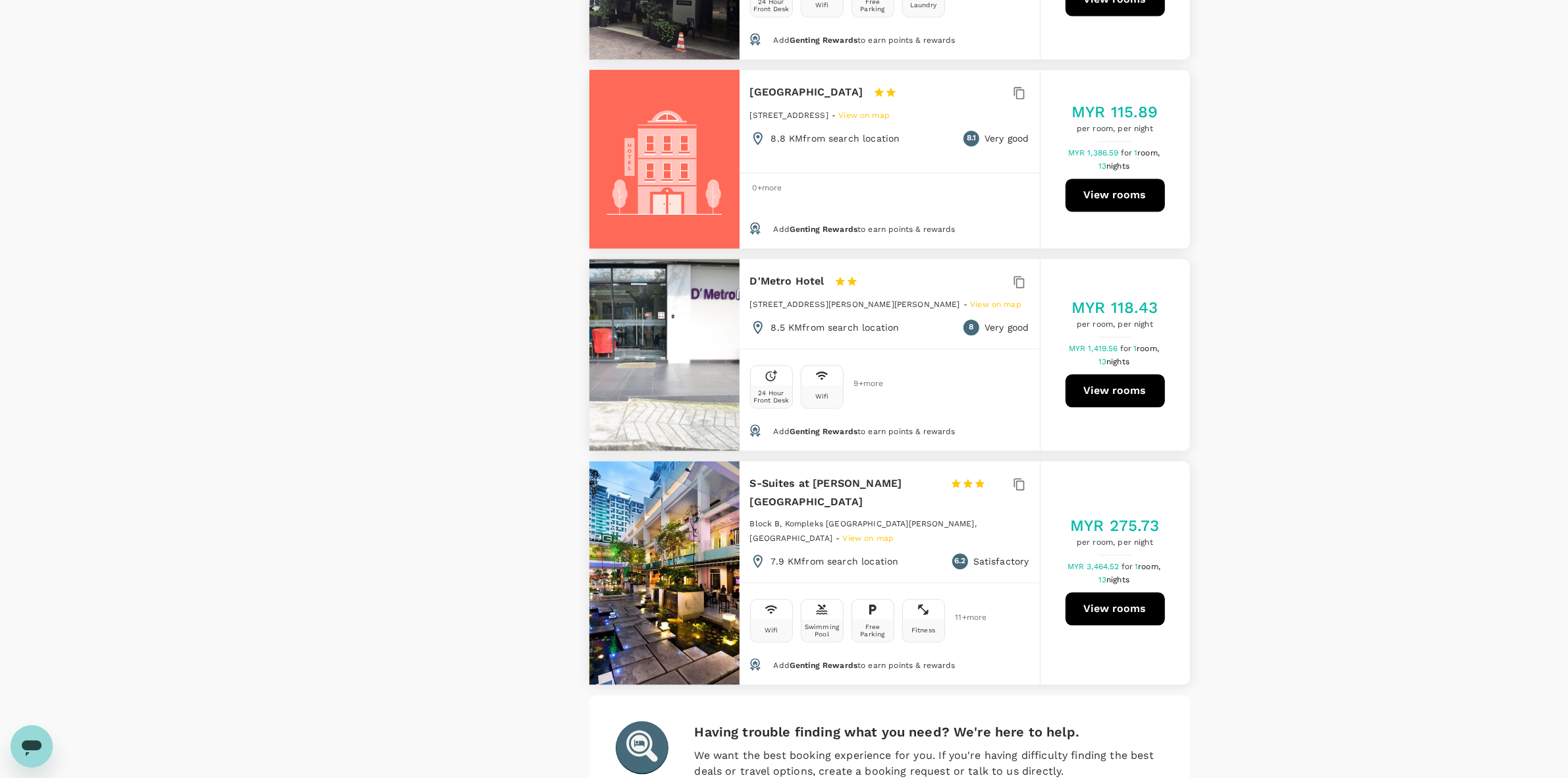
scroll to position [3781, 0]
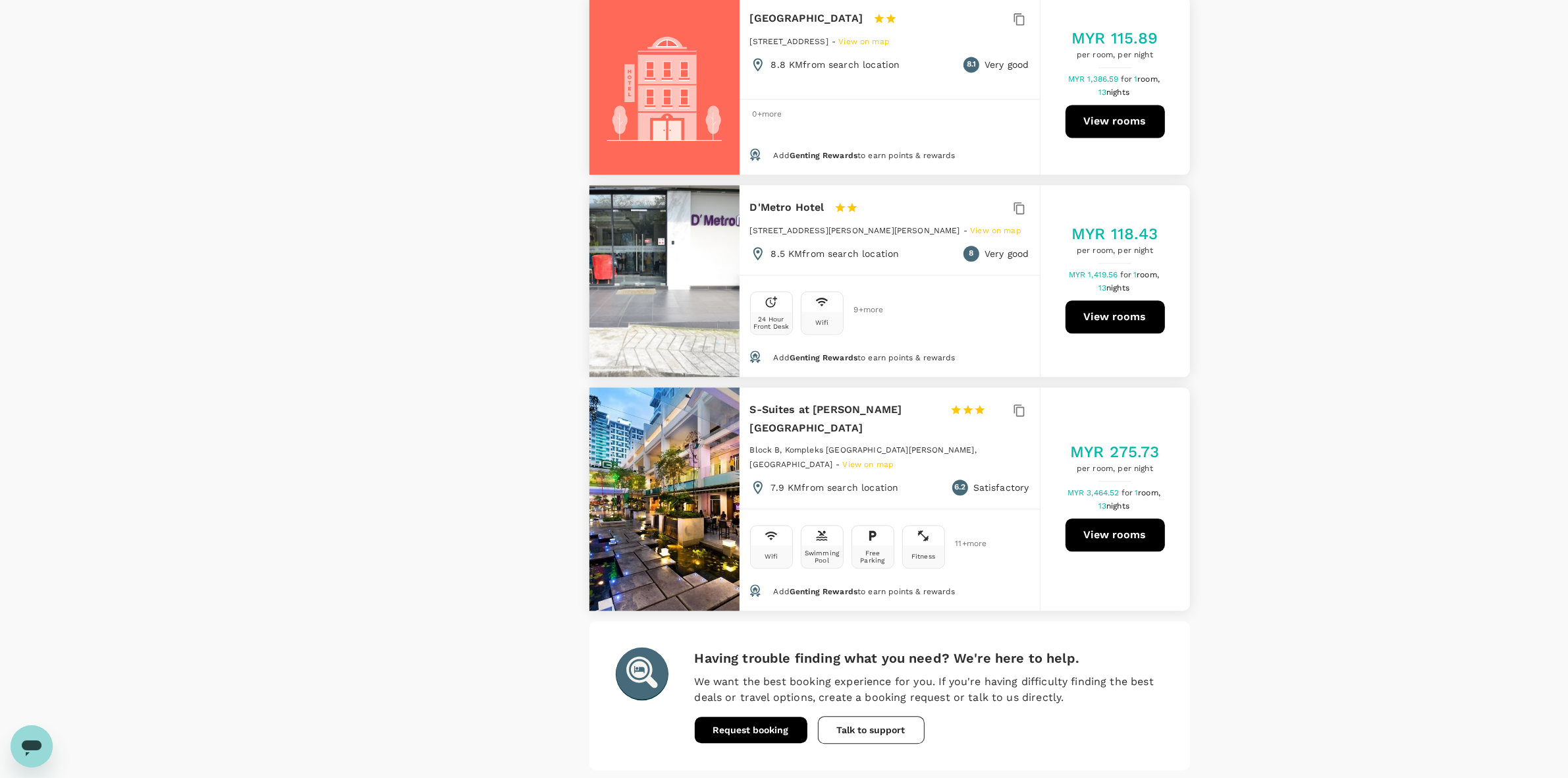
click at [762, 658] on button "5" at bounding box center [769, 792] width 21 height 21
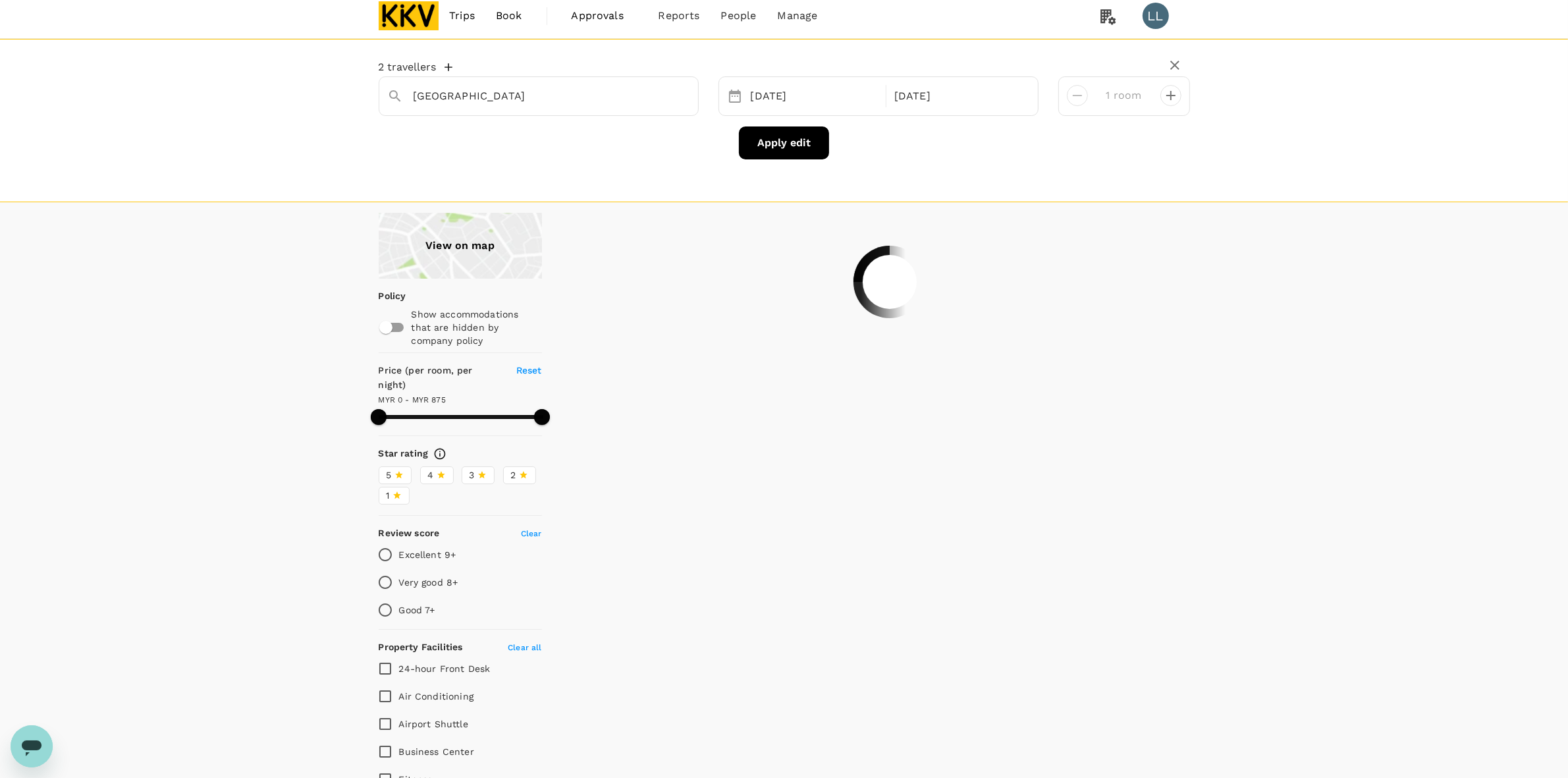
scroll to position [0, 0]
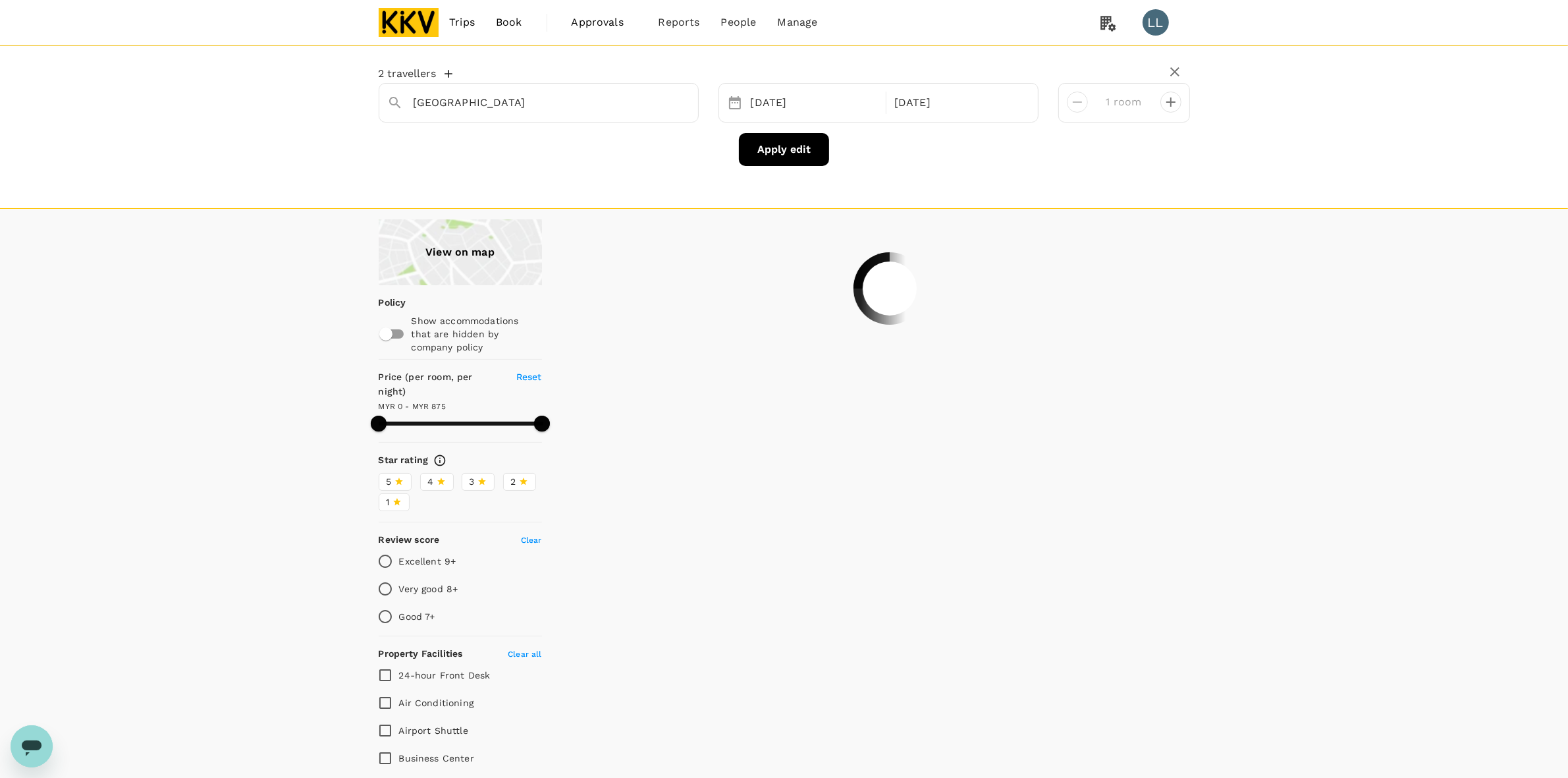
type input "875"
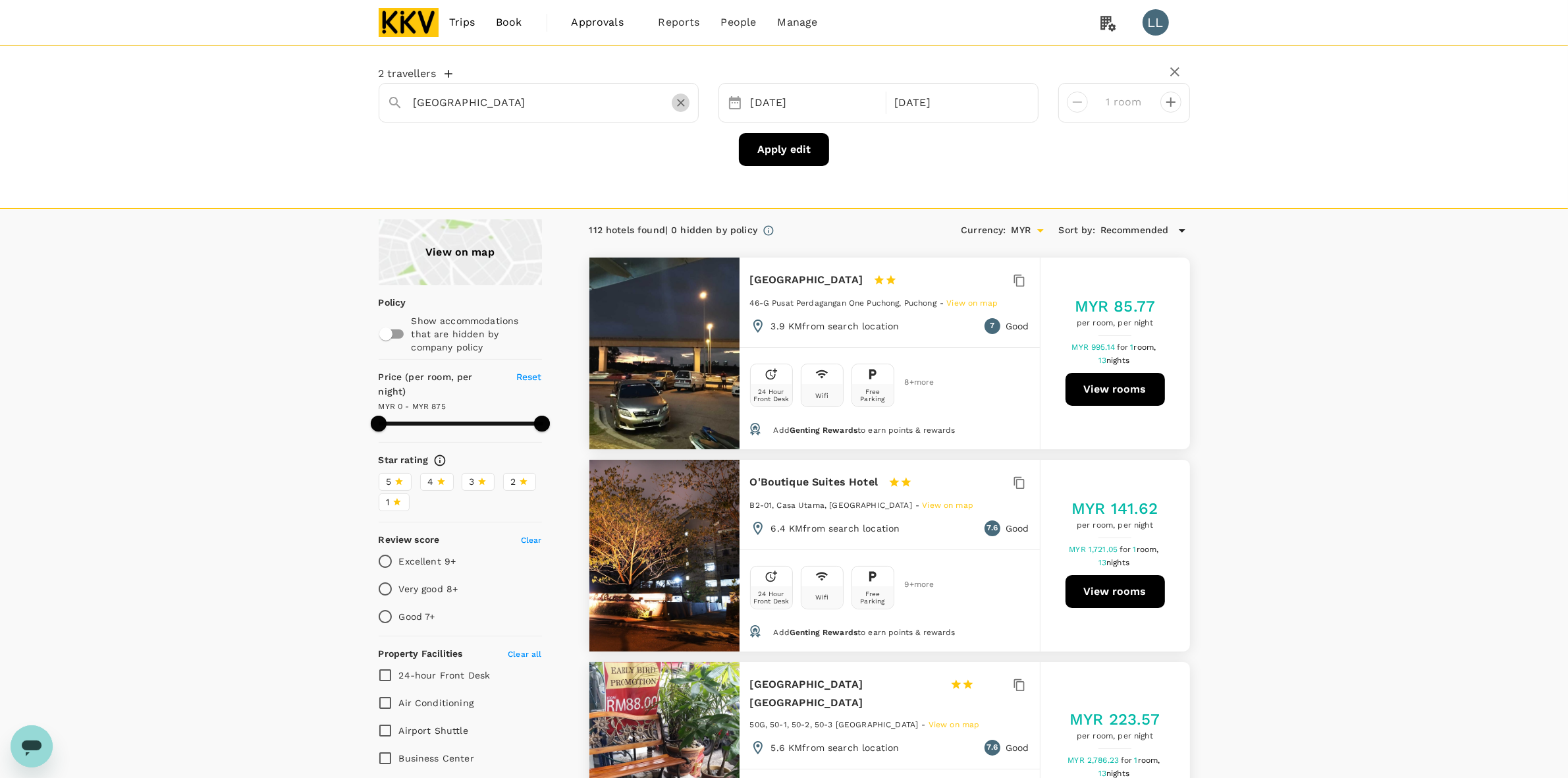
click at [675, 105] on icon "Clear" at bounding box center [681, 102] width 13 height 13
click at [510, 110] on input "text" at bounding box center [534, 103] width 240 height 21
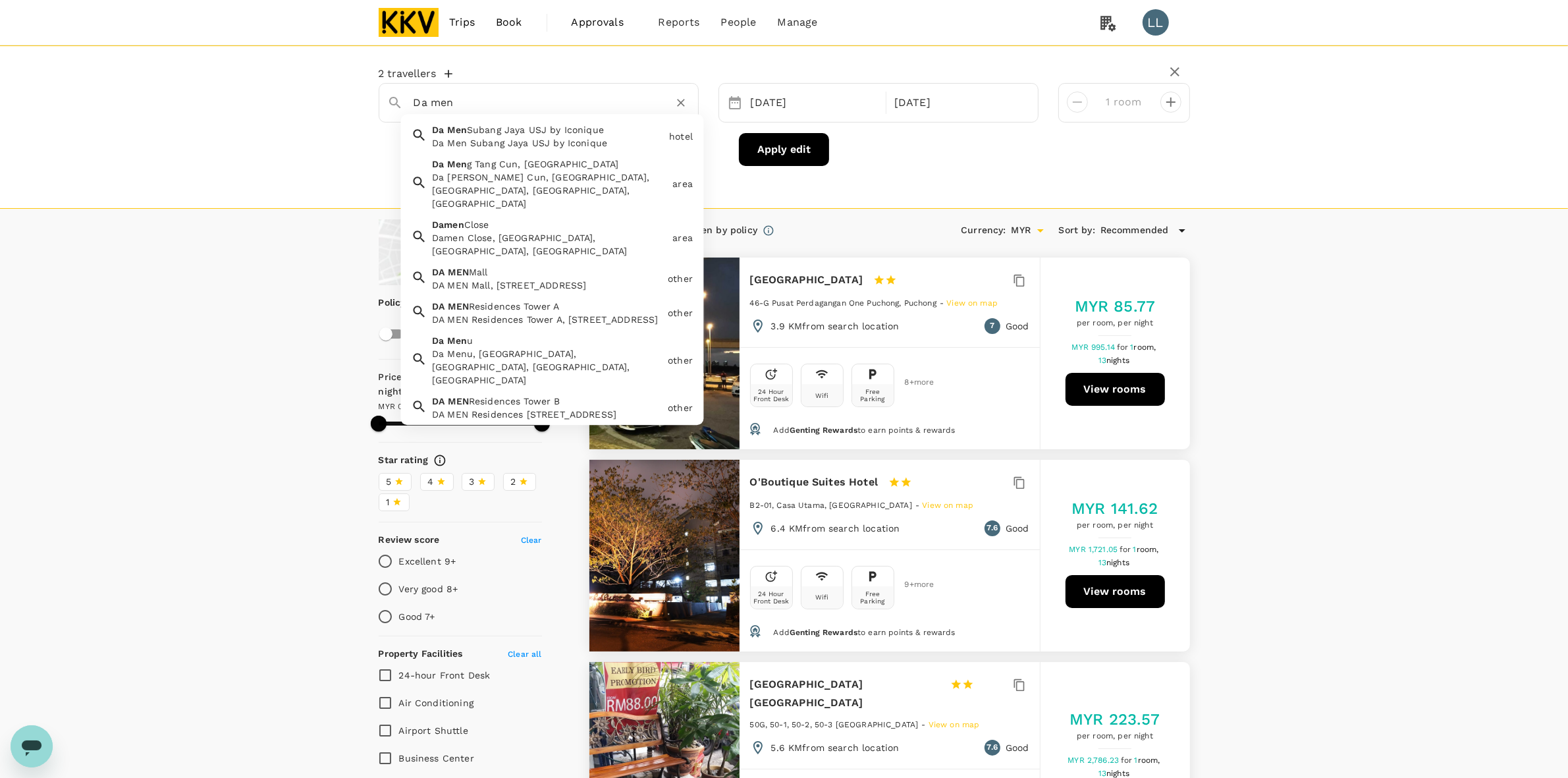
click at [488, 278] on div "DA MEN Mall, Persiaran Kewajipan, Usj 1, Subang Jaya, Selangor, Malaysia" at bounding box center [547, 284] width 230 height 13
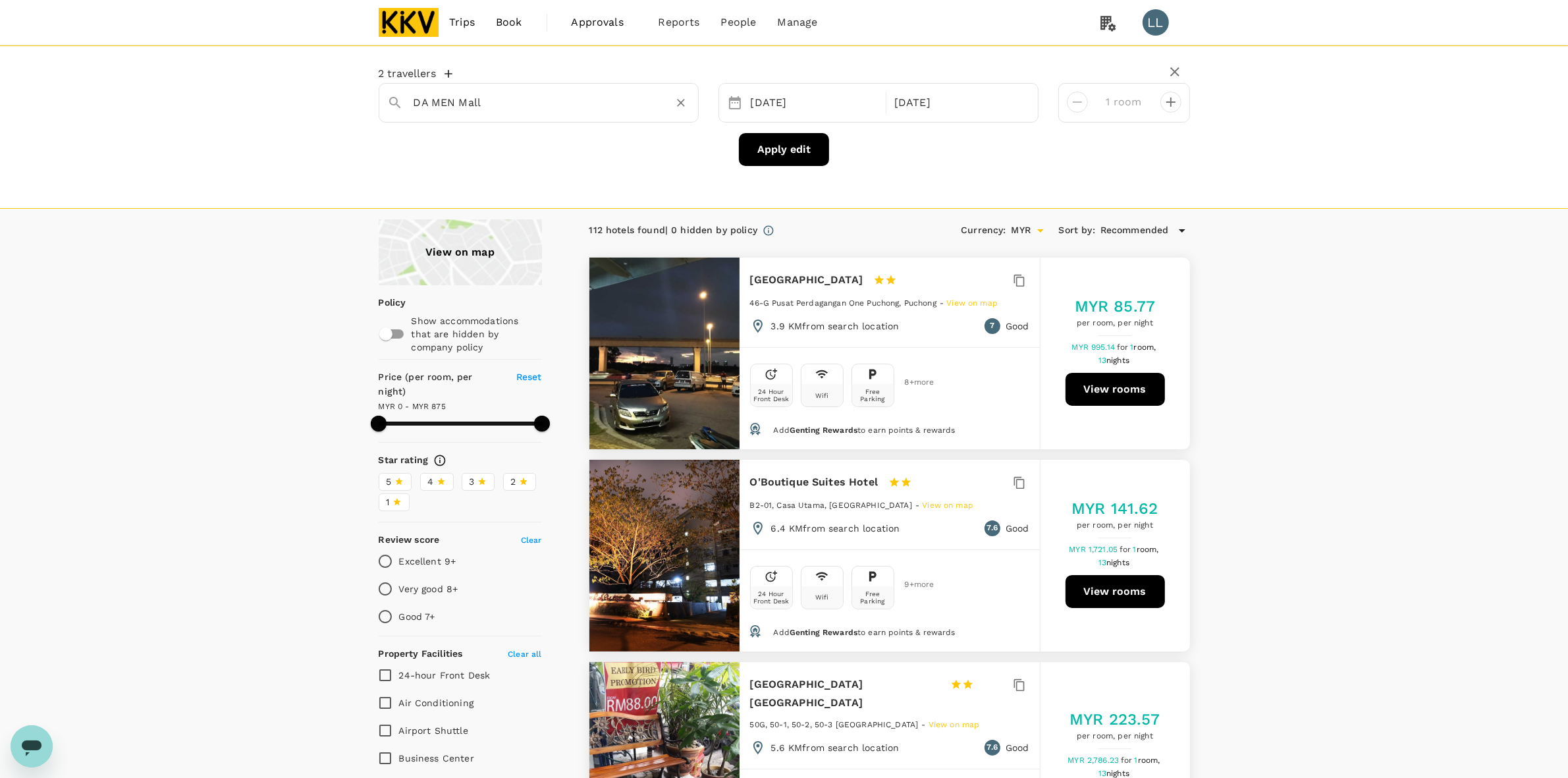
type input "DA MEN Mall"
click at [774, 139] on button "Apply edit" at bounding box center [784, 149] width 90 height 33
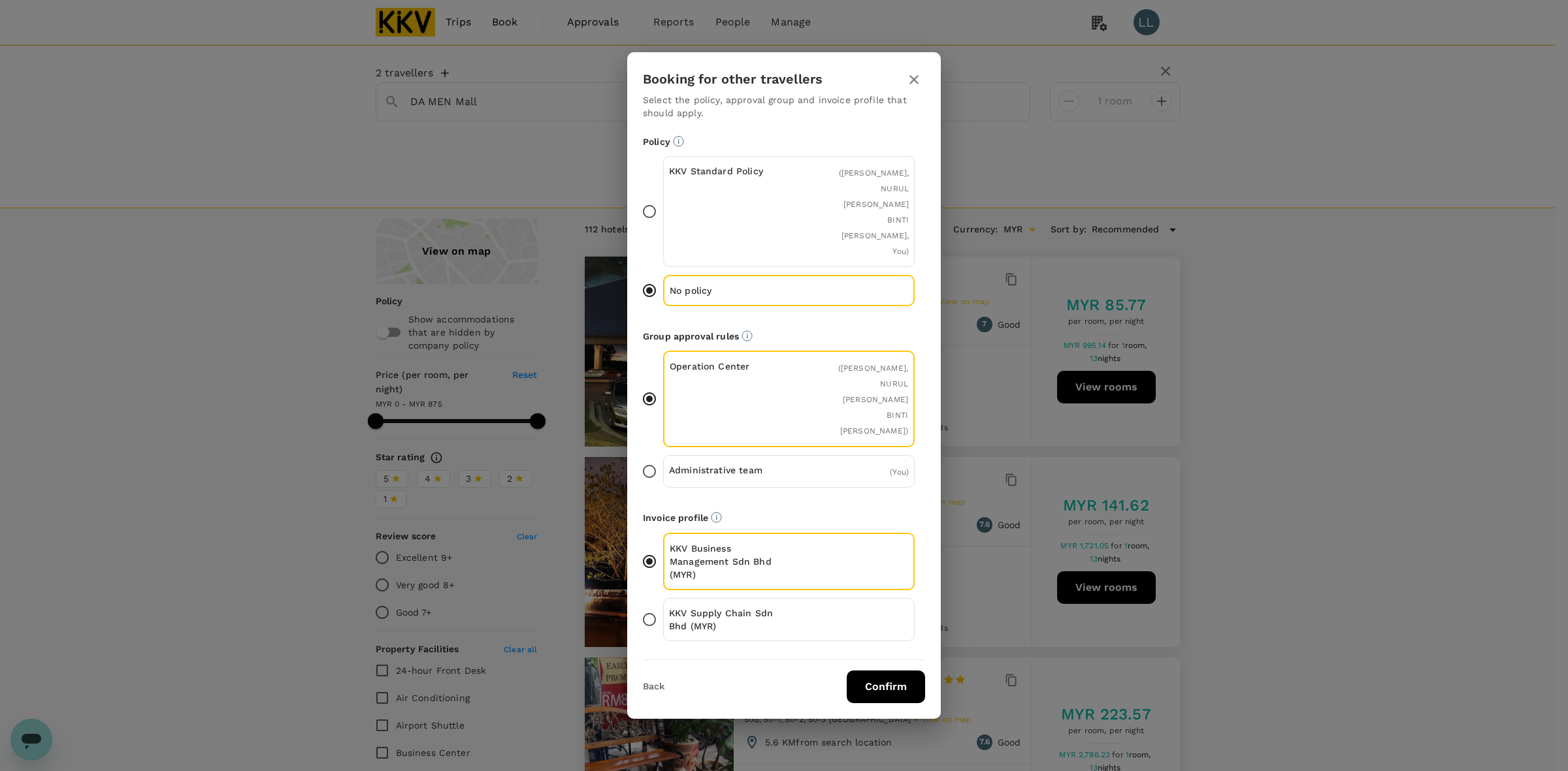
click at [730, 607] on p "KKV Supply Chain Sdn Bhd (MYR)" at bounding box center [730, 620] width 121 height 26
click at [663, 606] on input "KKV Supply Chain Sdn Bhd (MYR)" at bounding box center [649, 620] width 27 height 27
click at [860, 652] on button "Confirm" at bounding box center [886, 687] width 78 height 32
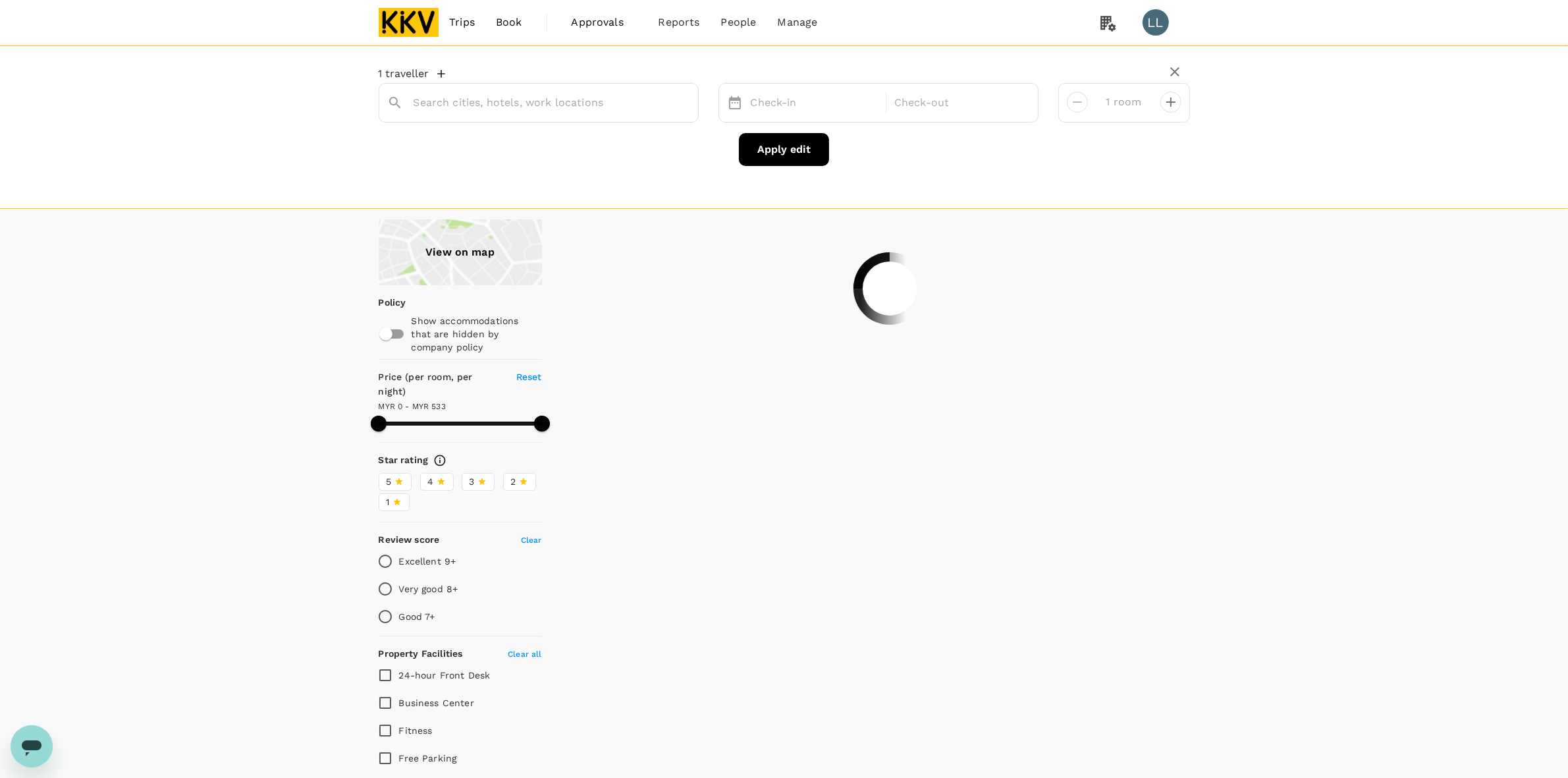
type input "DA MEN Mall"
click at [1011, 320] on div "View on map Policy Show accommodations that are hidden by company policy Price …" at bounding box center [784, 700] width 1568 height 962
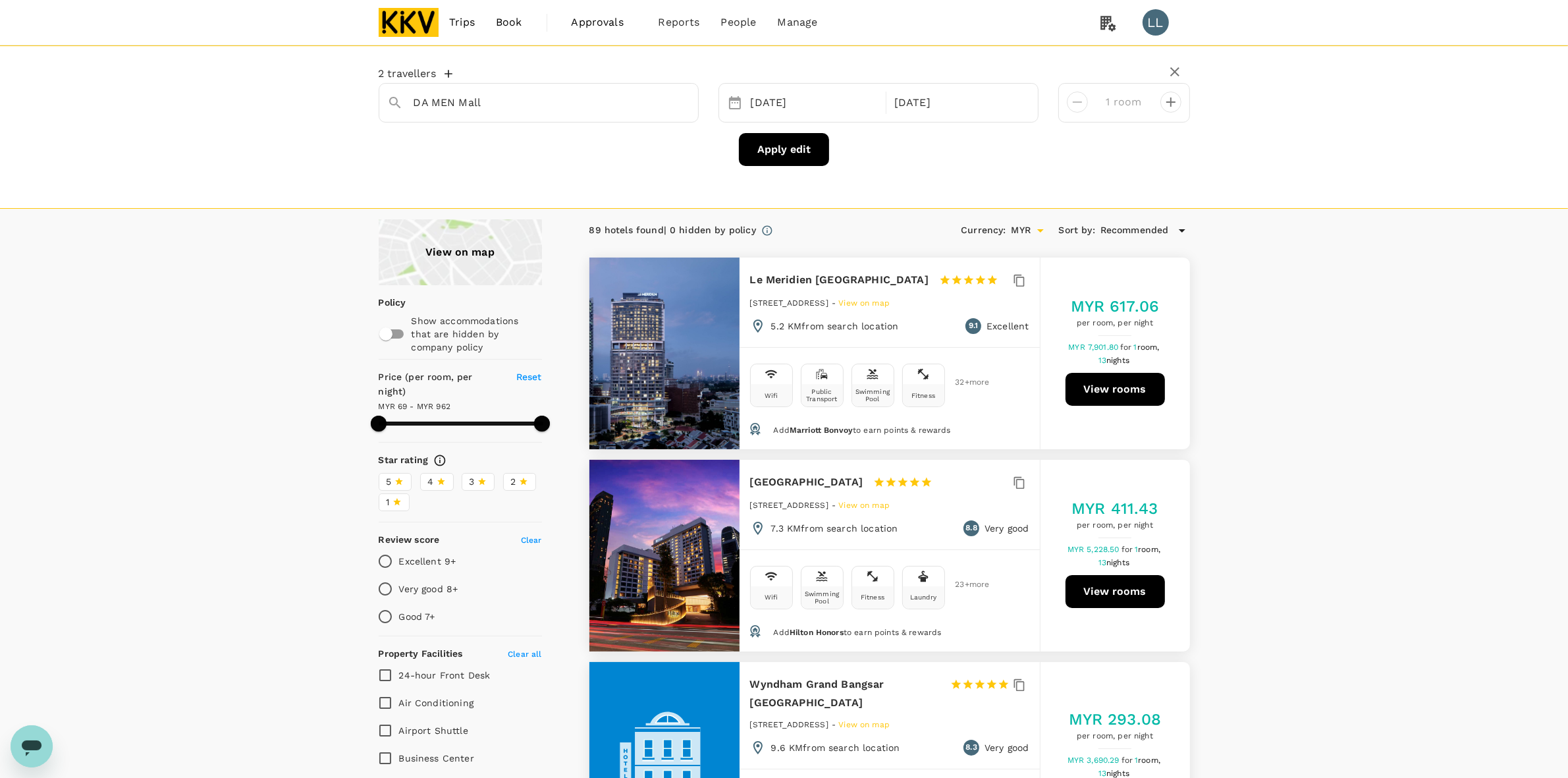
drag, startPoint x: 1261, startPoint y: 338, endPoint x: 1272, endPoint y: 333, distance: 12.1
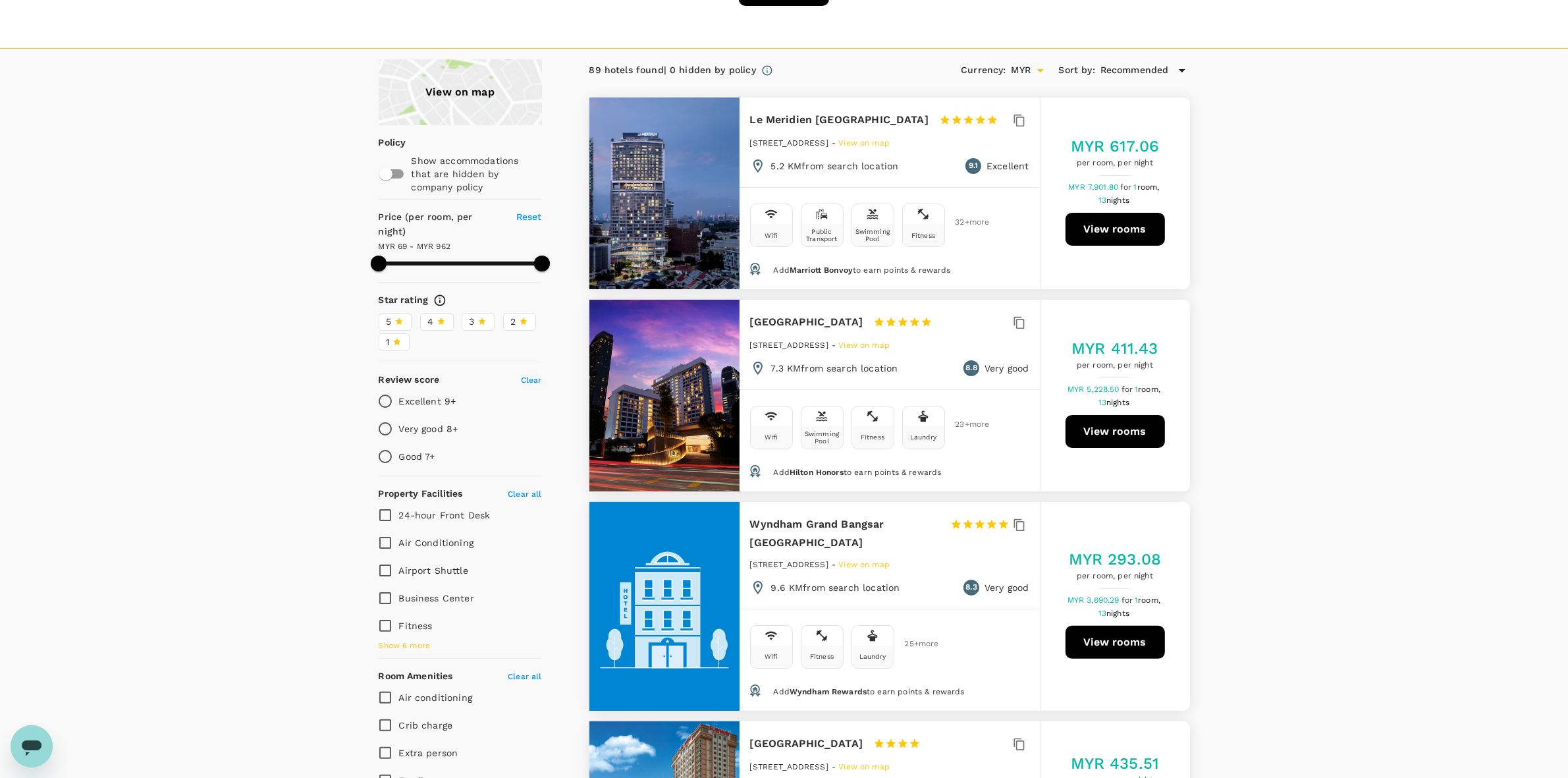
scroll to position [165, 0]
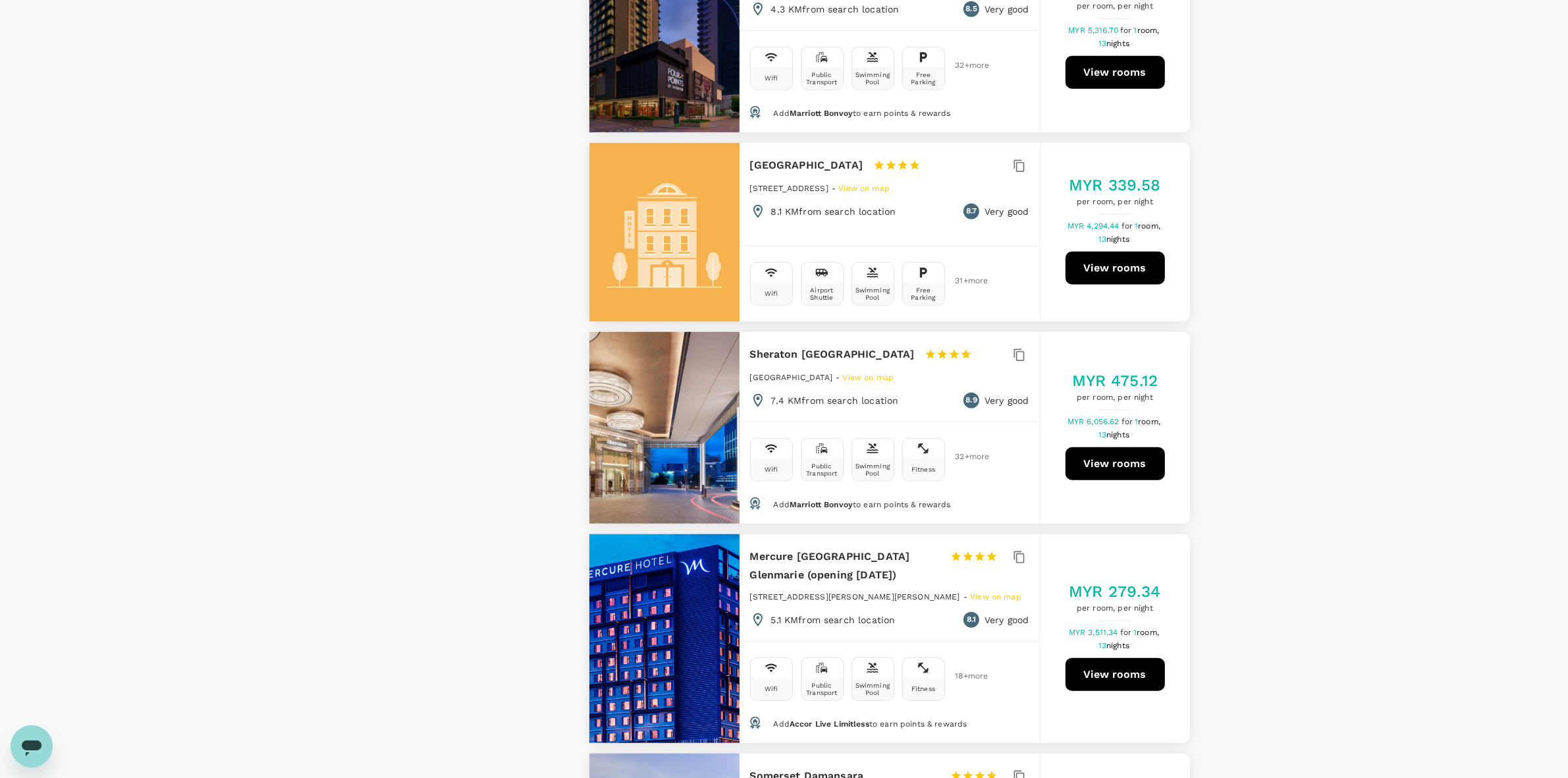
scroll to position [1401, 0]
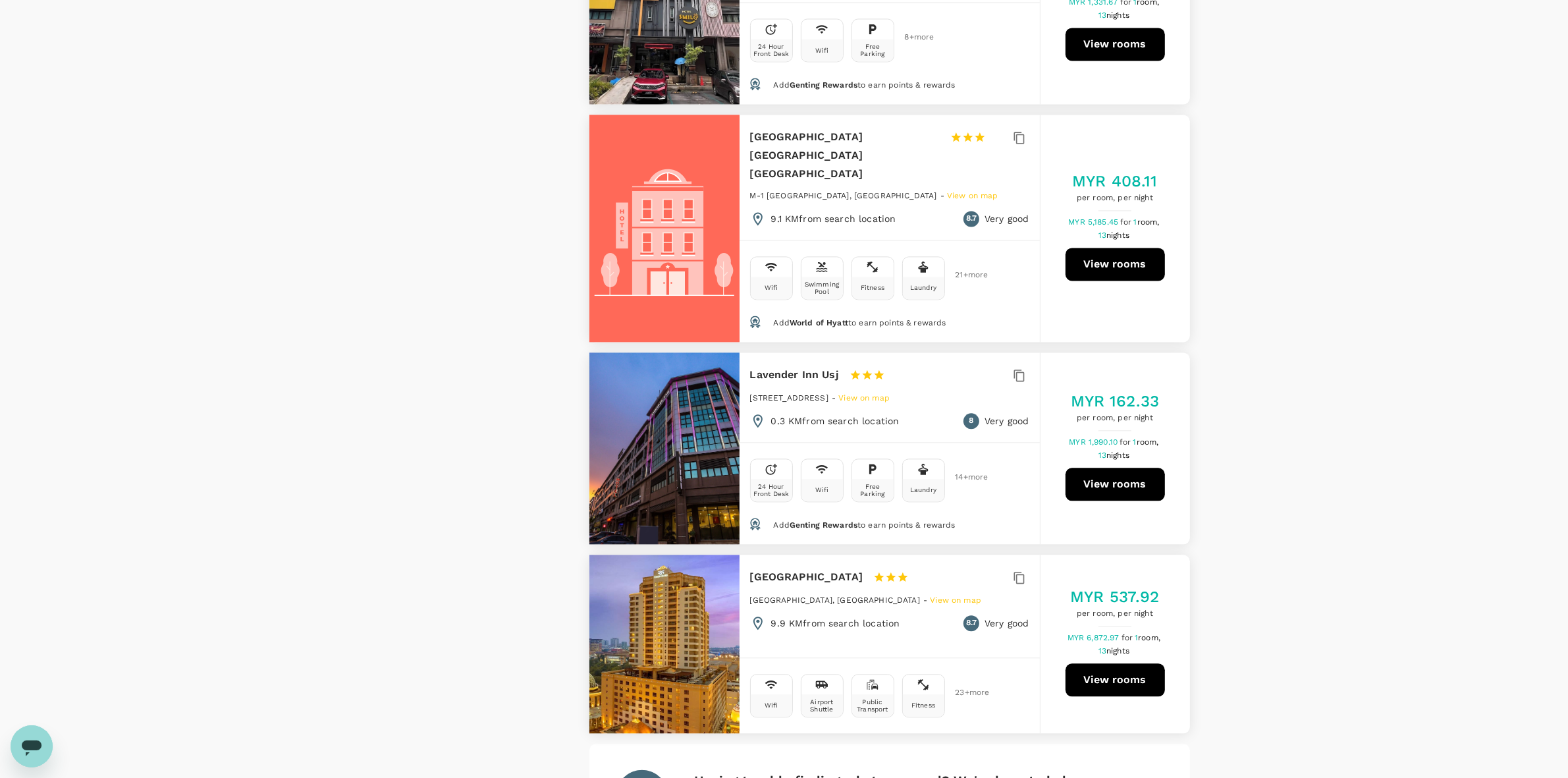
scroll to position [3727, 0]
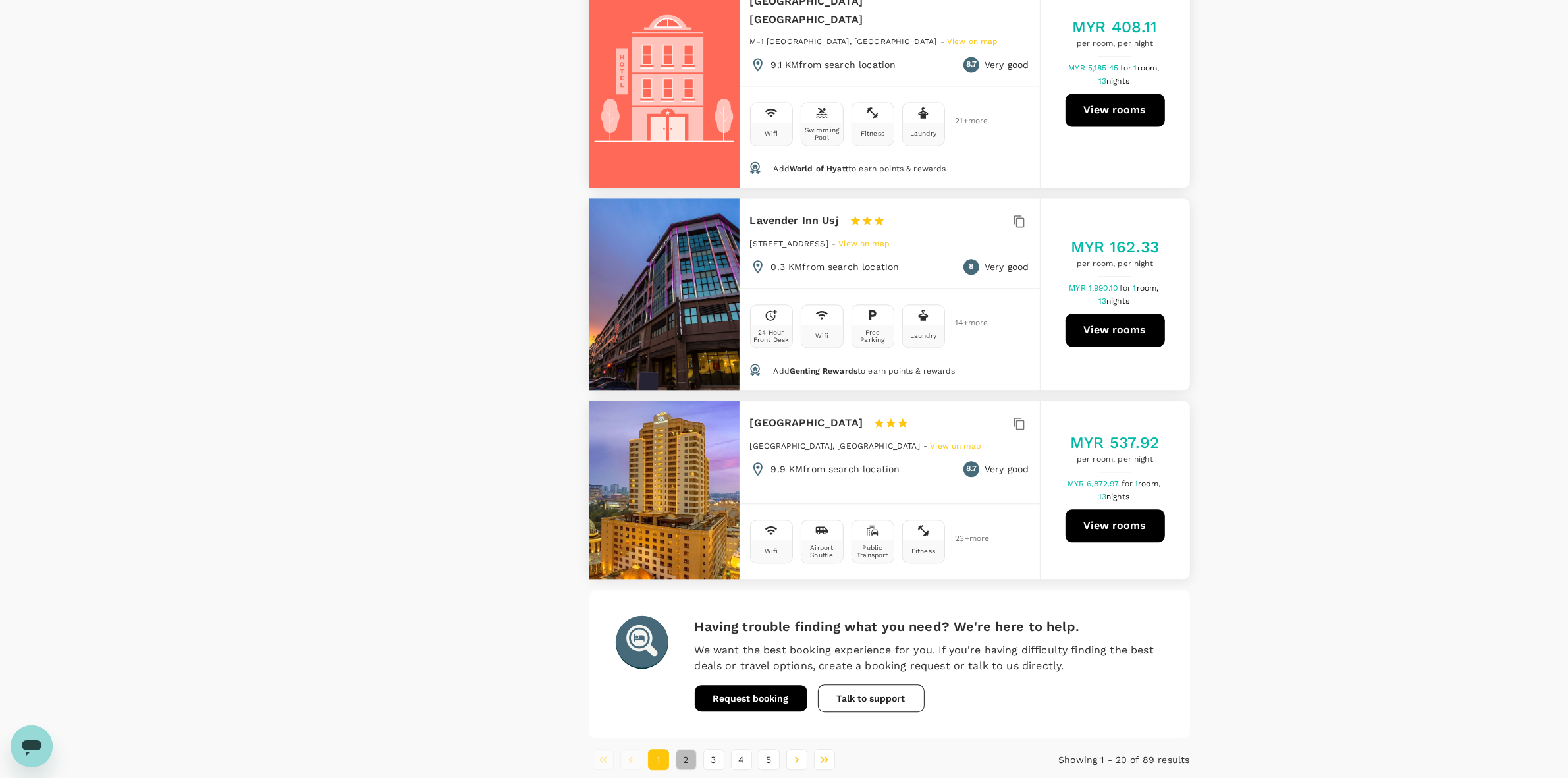
click at [687, 658] on button "2" at bounding box center [686, 760] width 21 height 21
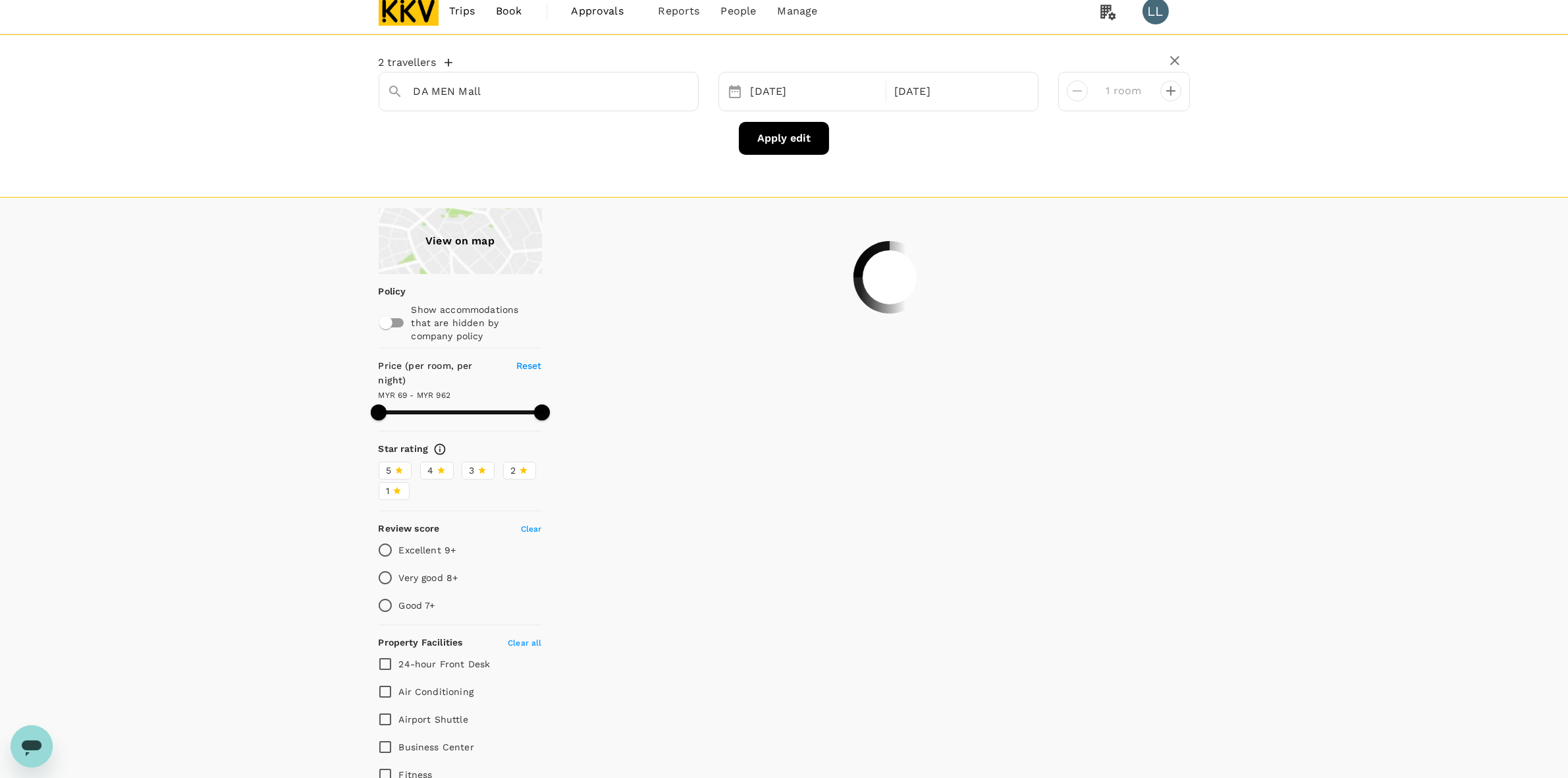
scroll to position [0, 0]
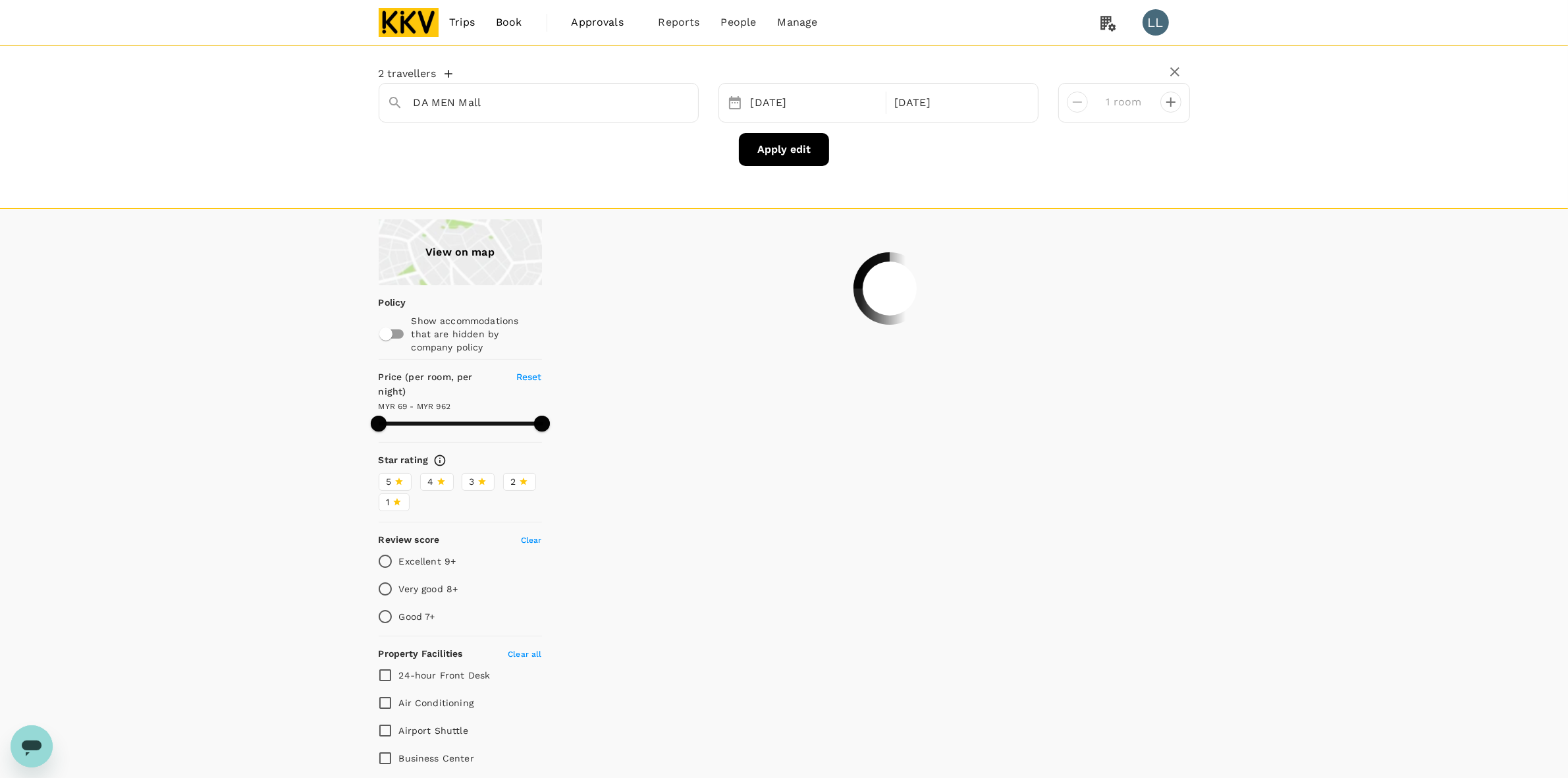
type input "961.94"
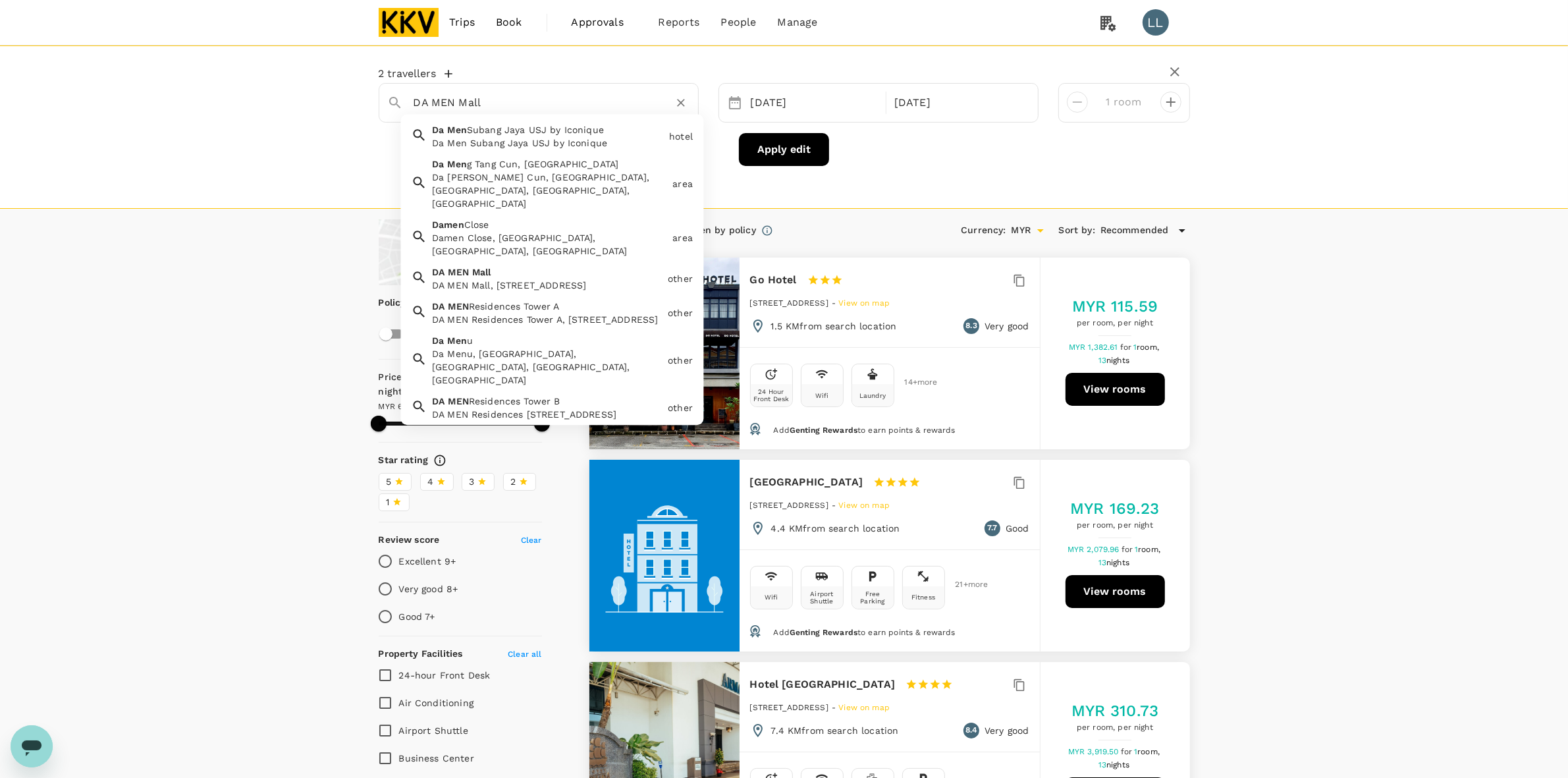
click at [534, 113] on input "DA MEN Mall" at bounding box center [534, 103] width 240 height 21
click at [557, 134] on span "Subang Jaya USJ by Iconique" at bounding box center [535, 129] width 137 height 10
type input "Da Men Subang Jaya USJ by Iconique"
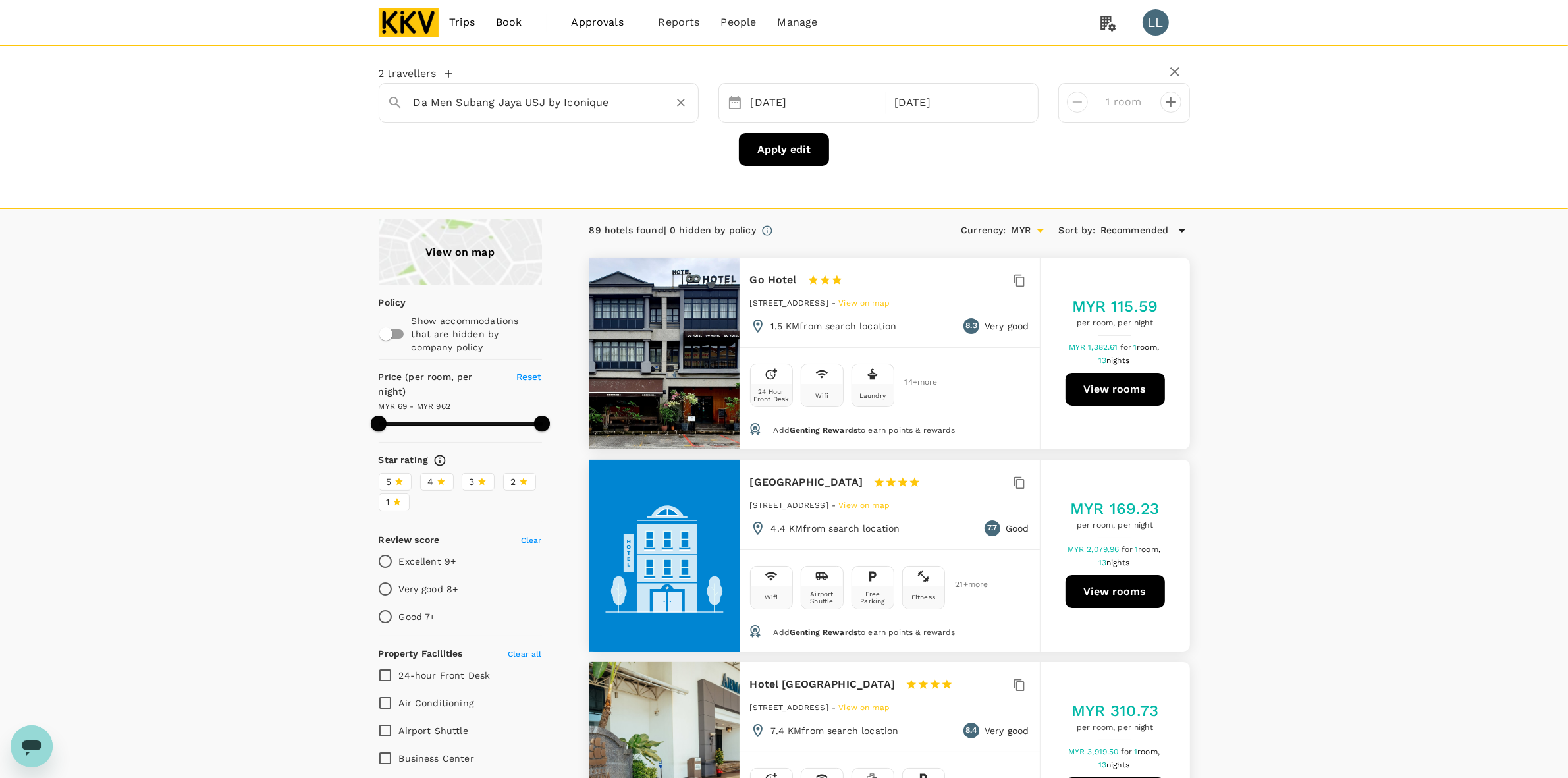
click at [766, 149] on button "Apply edit" at bounding box center [784, 149] width 90 height 33
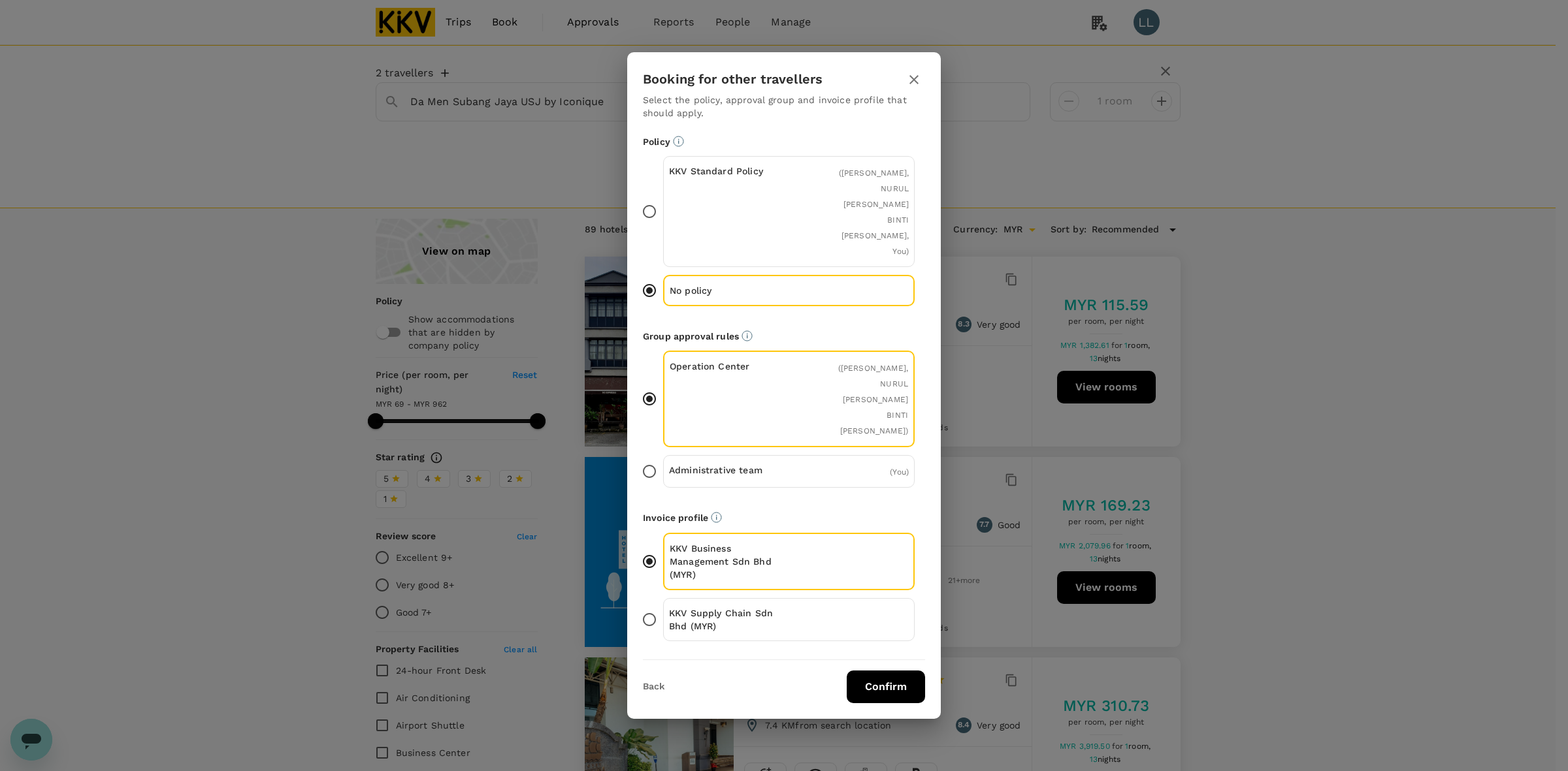
click at [775, 607] on p "KKV Supply Chain Sdn Bhd (MYR)" at bounding box center [730, 620] width 121 height 26
click at [663, 606] on input "KKV Supply Chain Sdn Bhd (MYR)" at bounding box center [649, 620] width 27 height 27
click at [864, 652] on button "Confirm" at bounding box center [886, 687] width 78 height 32
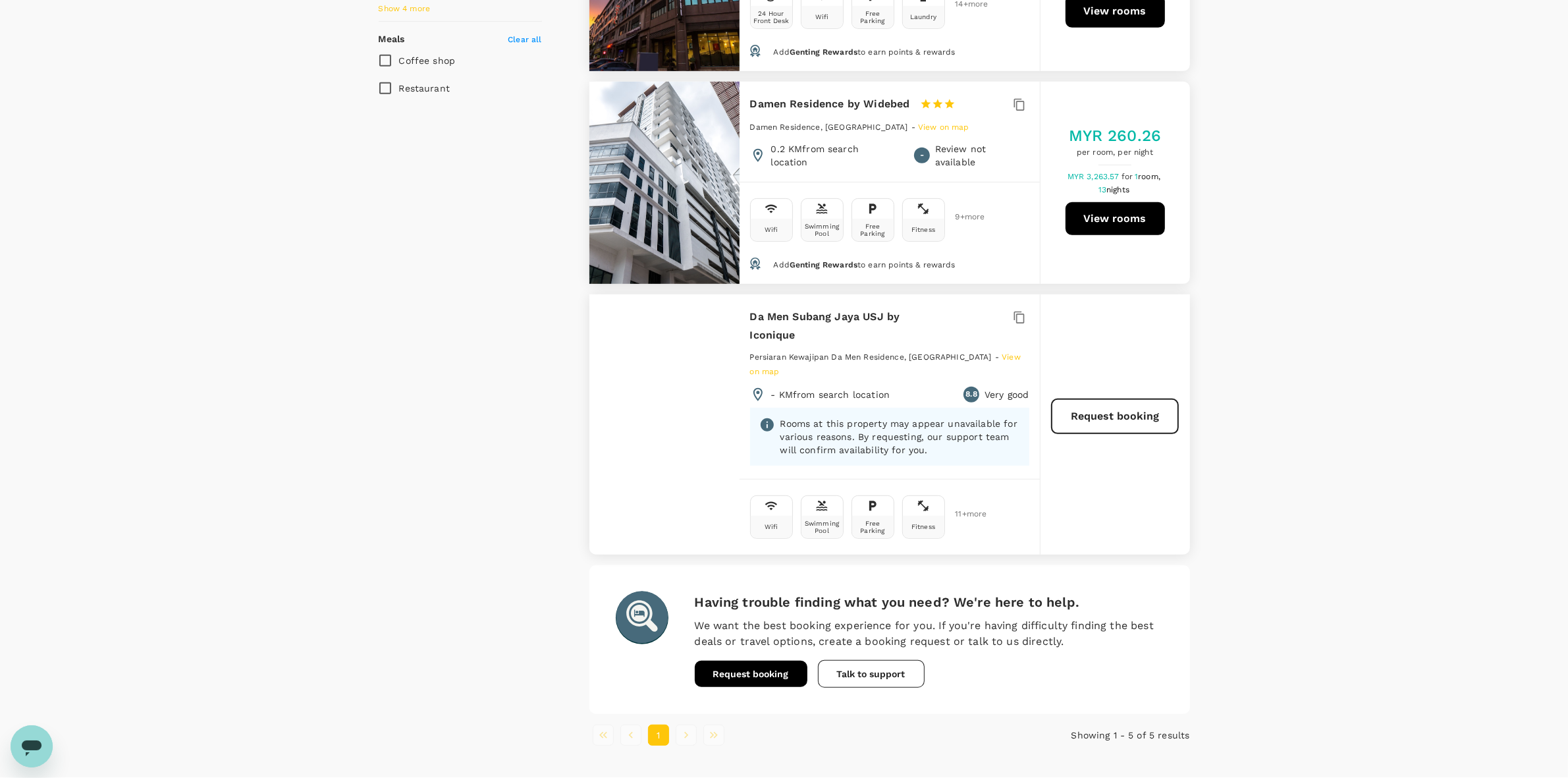
scroll to position [799, 0]
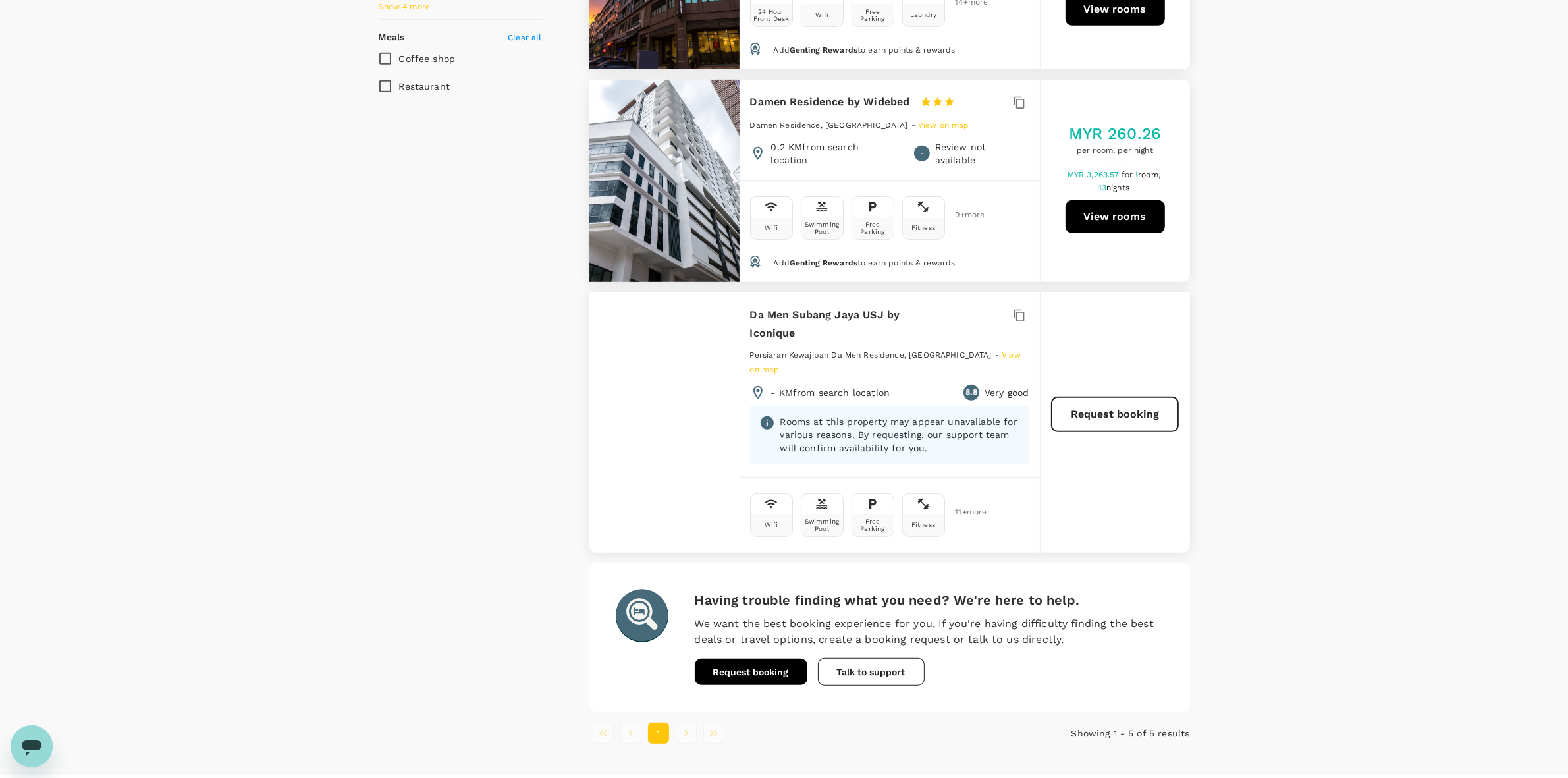
drag, startPoint x: 1351, startPoint y: 287, endPoint x: 1344, endPoint y: 285, distance: 7.3
click at [1011, 285] on div "View on map Policy Show accommodations that are hidden by company policy Price …" at bounding box center [784, 87] width 1568 height 1335
drag, startPoint x: 802, startPoint y: 323, endPoint x: 745, endPoint y: 305, distance: 59.8
click at [745, 305] on div "Da Men Subang Jaya USJ by Iconique 1 Star 2 Stars 3 Stars 4 Stars 5 Stars Persi…" at bounding box center [890, 385] width 301 height 184
copy h6 "Da Men Subang Jaya USJ by Iconique"
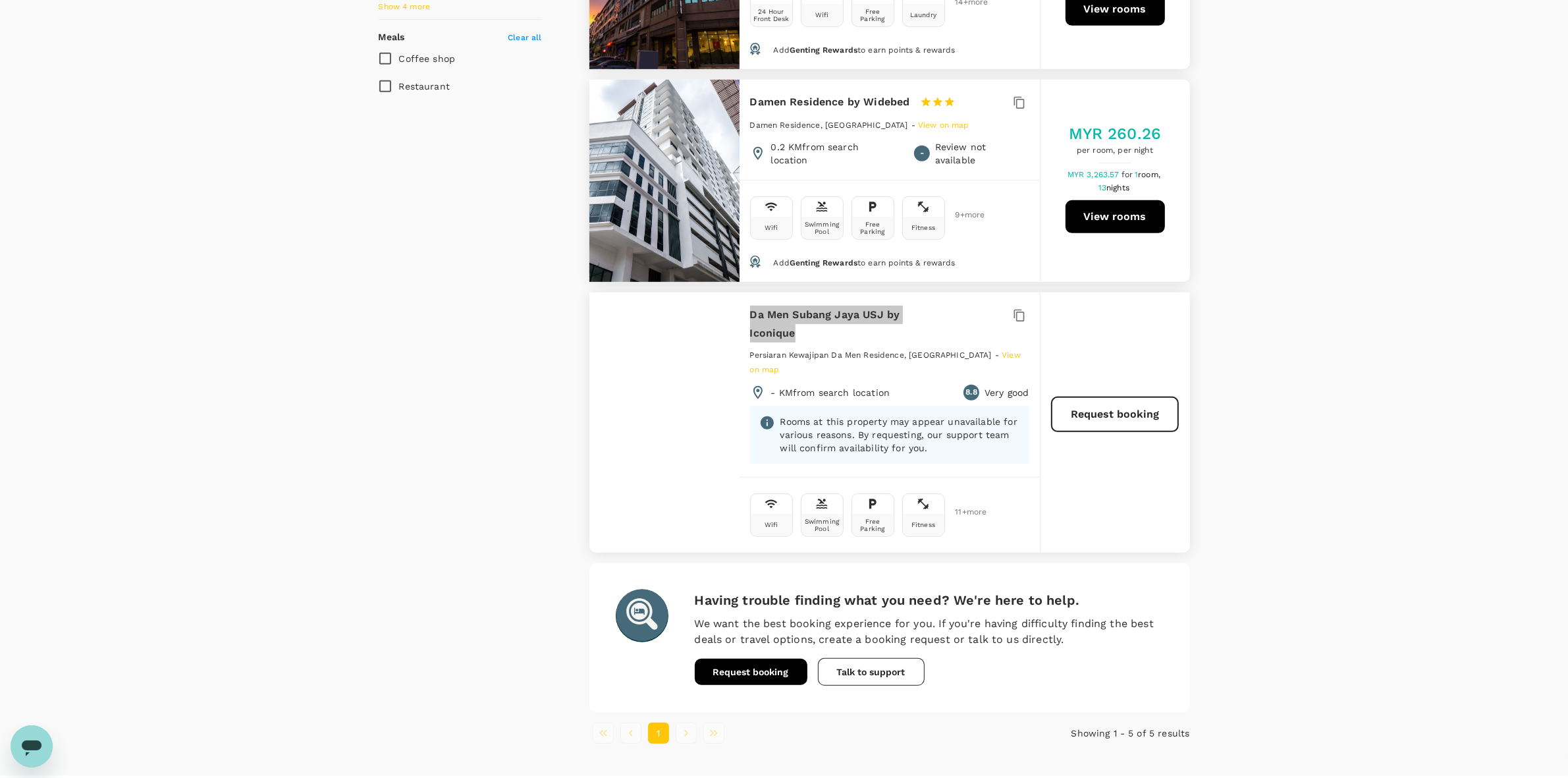
type input "368"
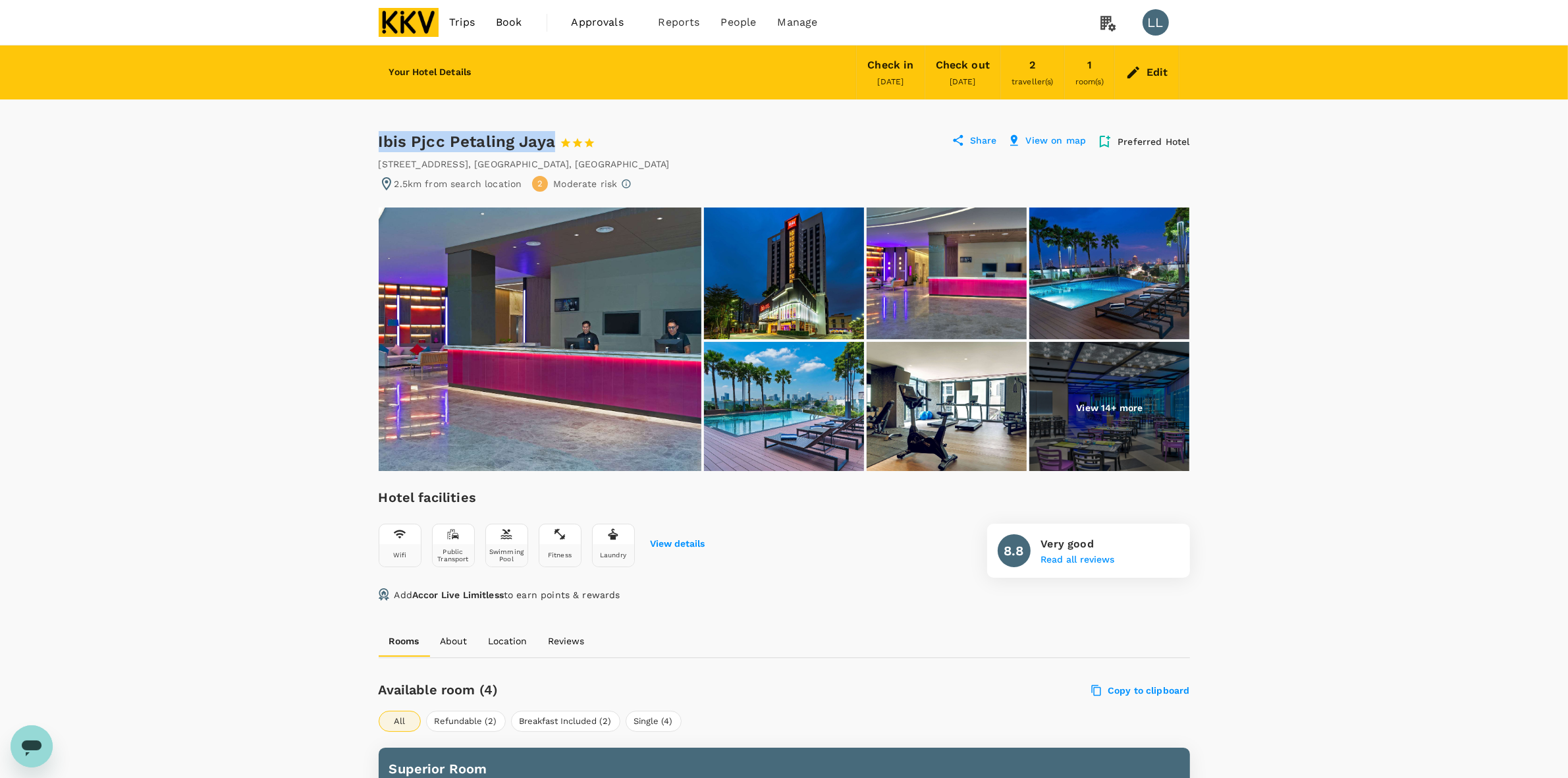
drag, startPoint x: 379, startPoint y: 135, endPoint x: 551, endPoint y: 134, distance: 172.0
click at [551, 134] on div "Ibis Pjcc Petaling Jaya 1 Star 2 Stars 3 Stars 4 Stars 5 Stars" at bounding box center [499, 141] width 241 height 21
copy div "Ibis Pjcc Petaling Jaya"
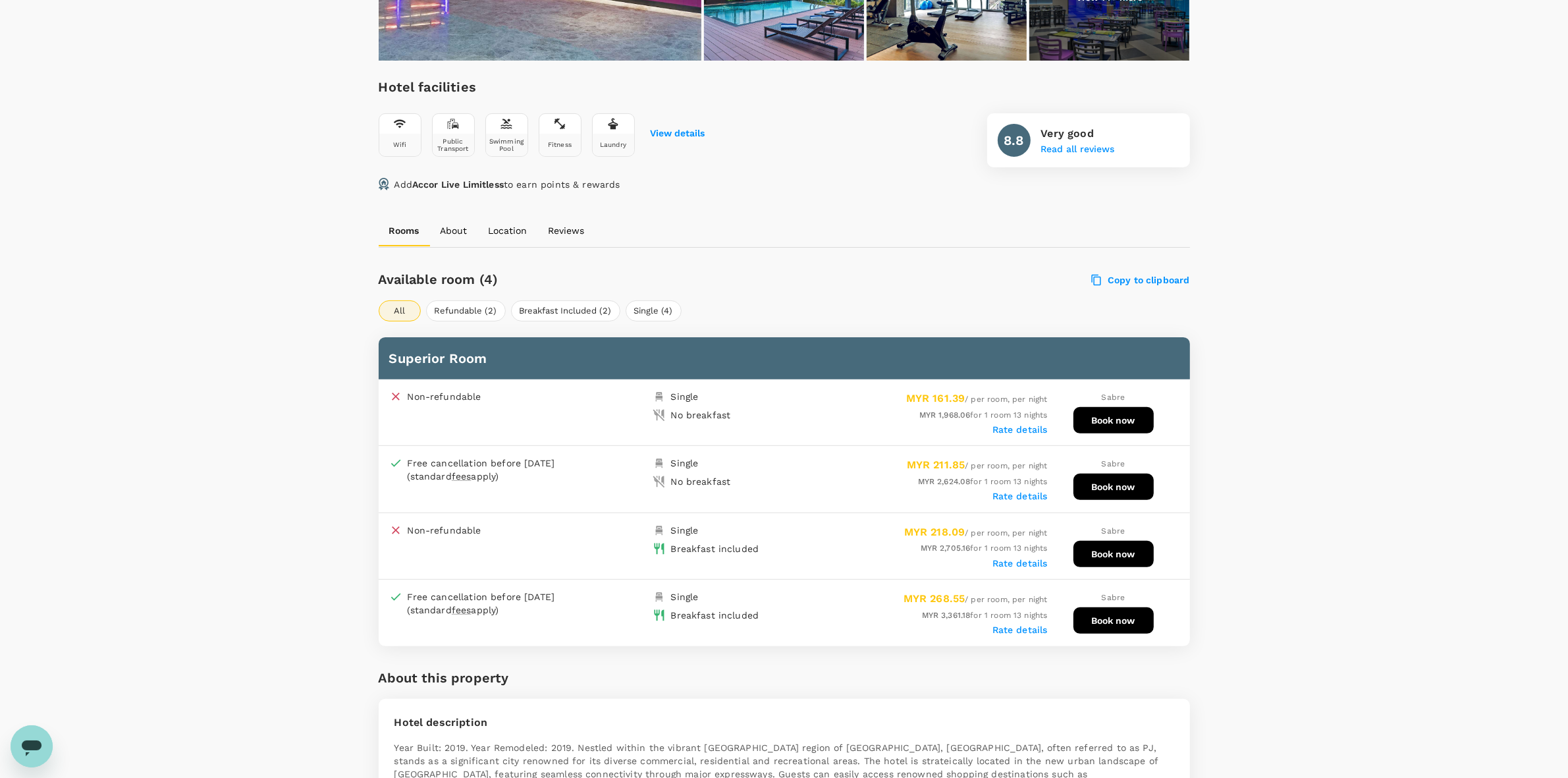
scroll to position [412, 0]
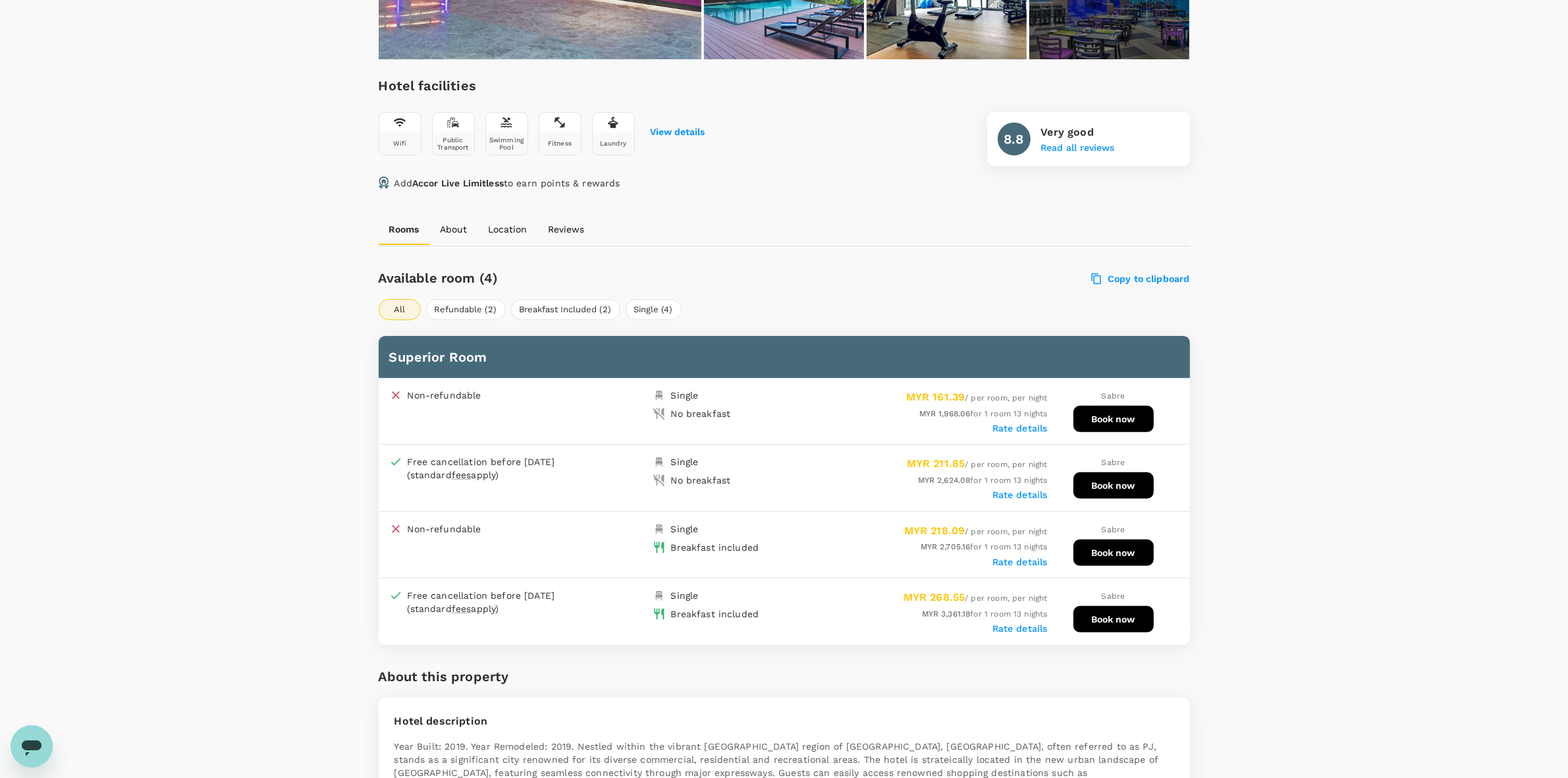
click at [1118, 407] on button "Book now" at bounding box center [1114, 419] width 80 height 27
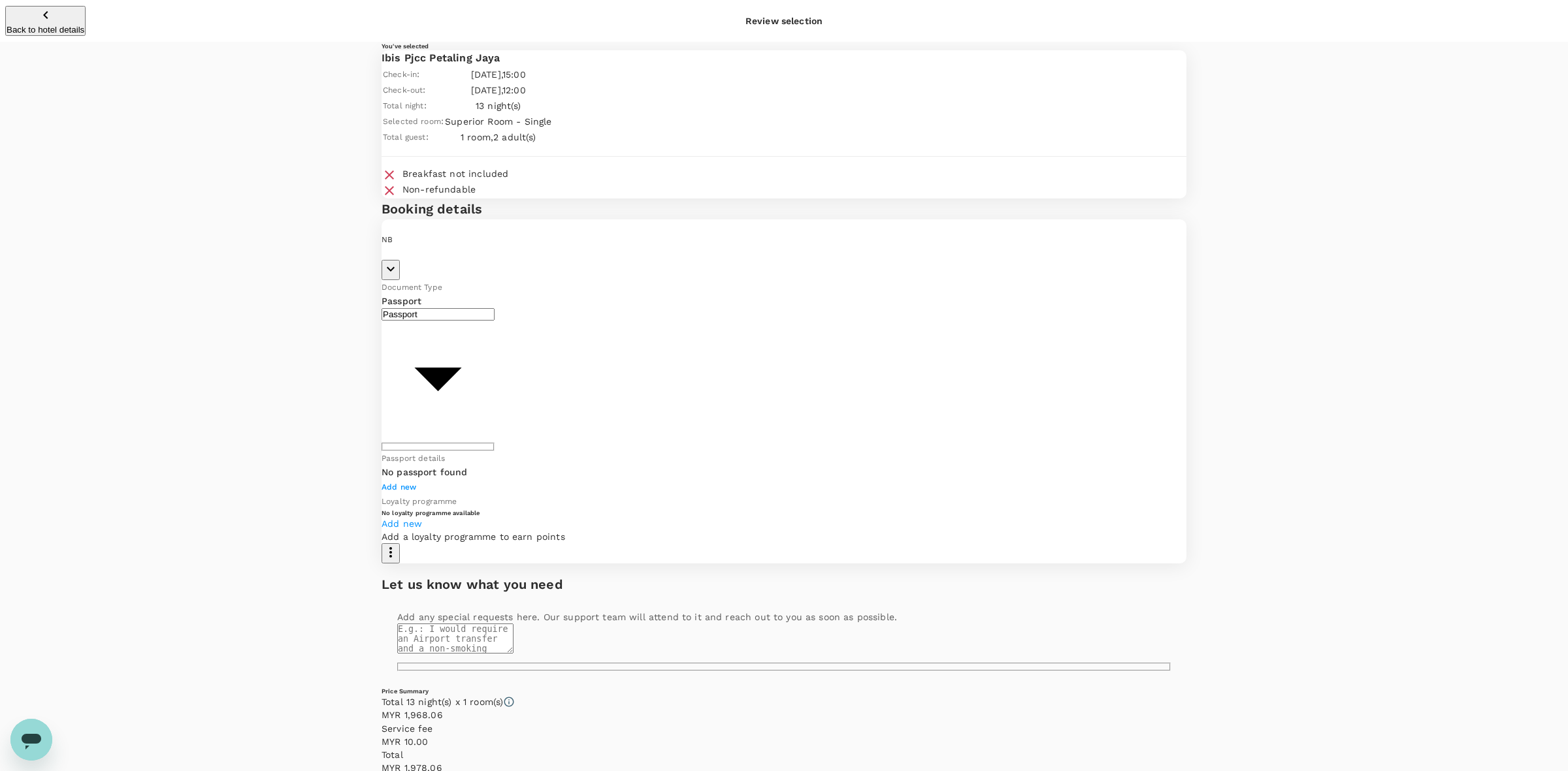
click at [43, 14] on icon "button" at bounding box center [45, 14] width 4 height 8
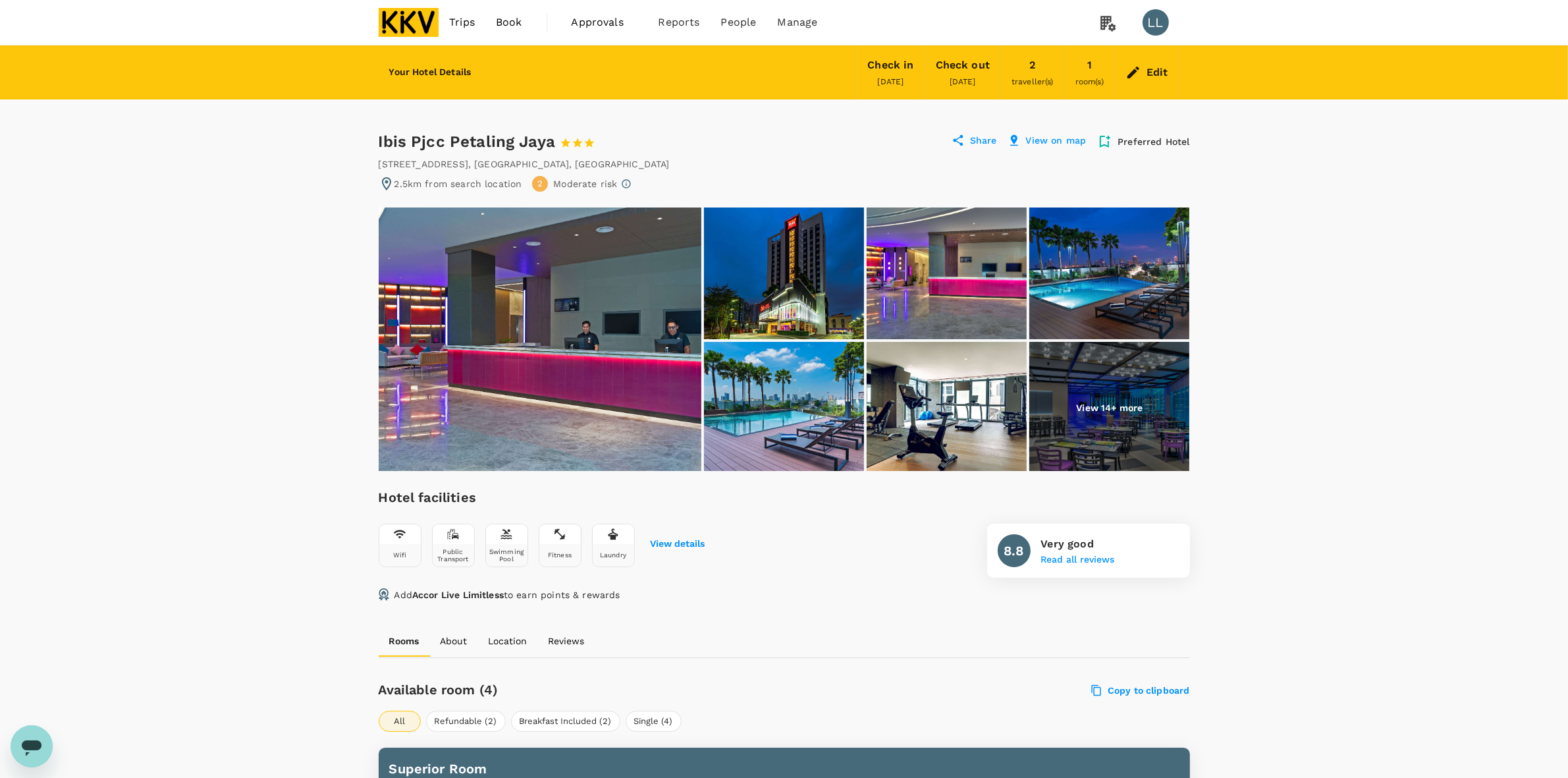
drag, startPoint x: 1355, startPoint y: 139, endPoint x: 1186, endPoint y: 76, distance: 180.4
click at [1143, 67] on div "Edit" at bounding box center [1147, 73] width 64 height 46
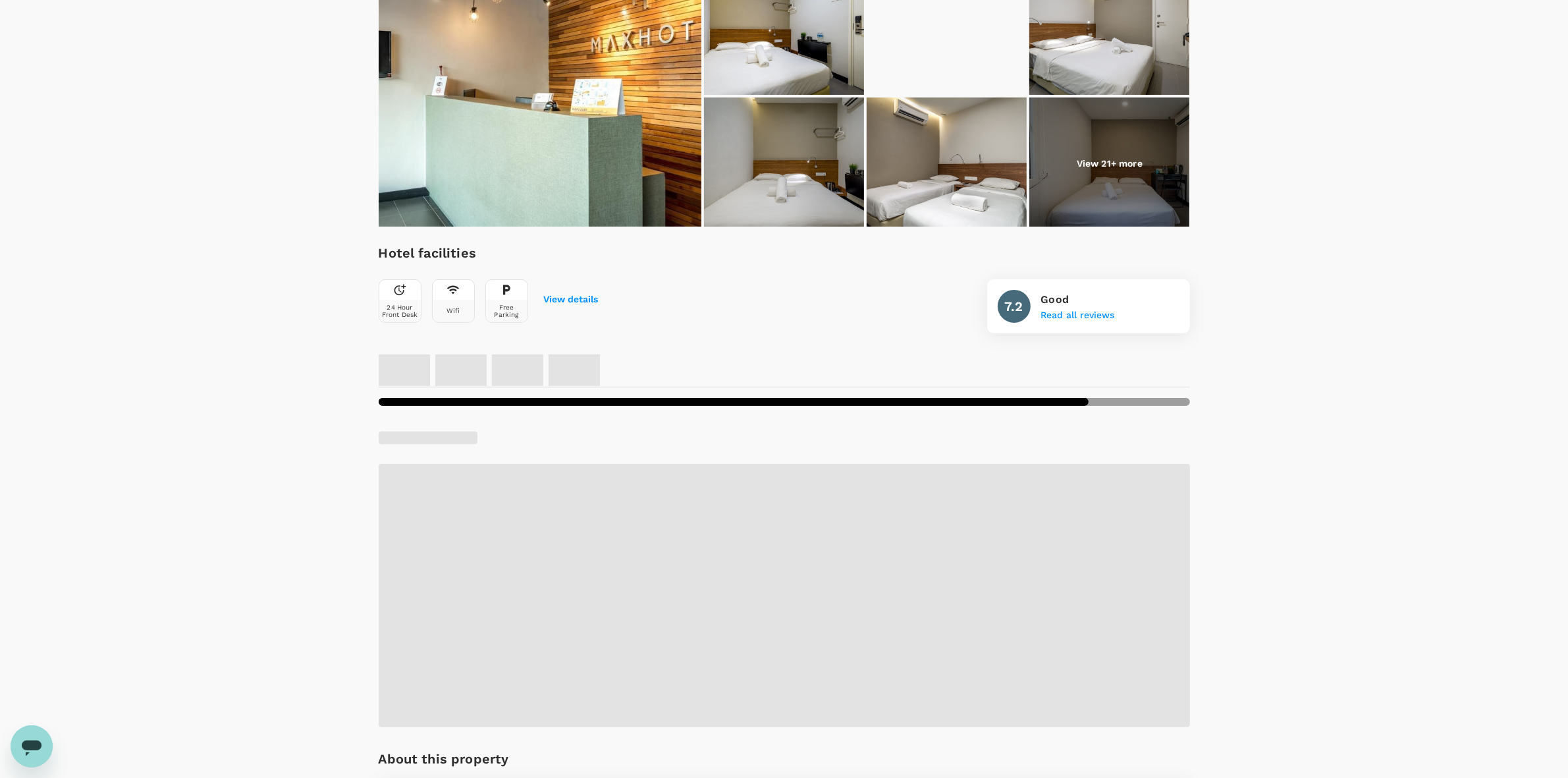
scroll to position [412, 0]
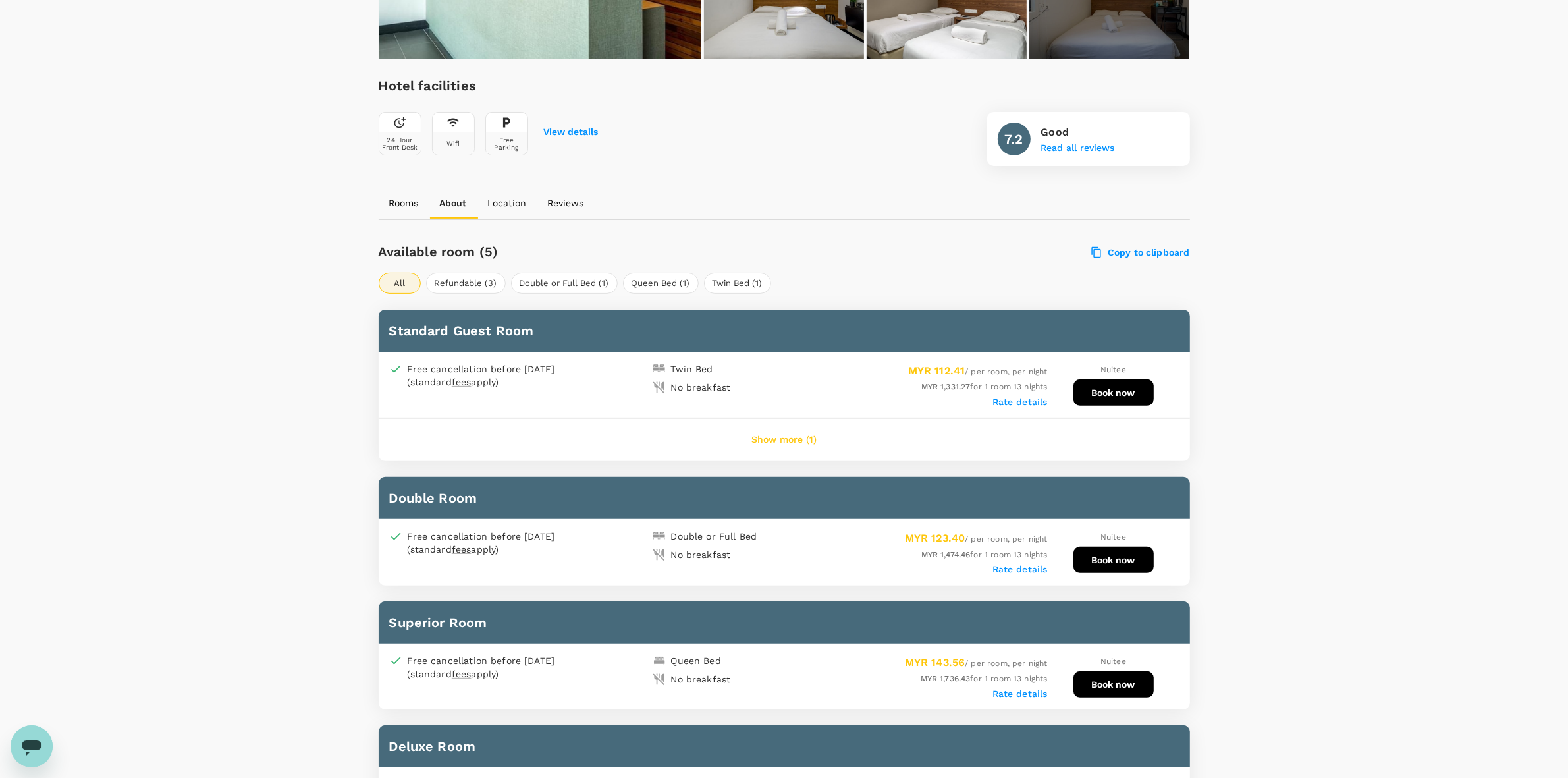
click at [753, 439] on button "Show more (1)" at bounding box center [784, 440] width 102 height 32
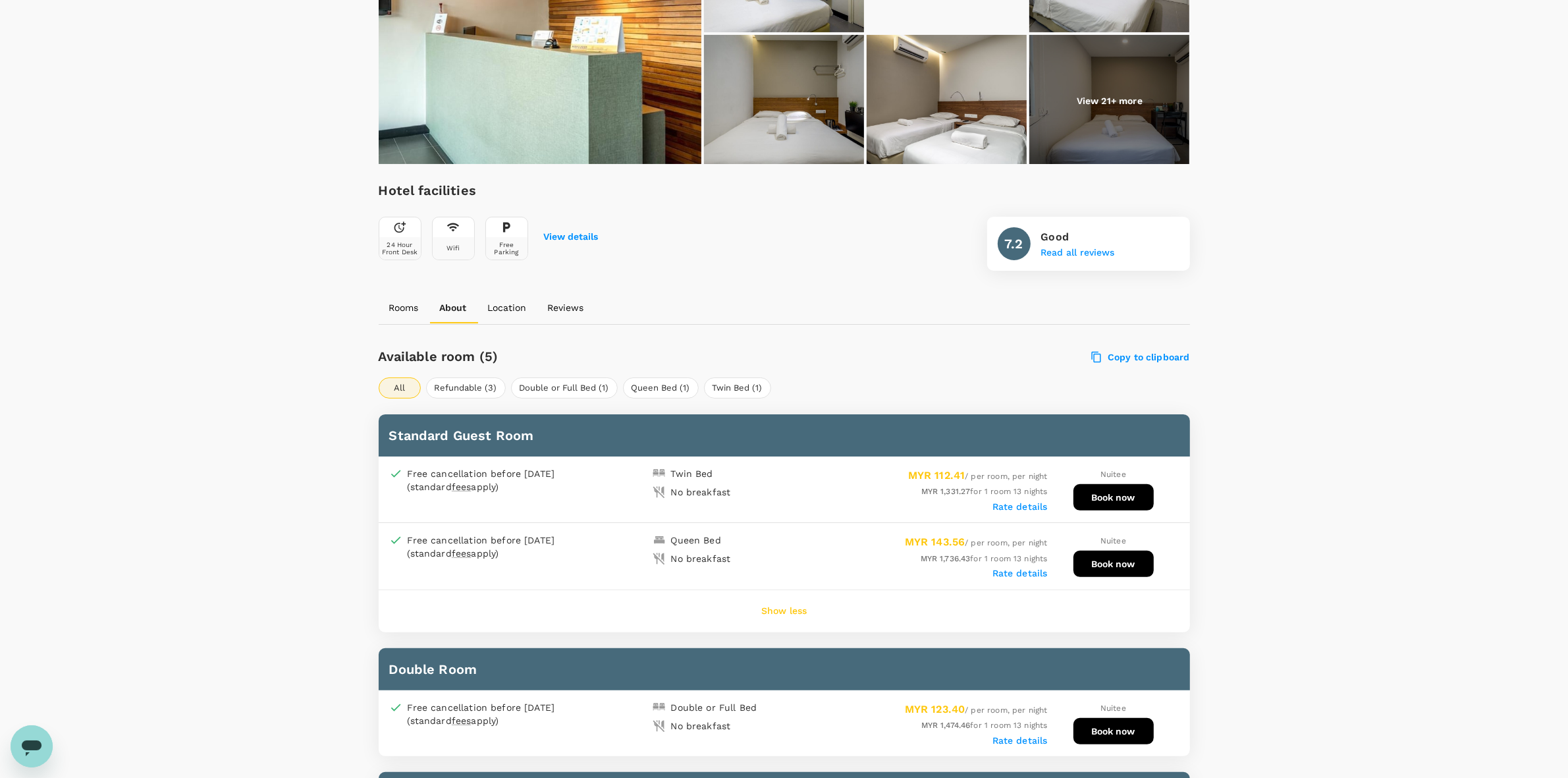
scroll to position [82, 0]
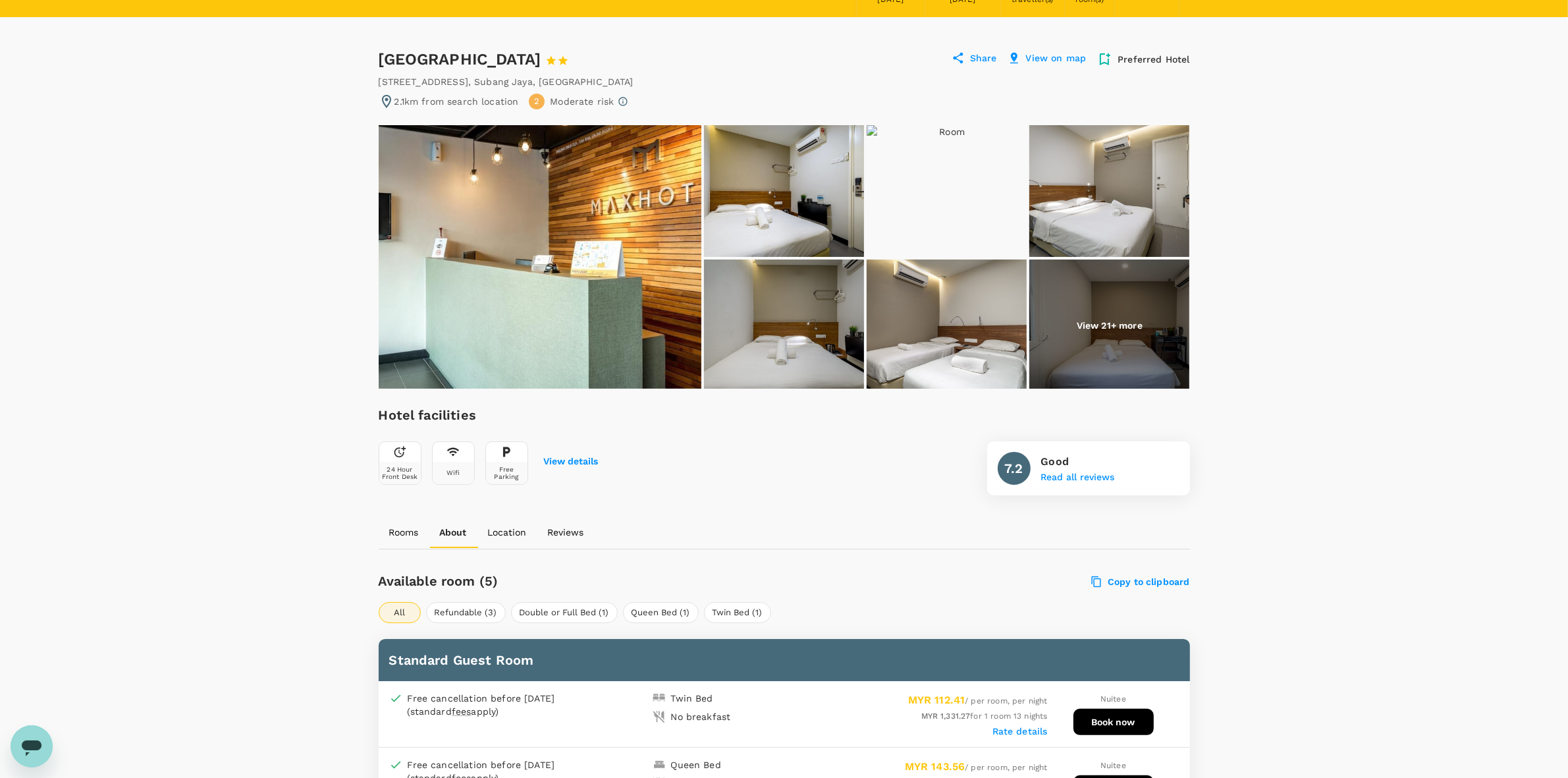
click at [1022, 317] on img at bounding box center [946, 326] width 160 height 132
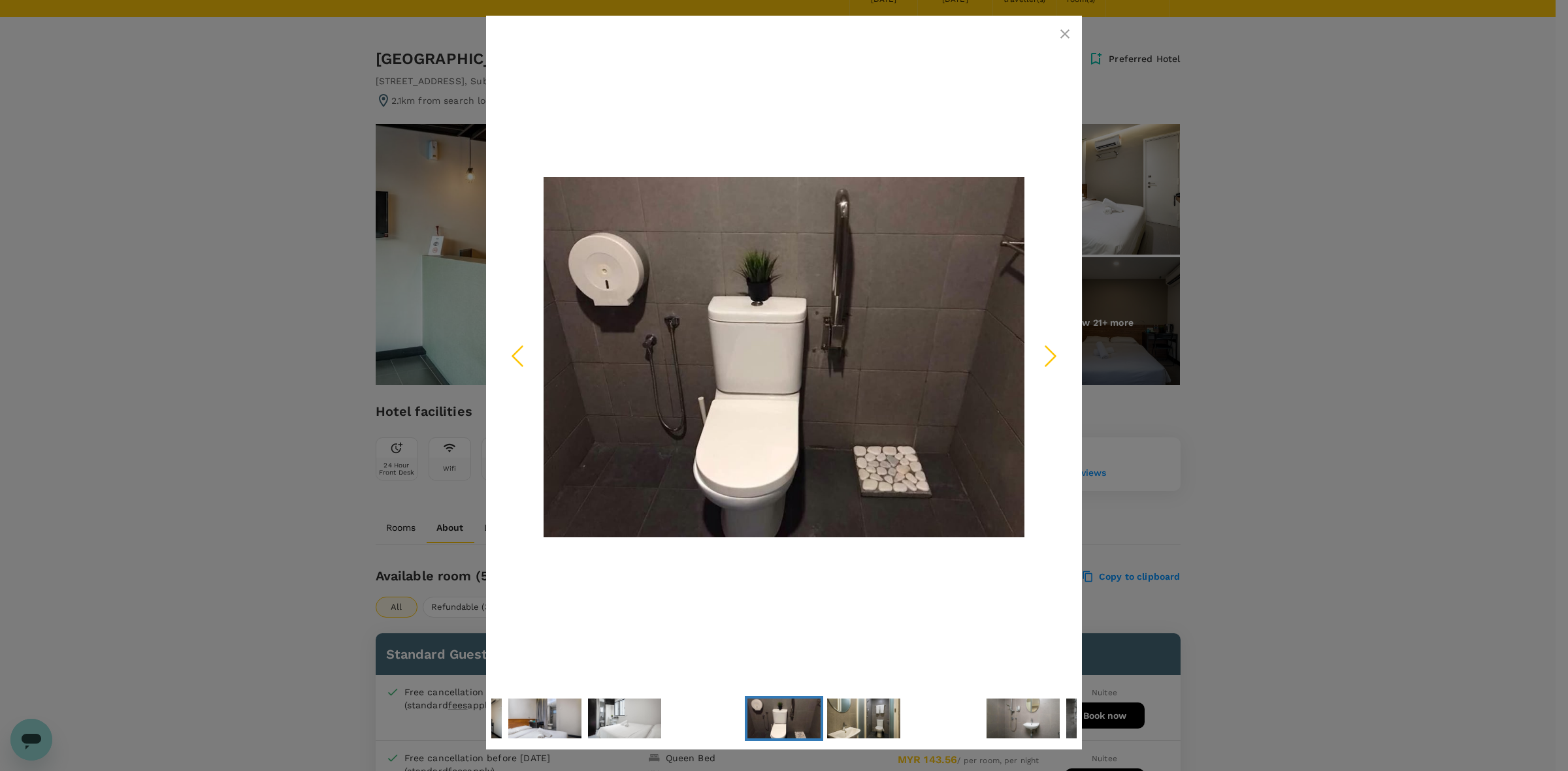
click at [1063, 31] on icon "button" at bounding box center [1064, 34] width 9 height 9
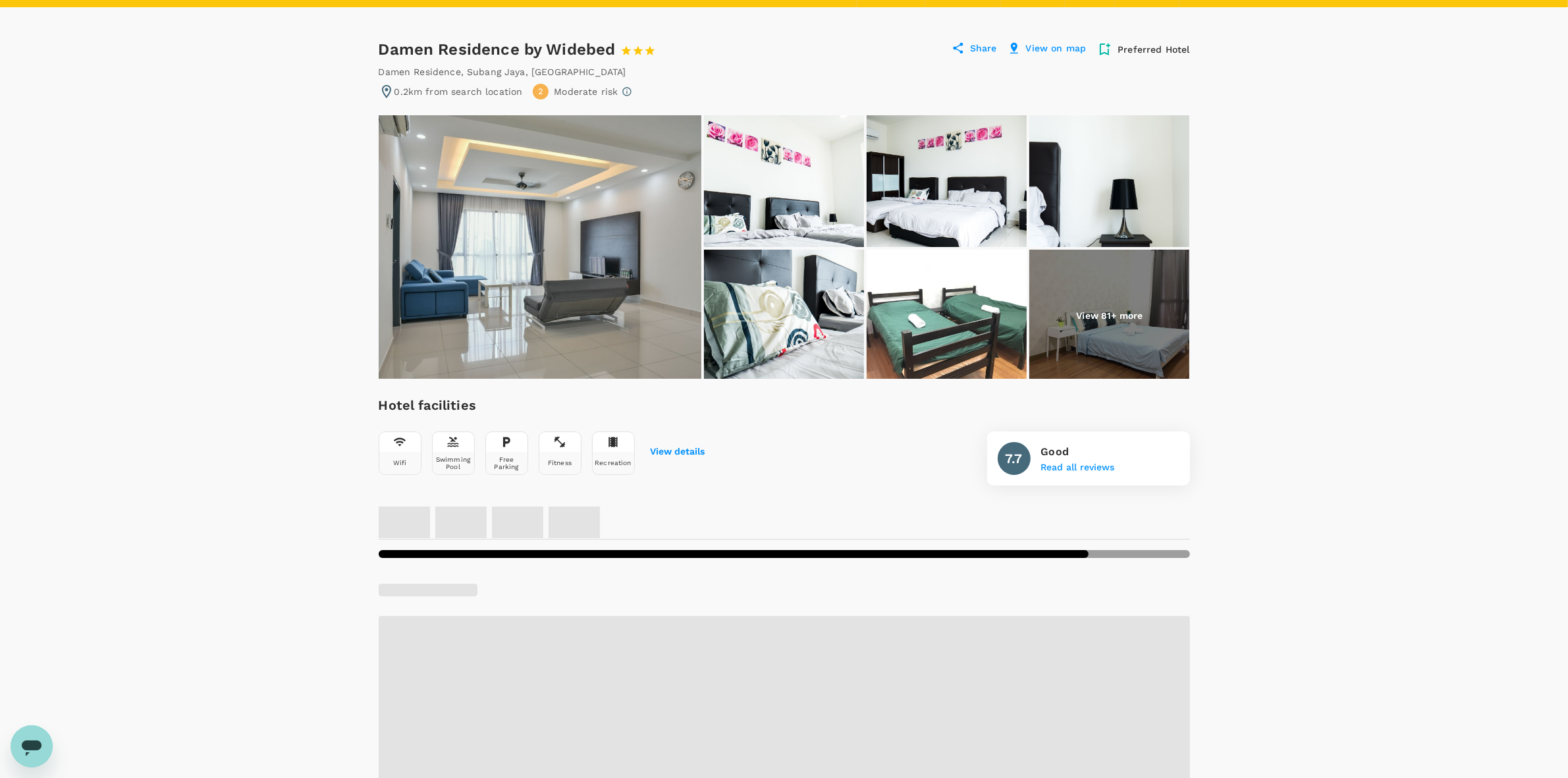
scroll to position [82, 0]
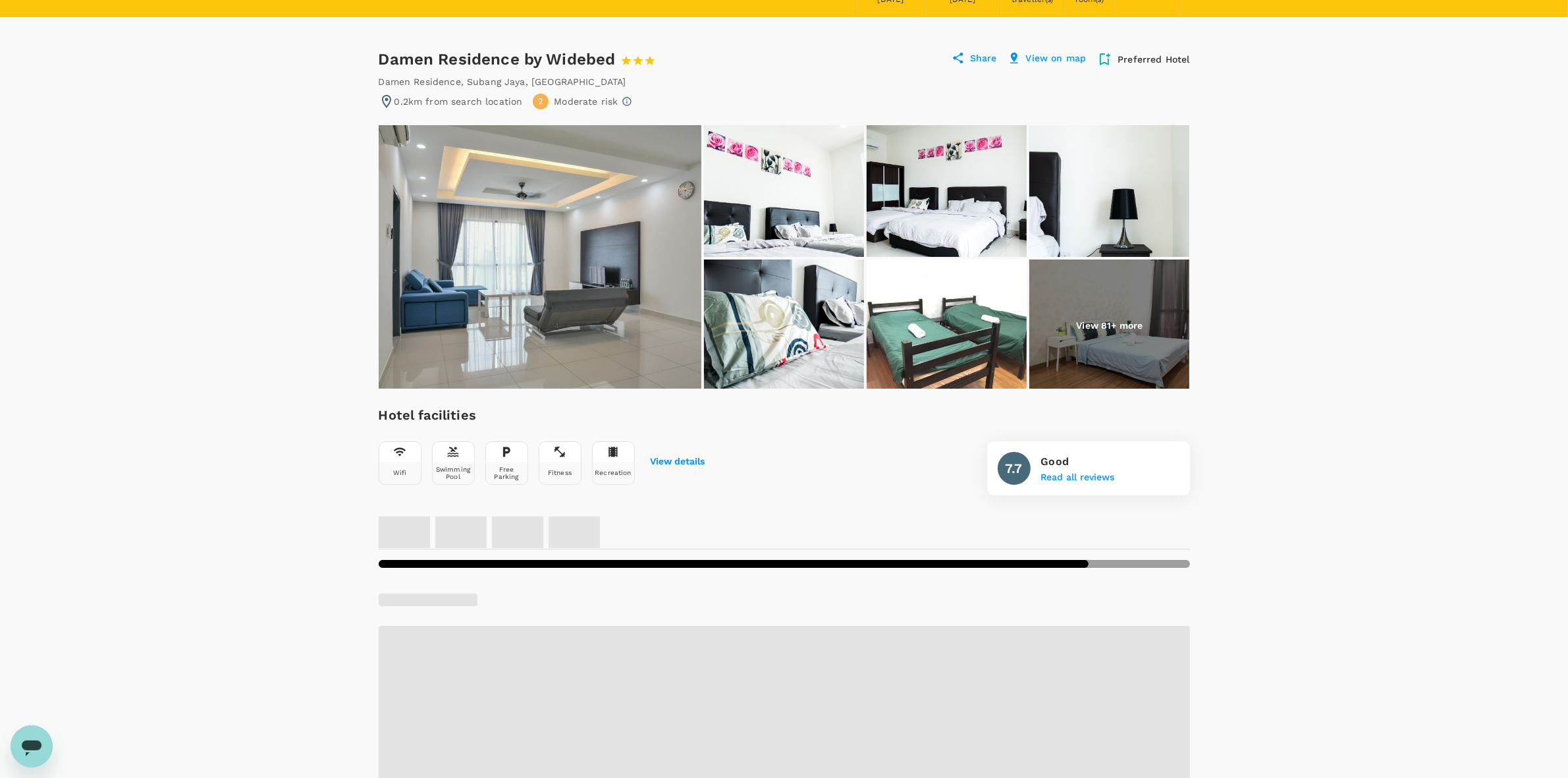
click at [1049, 320] on img at bounding box center [1109, 326] width 160 height 132
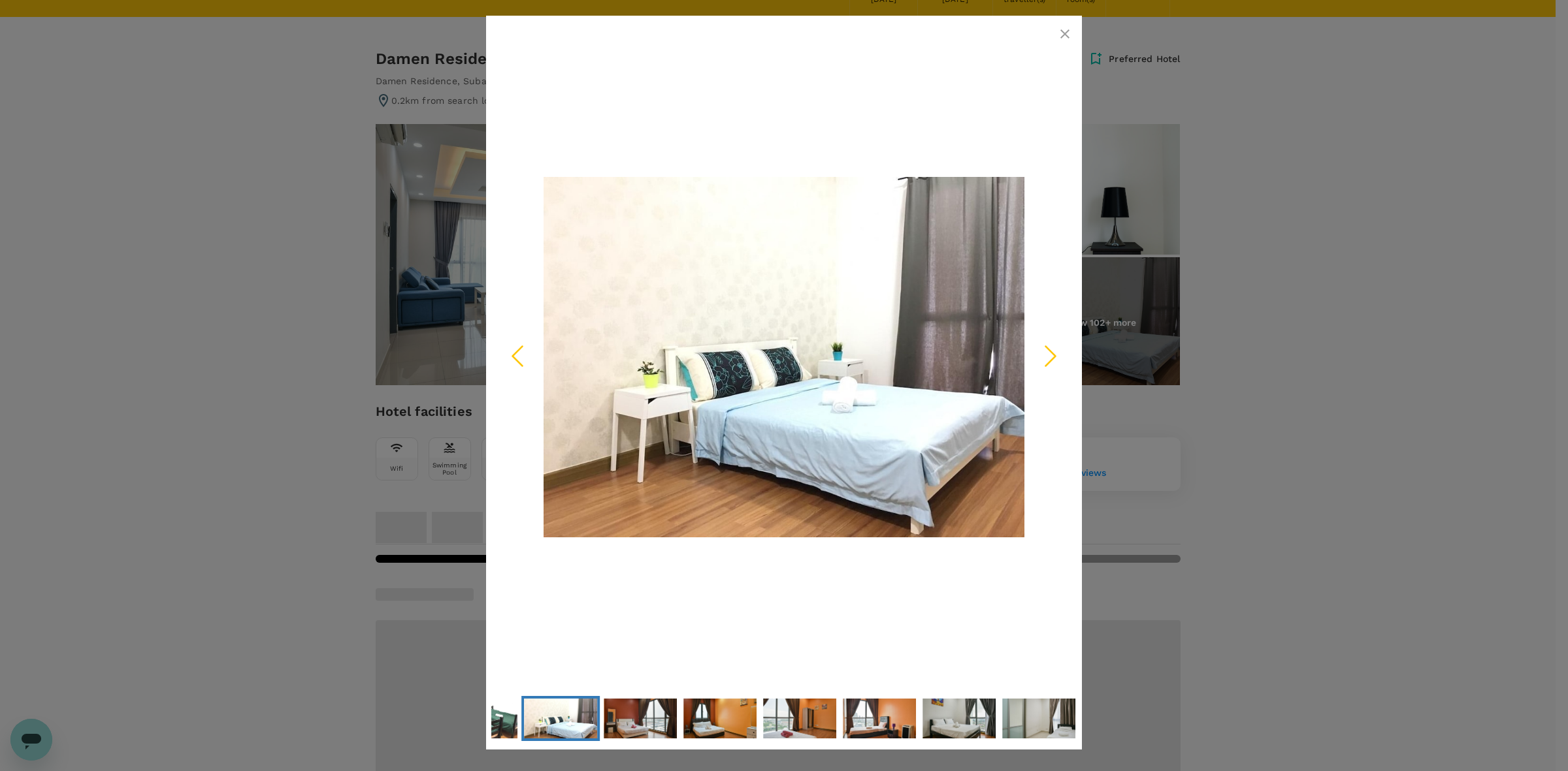
click at [1046, 352] on icon "Next Slide" at bounding box center [1051, 356] width 39 height 39
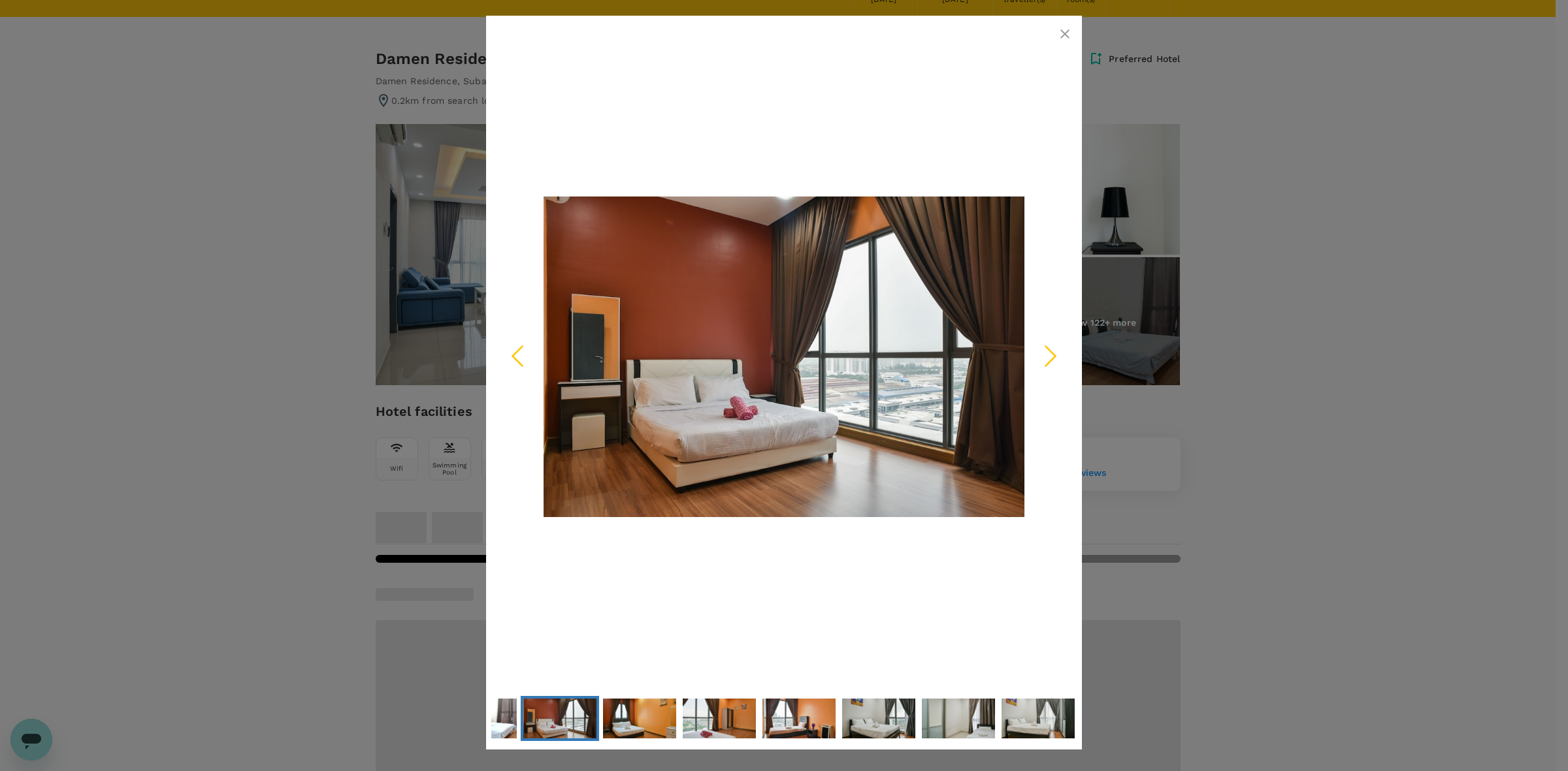
click at [1046, 352] on icon "Next Slide" at bounding box center [1051, 356] width 39 height 39
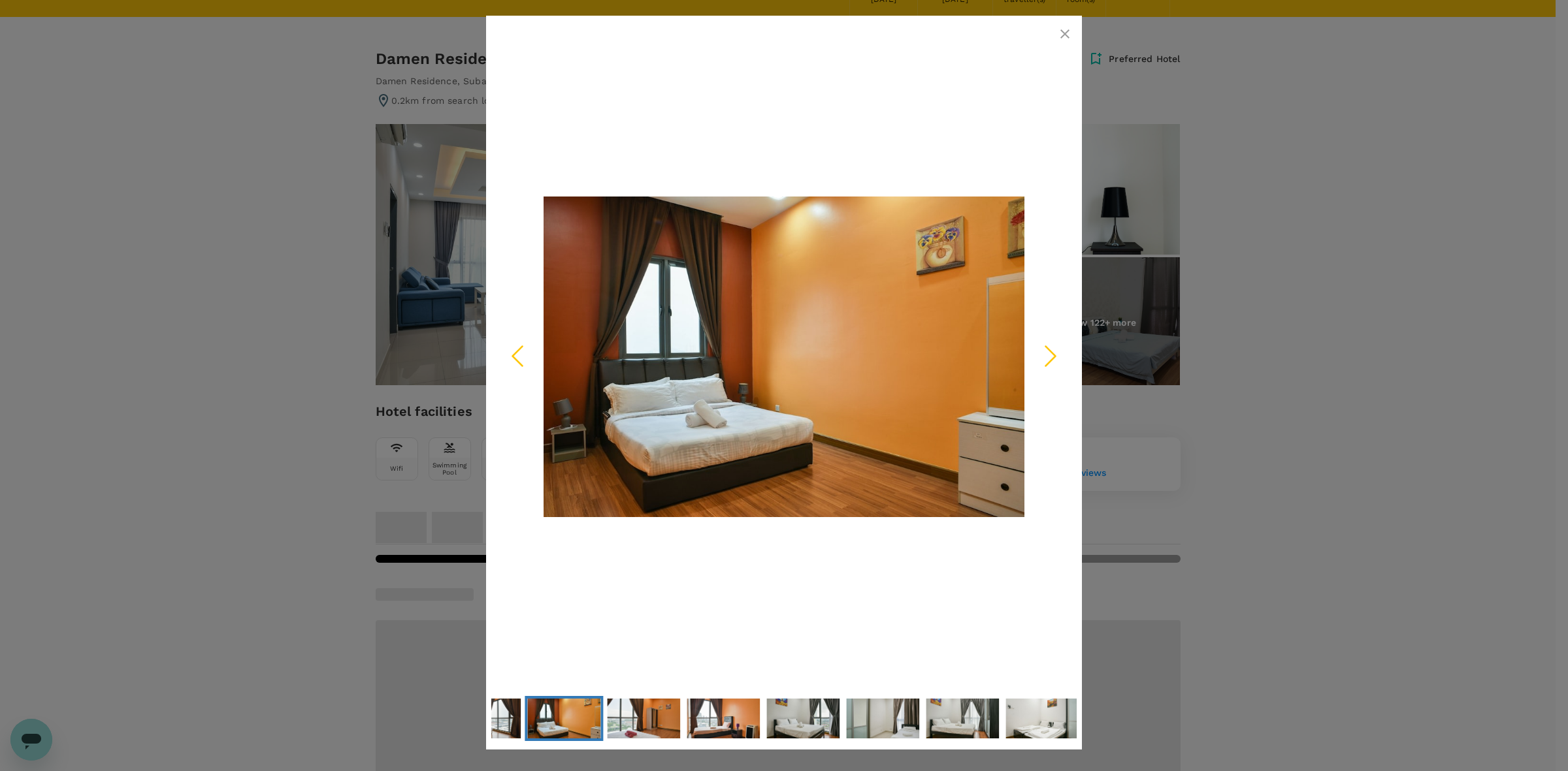
click at [1046, 352] on icon "Next Slide" at bounding box center [1051, 356] width 39 height 39
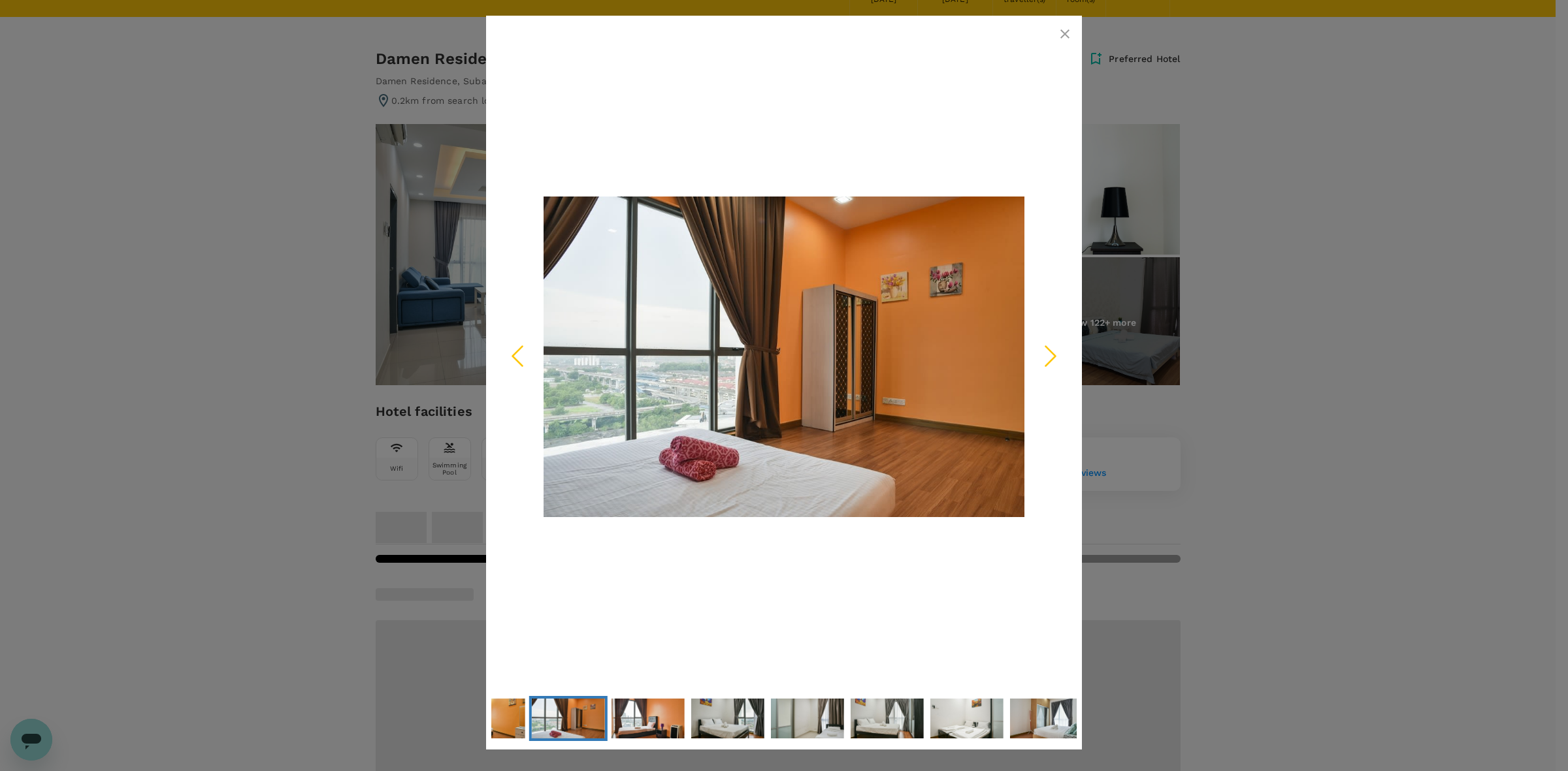
click at [1046, 352] on icon "Next Slide" at bounding box center [1051, 356] width 39 height 39
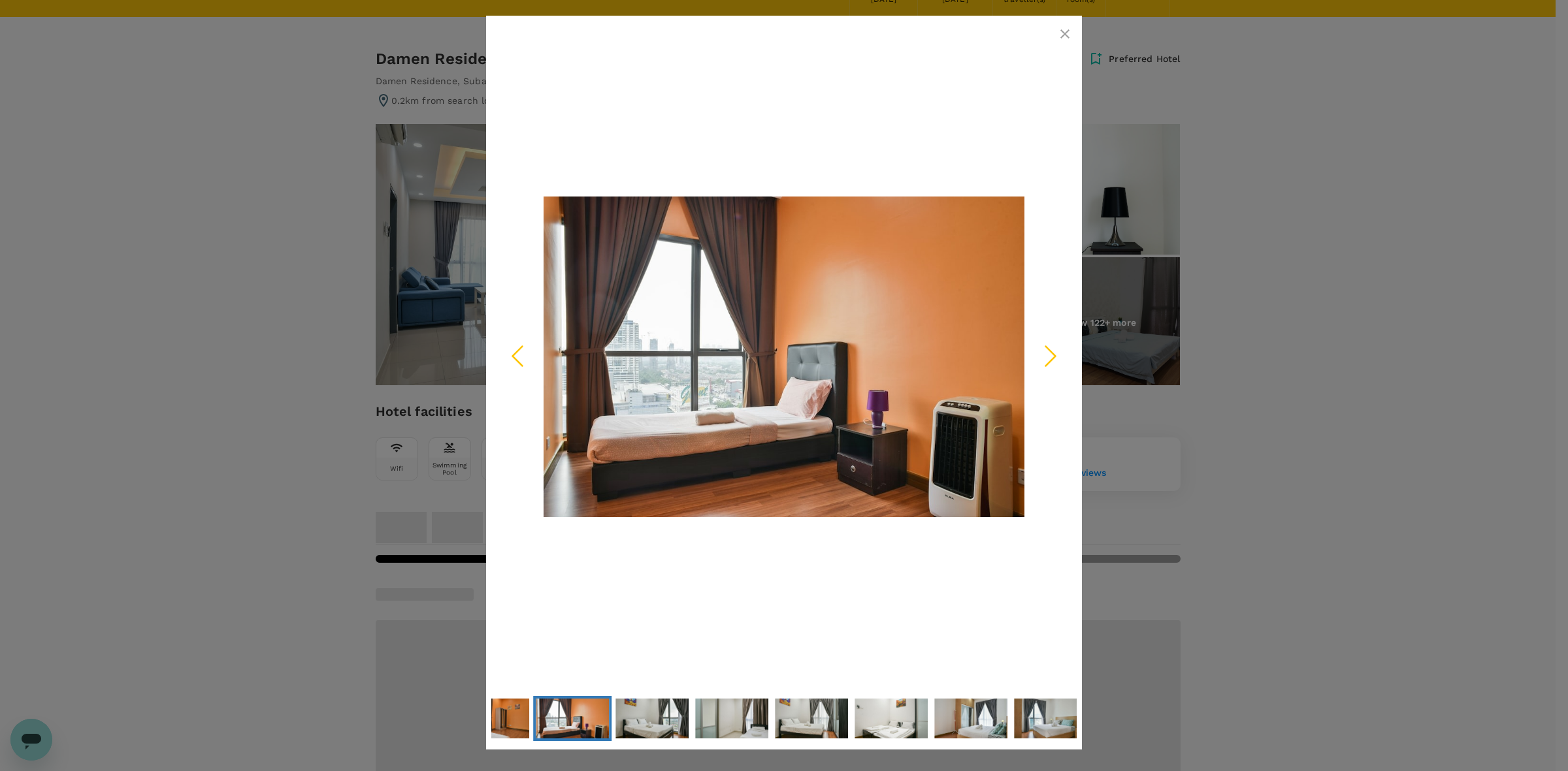
click at [1046, 352] on icon "Next Slide" at bounding box center [1051, 356] width 39 height 39
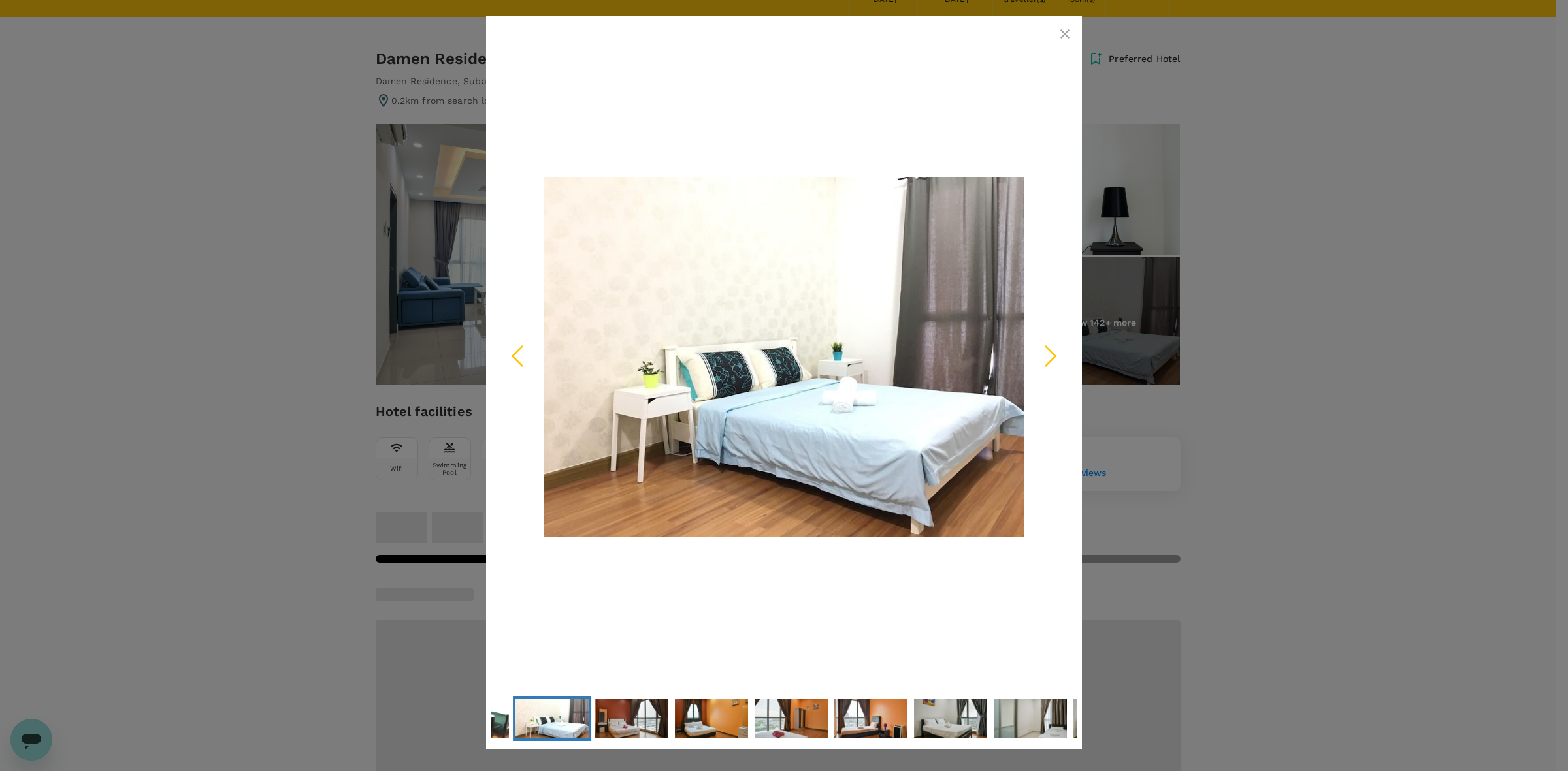
click at [1067, 34] on icon "button" at bounding box center [1065, 34] width 15 height 15
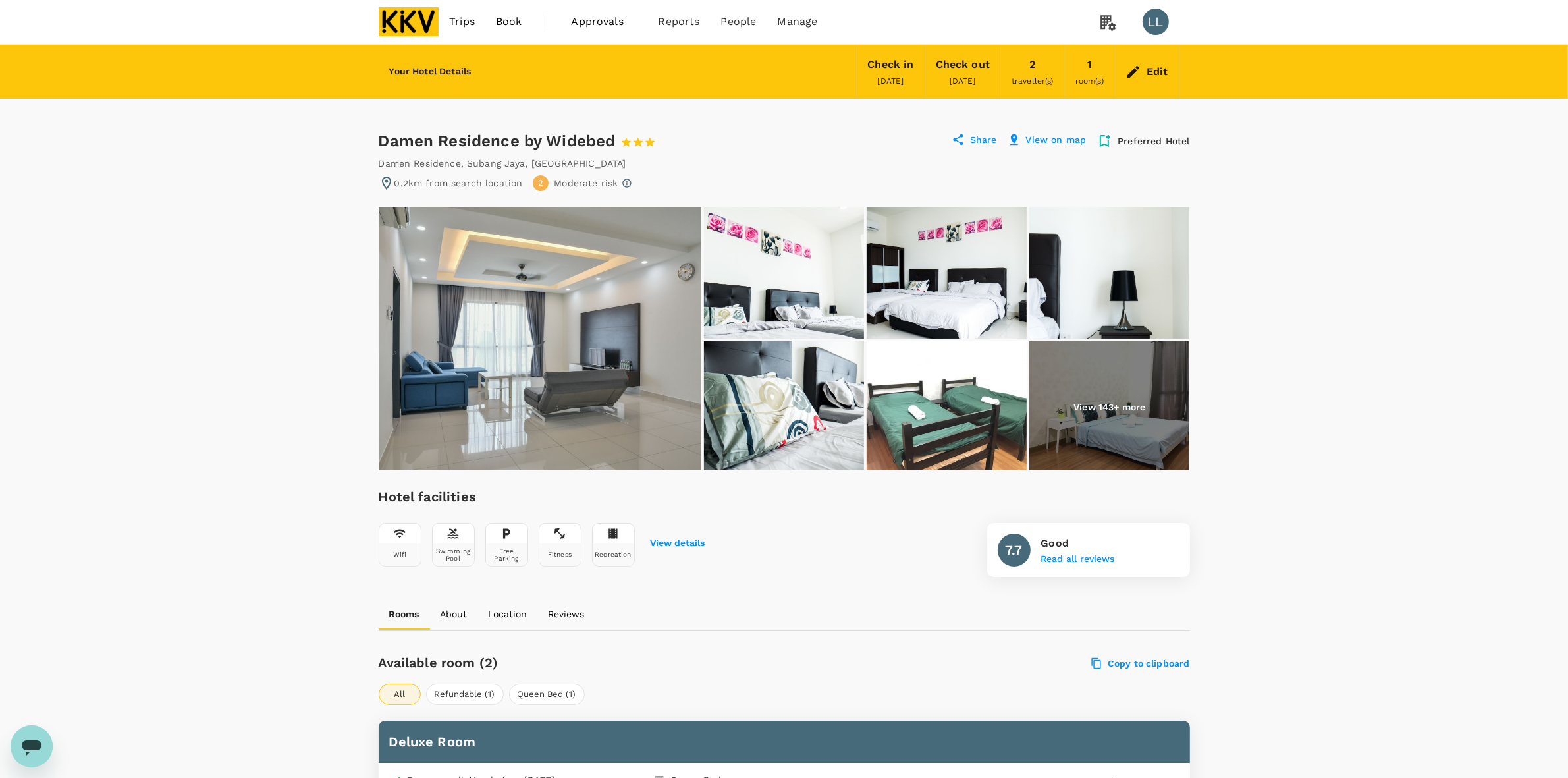
scroll to position [0, 0]
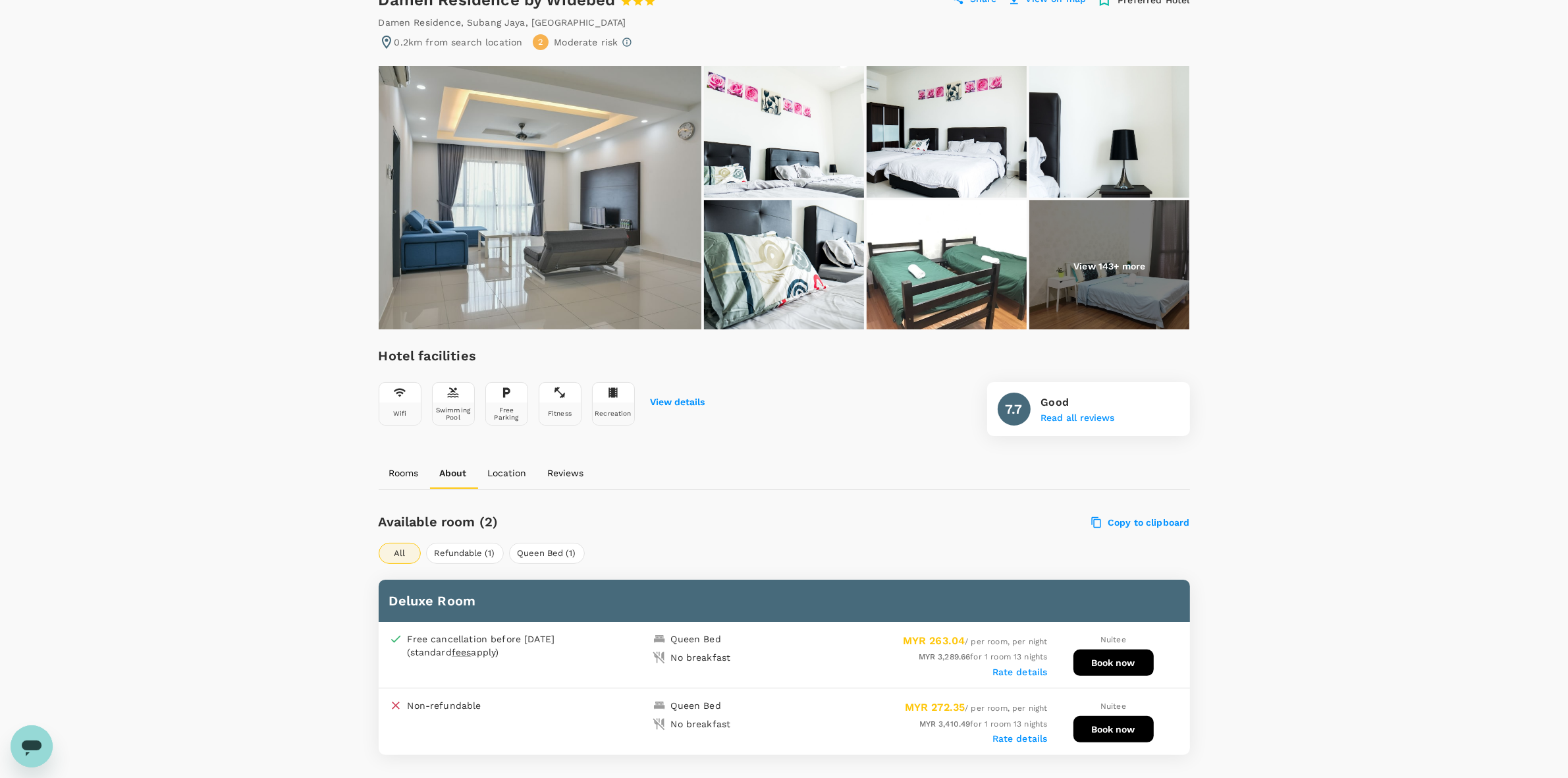
scroll to position [120, 0]
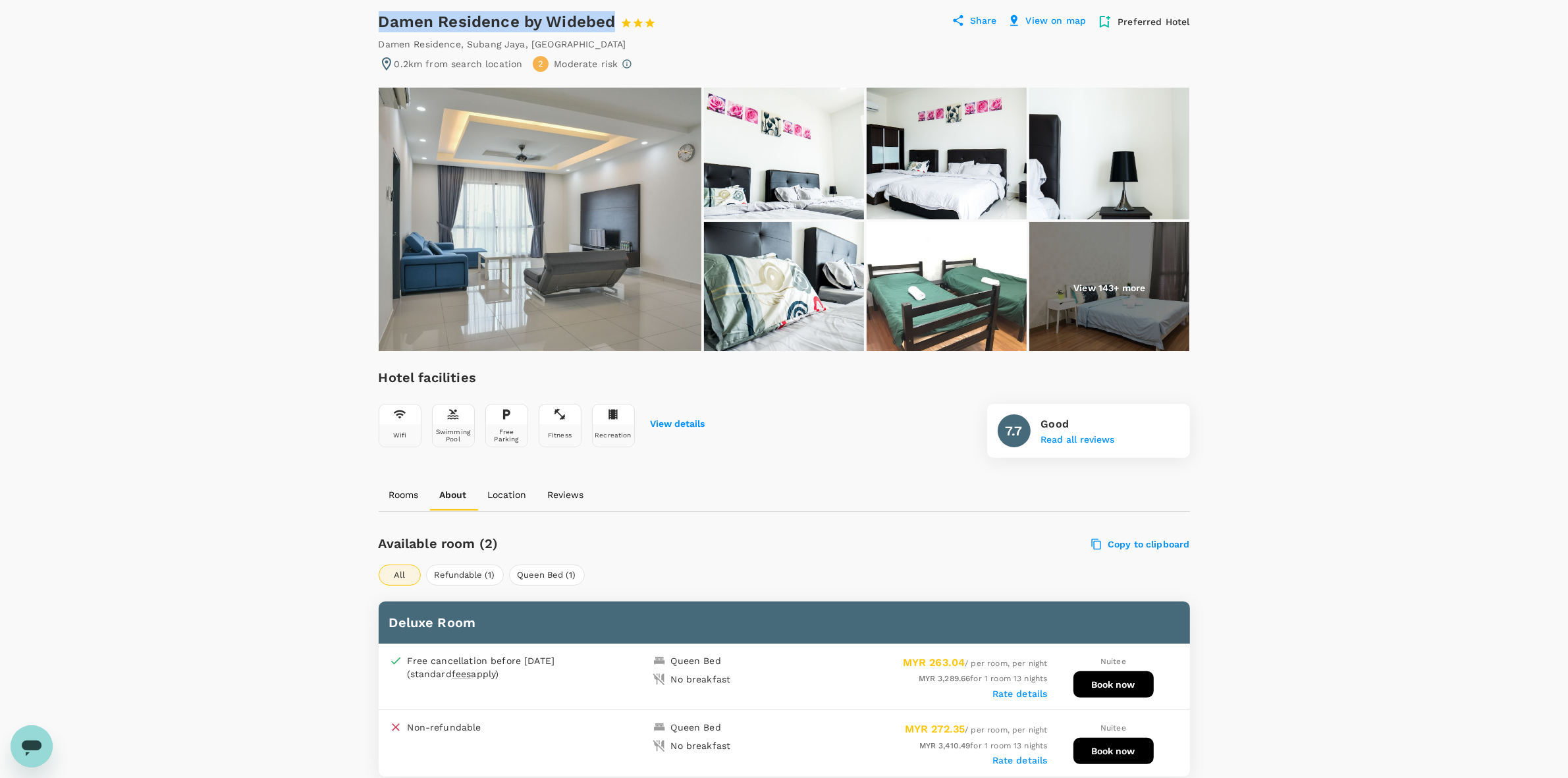
drag, startPoint x: 371, startPoint y: 21, endPoint x: 615, endPoint y: 24, distance: 244.0
click at [615, 24] on div "Damen Residence by Widebed 1 Star 2 Stars 3 Stars 4 Stars 5 Stars Share View on…" at bounding box center [784, 788] width 844 height 1619
copy div "Damen Residence by Widebed"
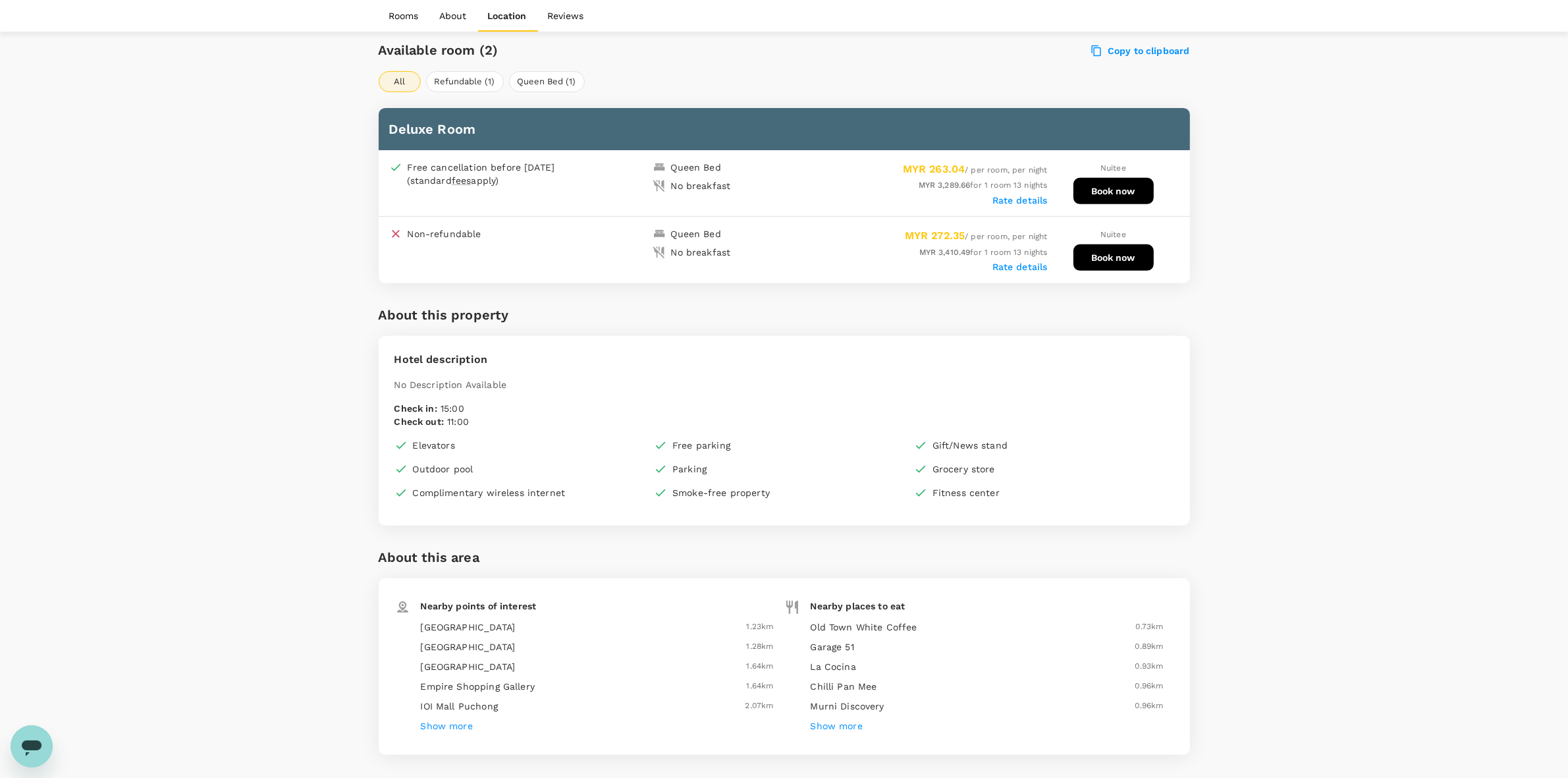
scroll to position [614, 0]
click at [1385, 291] on div "Your Hotel Details Check in 10 Sep 2025 Check out 23 Sep 2025 2 traveller(s) 1 …" at bounding box center [784, 278] width 1568 height 1694
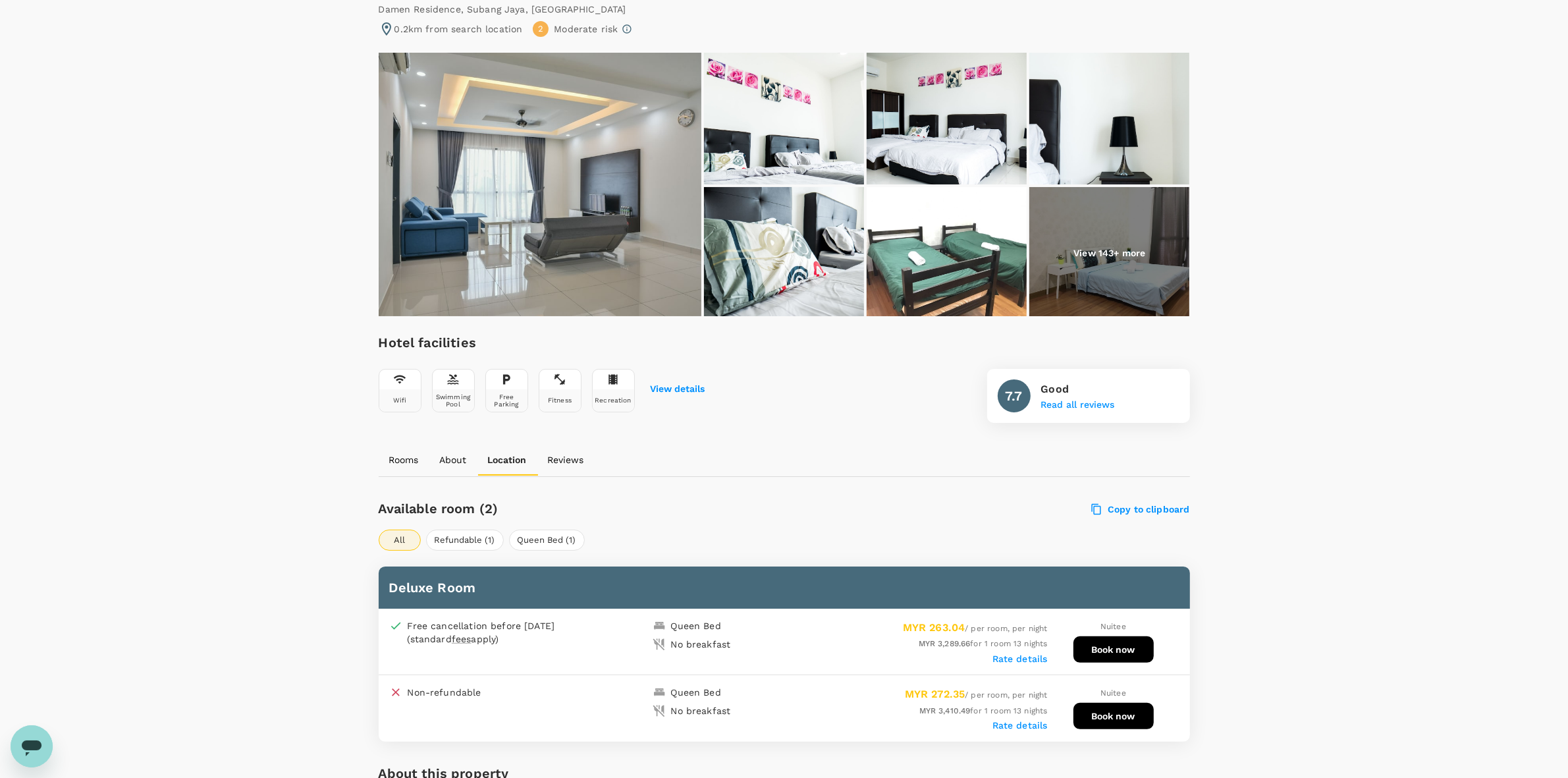
scroll to position [0, 0]
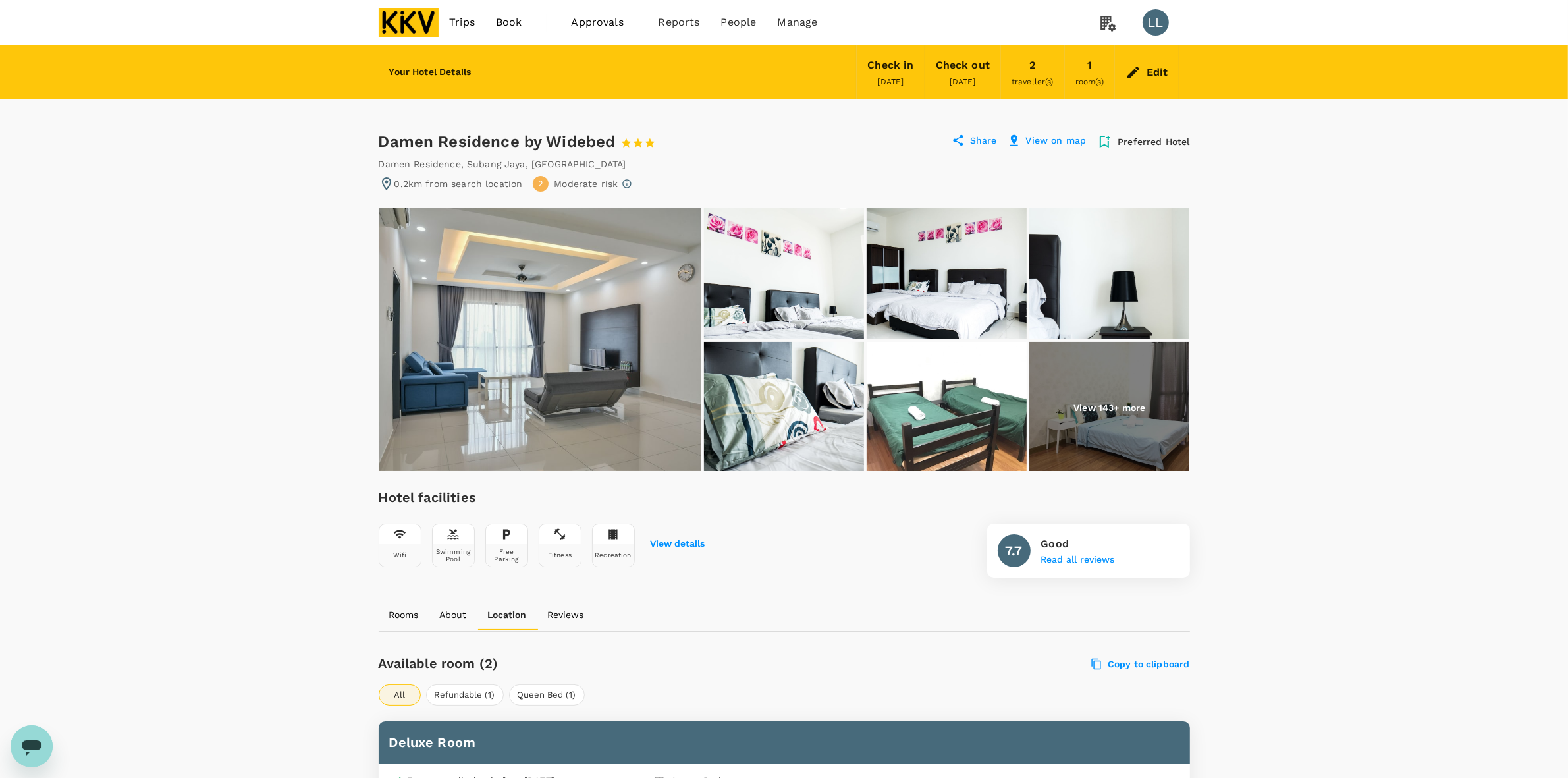
click at [965, 366] on img at bounding box center [946, 408] width 160 height 132
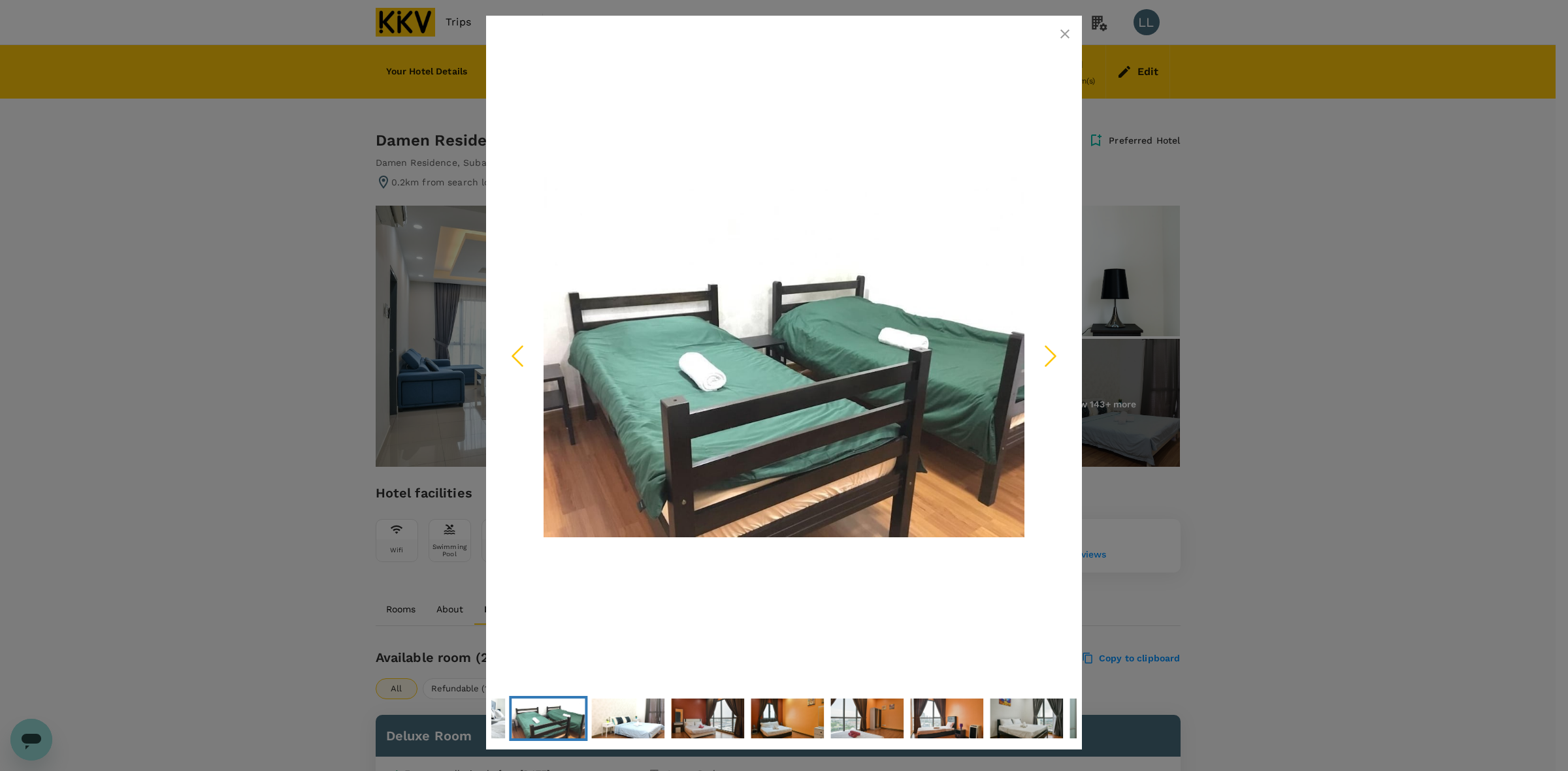
click at [1065, 31] on icon "button" at bounding box center [1065, 34] width 15 height 15
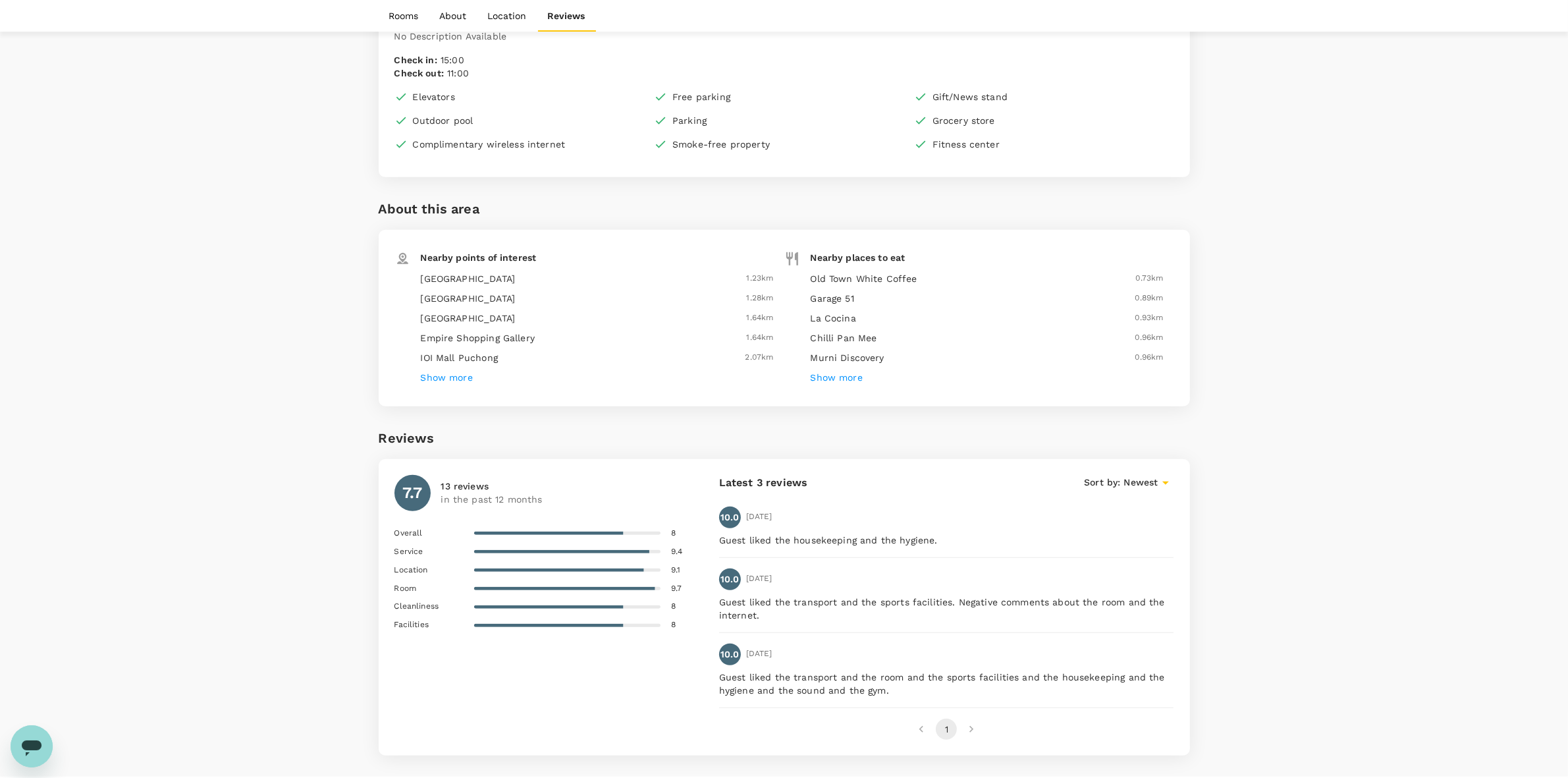
scroll to position [992, 0]
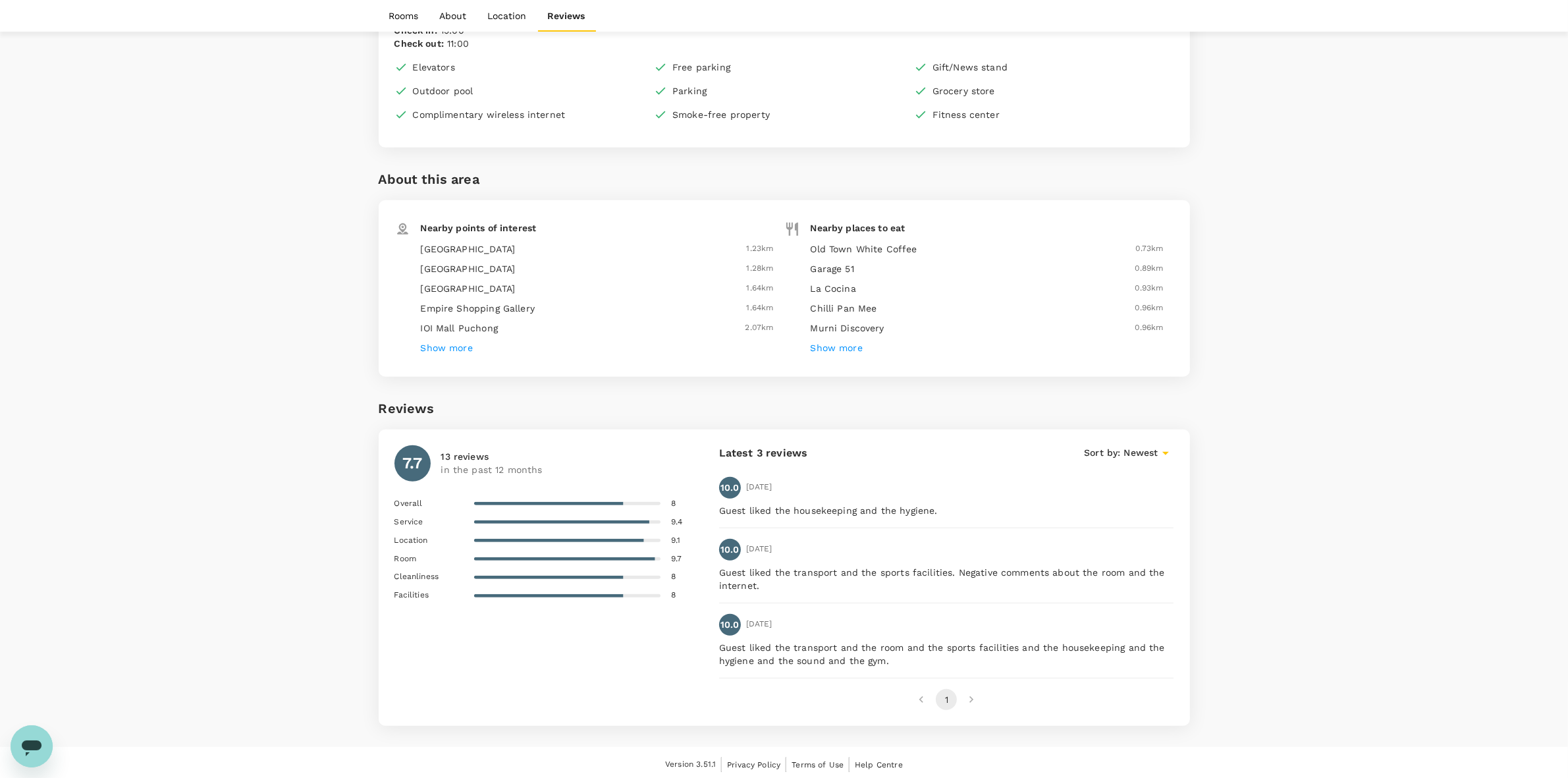
click at [465, 347] on h6 "Show more" at bounding box center [447, 348] width 52 height 15
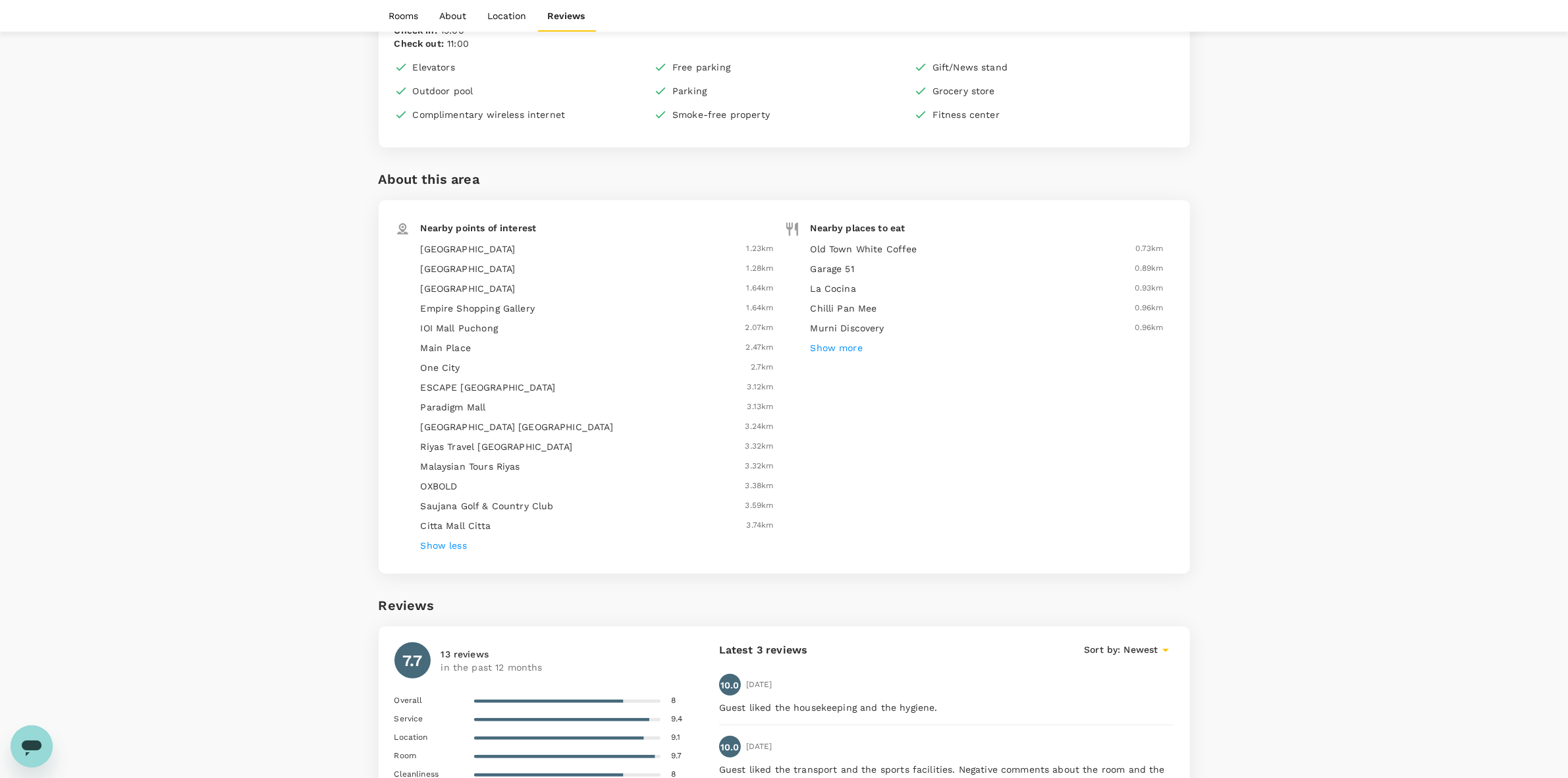
click at [654, 344] on h6 "Main Place" at bounding box center [553, 348] width 265 height 15
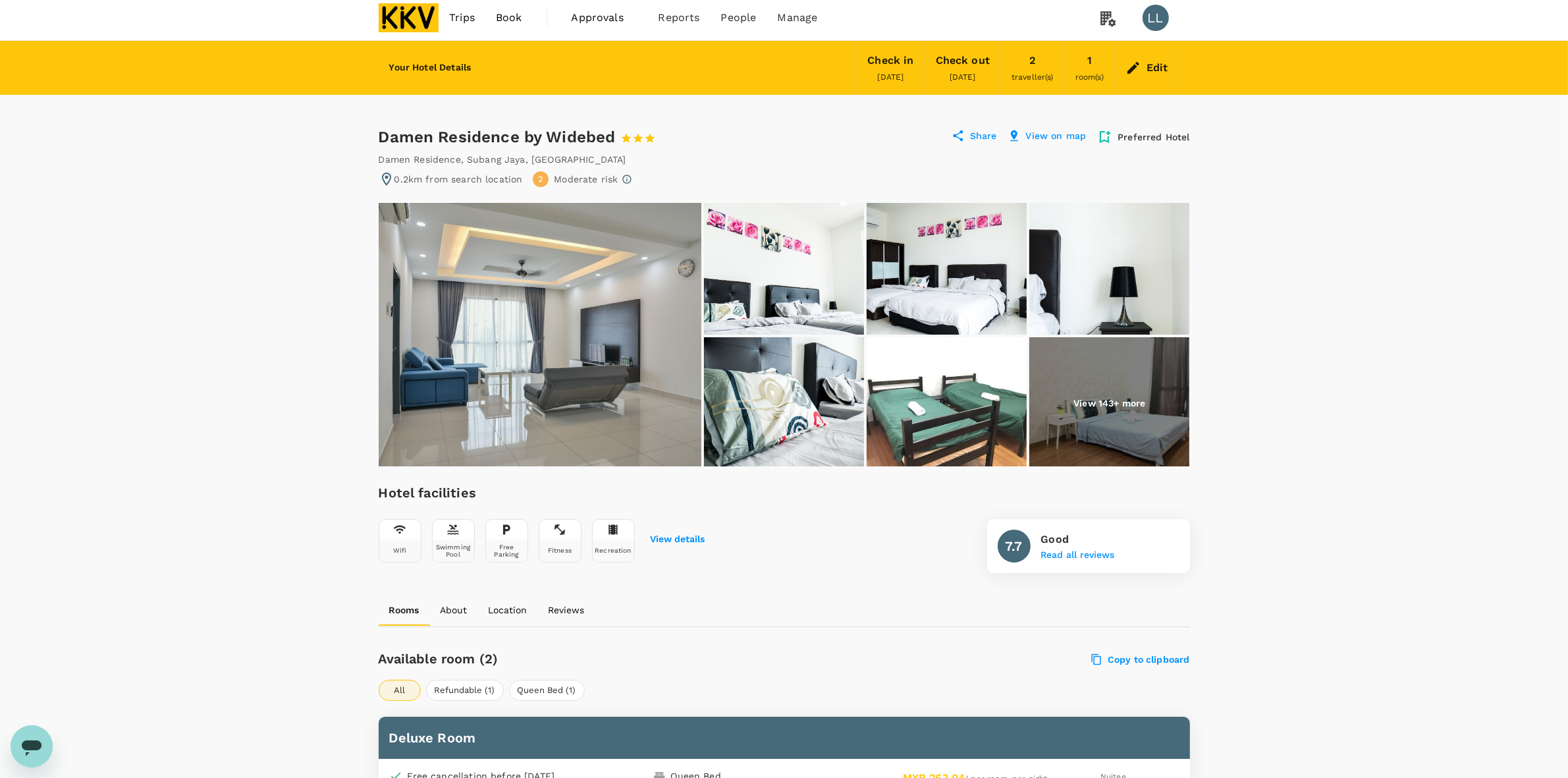
scroll to position [0, 0]
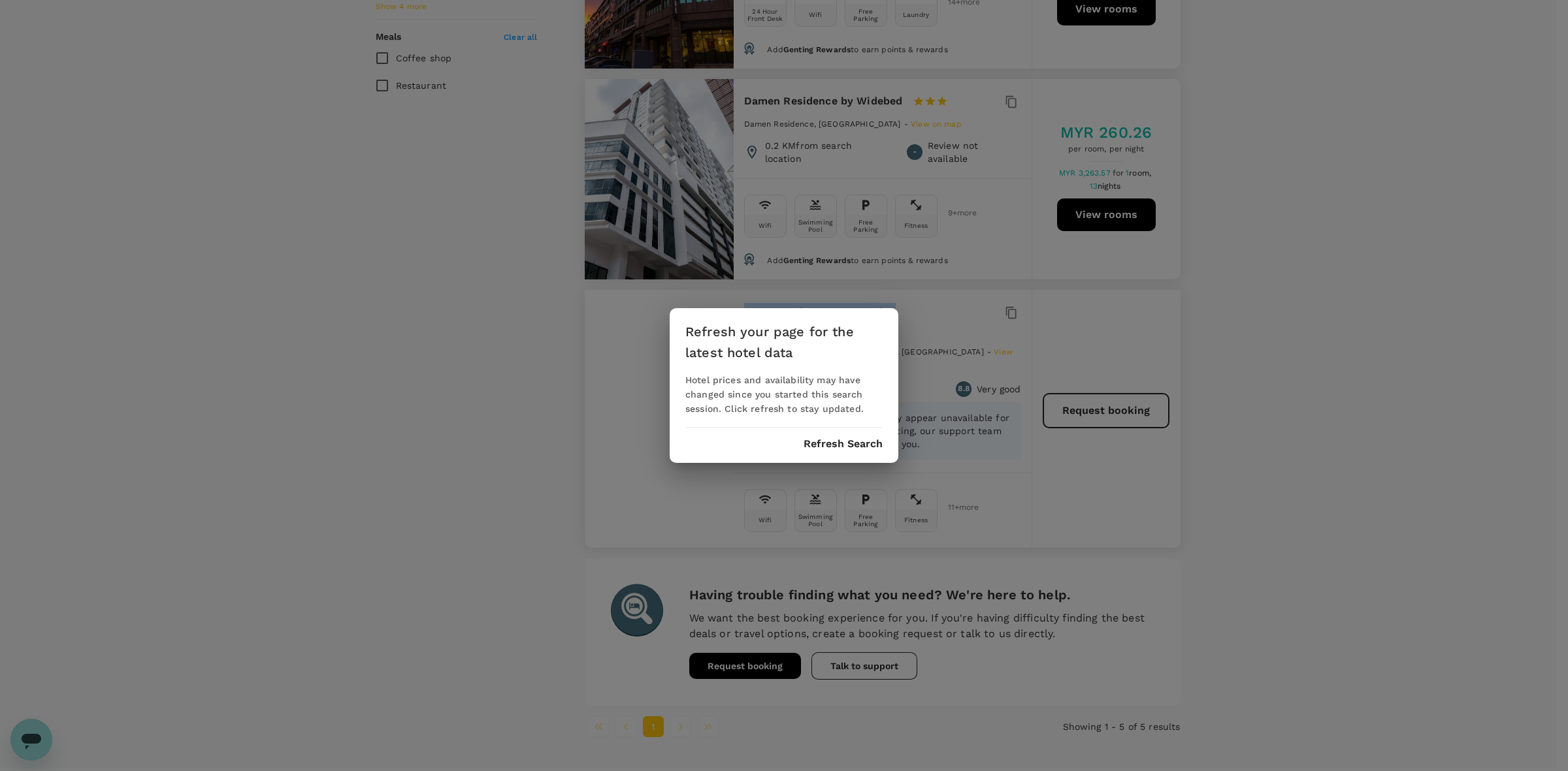
scroll to position [792, 0]
click at [832, 442] on button "Refresh Search" at bounding box center [843, 444] width 79 height 12
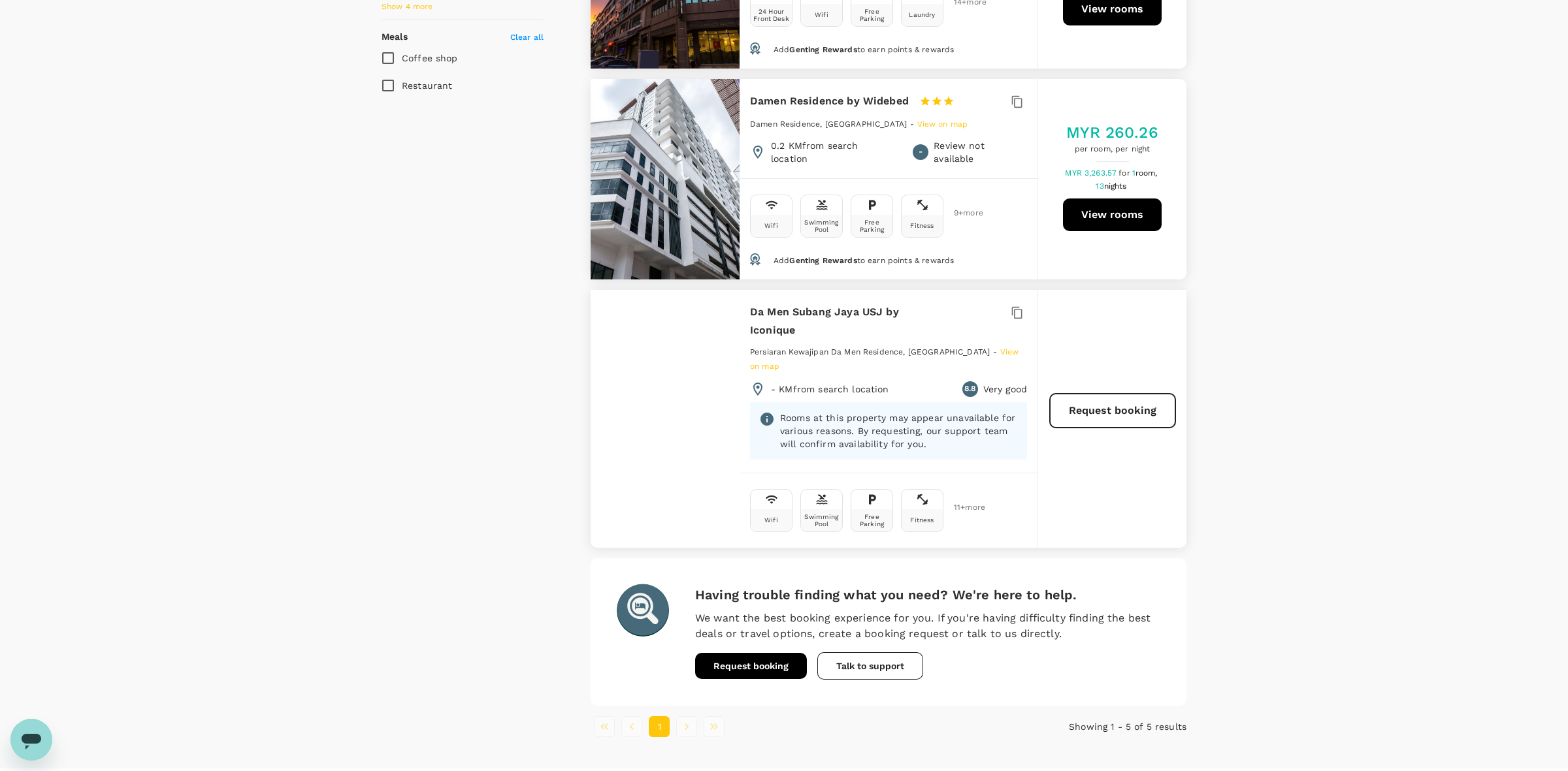
type input "368"
